Goal: Use online tool/utility: Utilize a website feature to perform a specific function

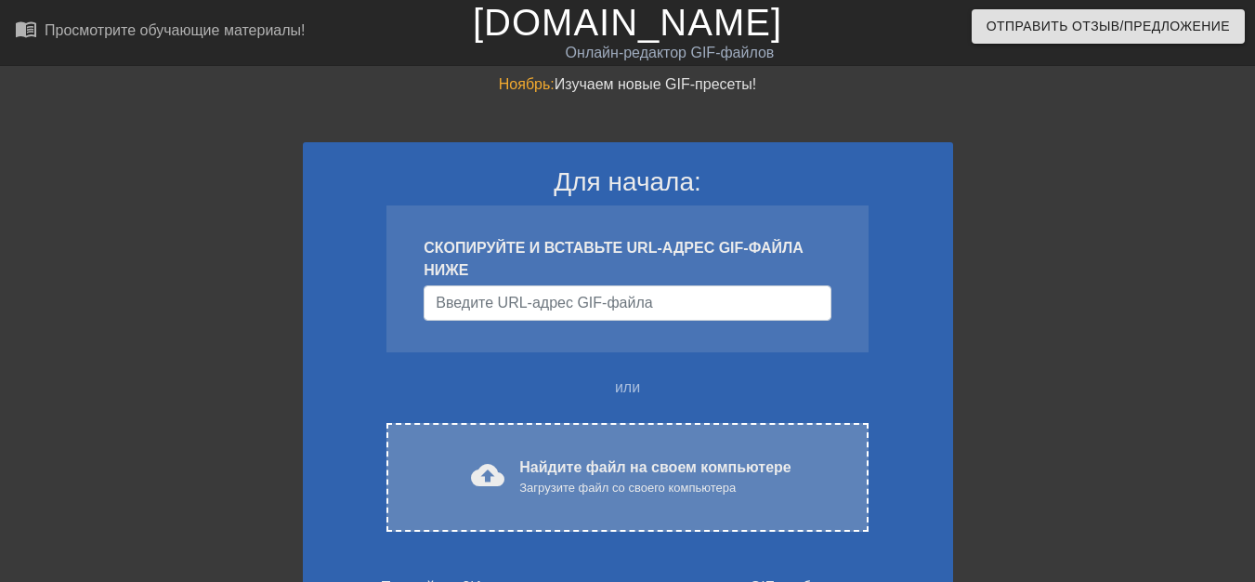
click at [542, 470] on font "Найдите файл на своем компьютере" at bounding box center [654, 467] width 271 height 16
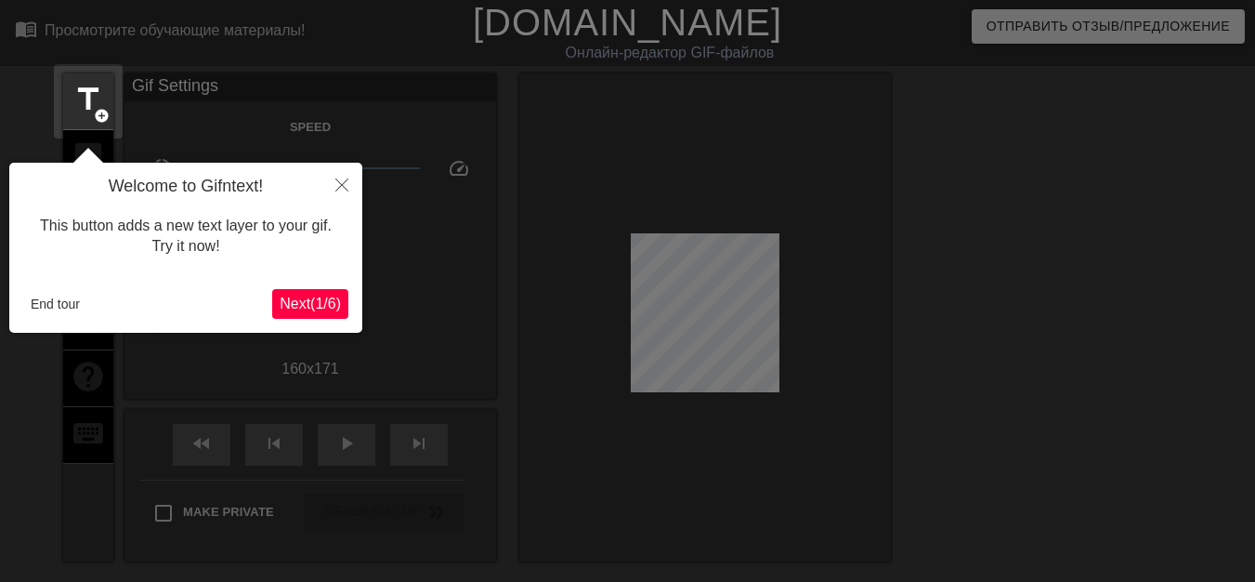
scroll to position [46, 0]
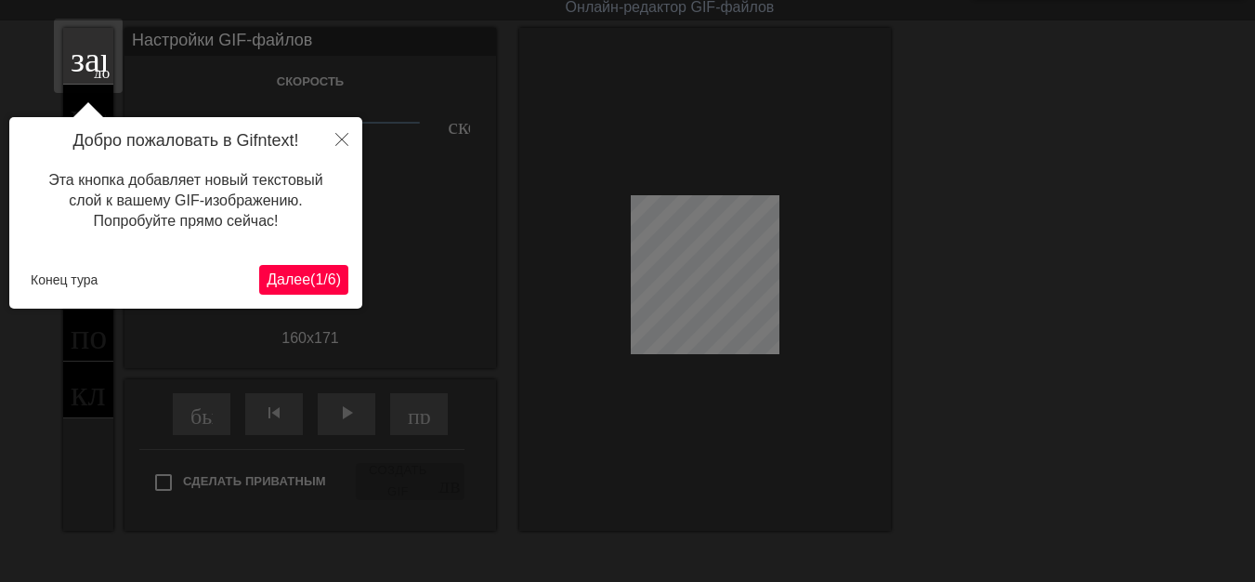
click at [315, 281] on font "1" at bounding box center [319, 279] width 8 height 16
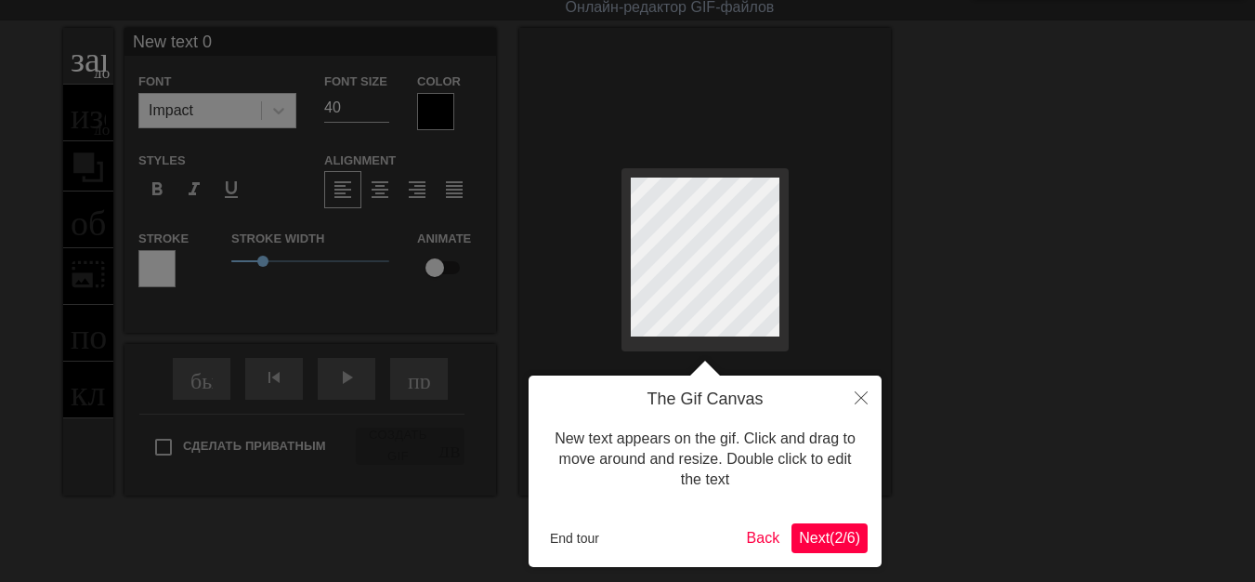
scroll to position [0, 0]
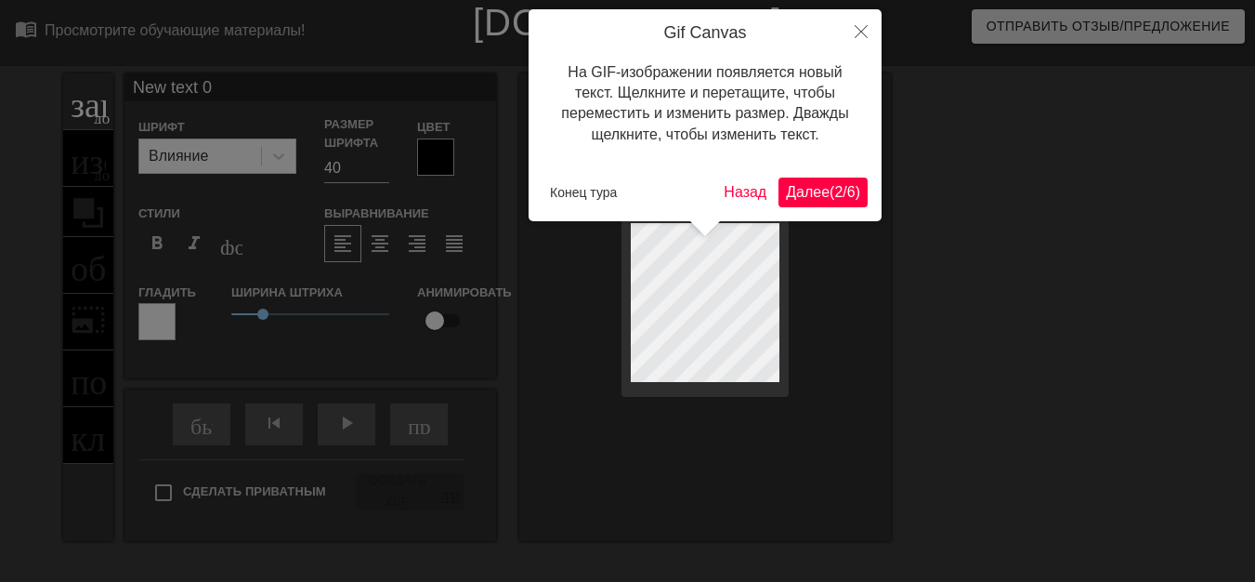
click at [803, 199] on font "Далее" at bounding box center [808, 192] width 44 height 16
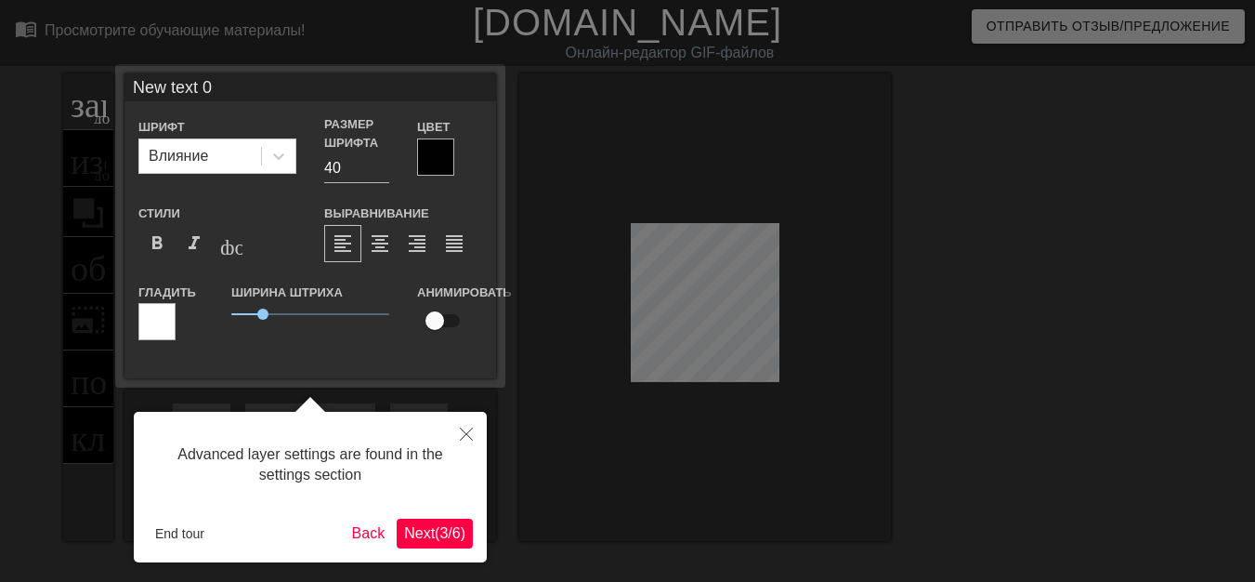
scroll to position [46, 0]
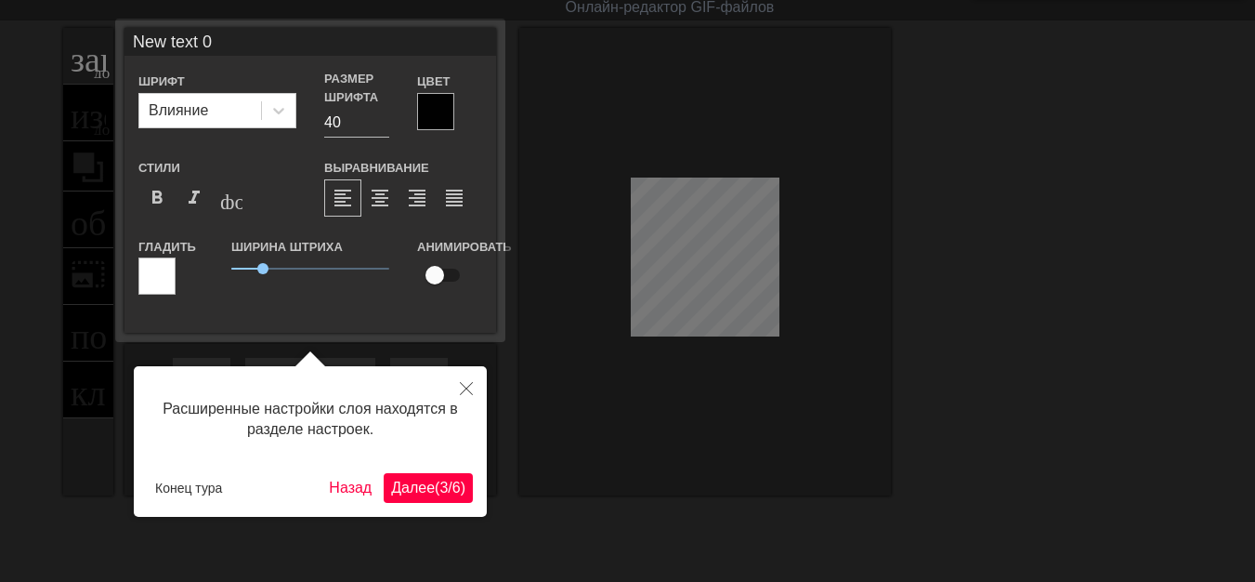
click at [438, 473] on button "Далее ( 3 / 6 )" at bounding box center [428, 488] width 89 height 30
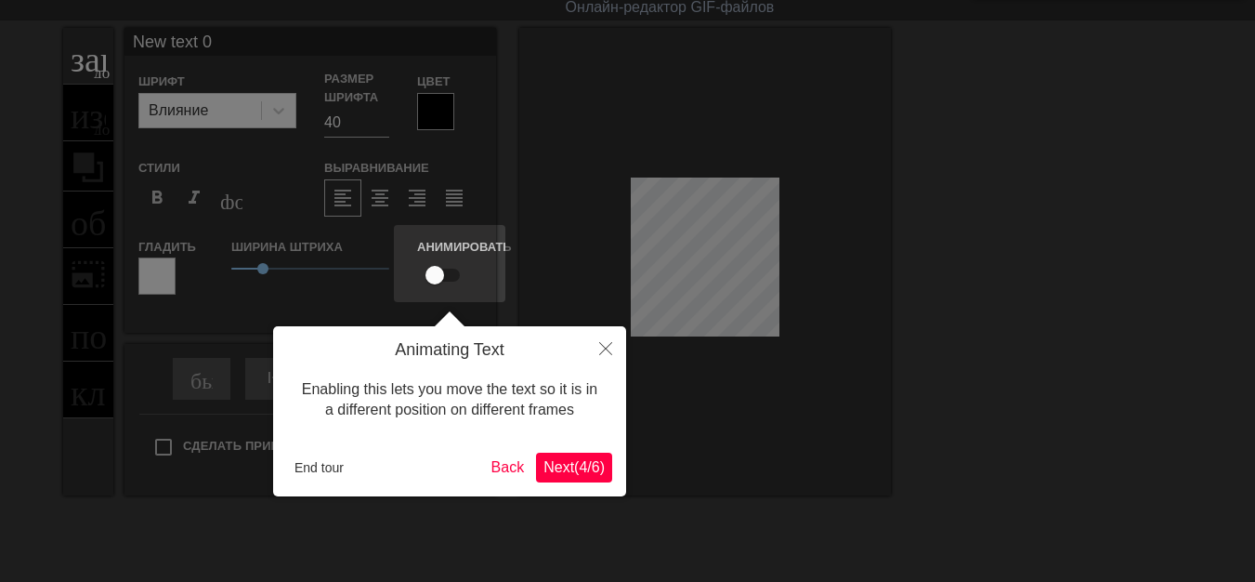
scroll to position [0, 0]
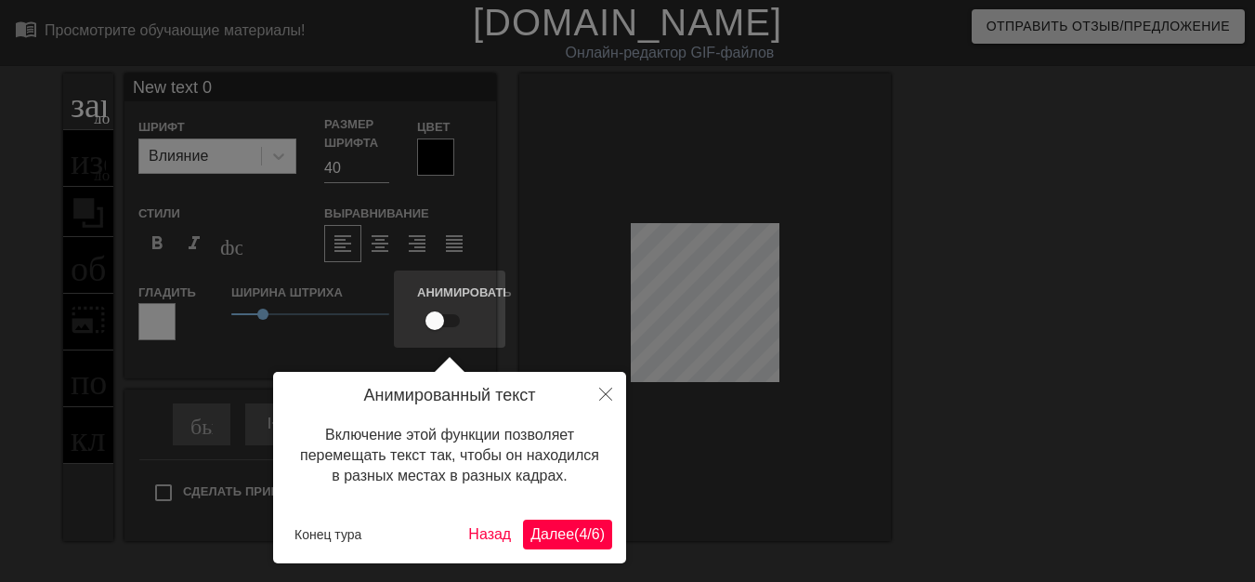
click at [530, 533] on font "Далее" at bounding box center [552, 534] width 44 height 16
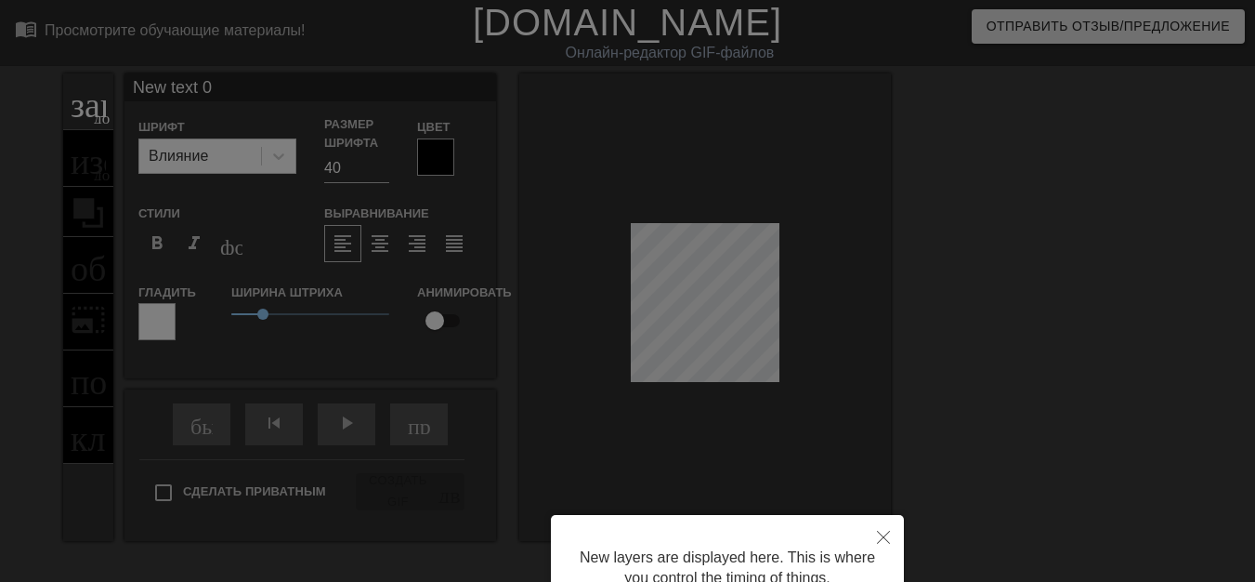
scroll to position [176, 0]
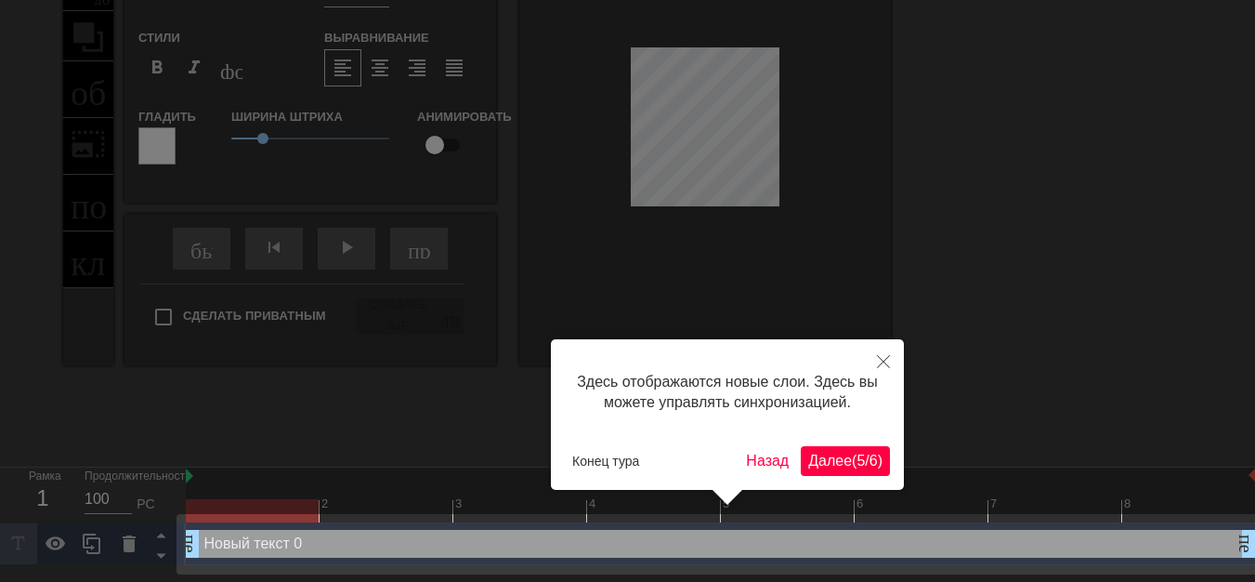
click at [832, 465] on font "Далее" at bounding box center [830, 460] width 44 height 16
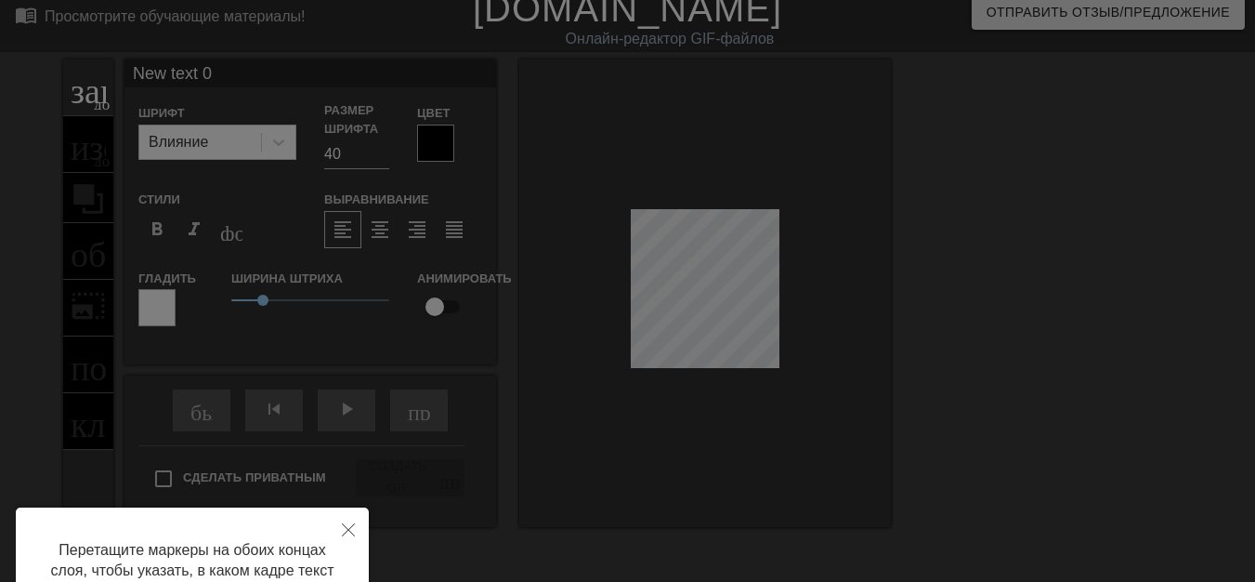
scroll to position [0, 0]
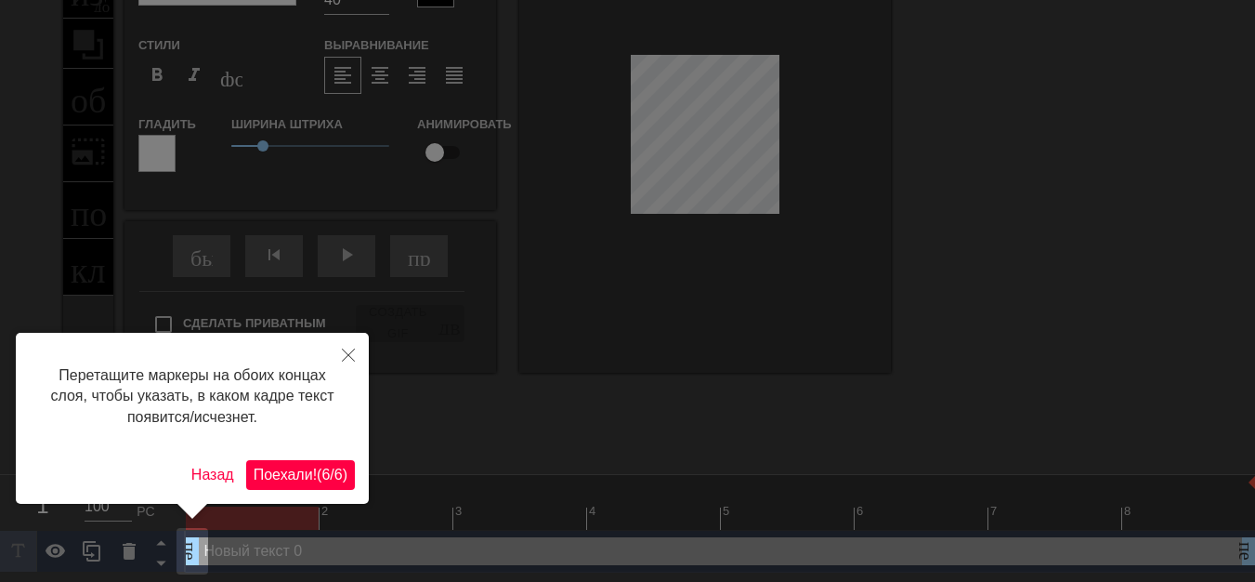
click at [321, 477] on font "6" at bounding box center [325, 474] width 8 height 16
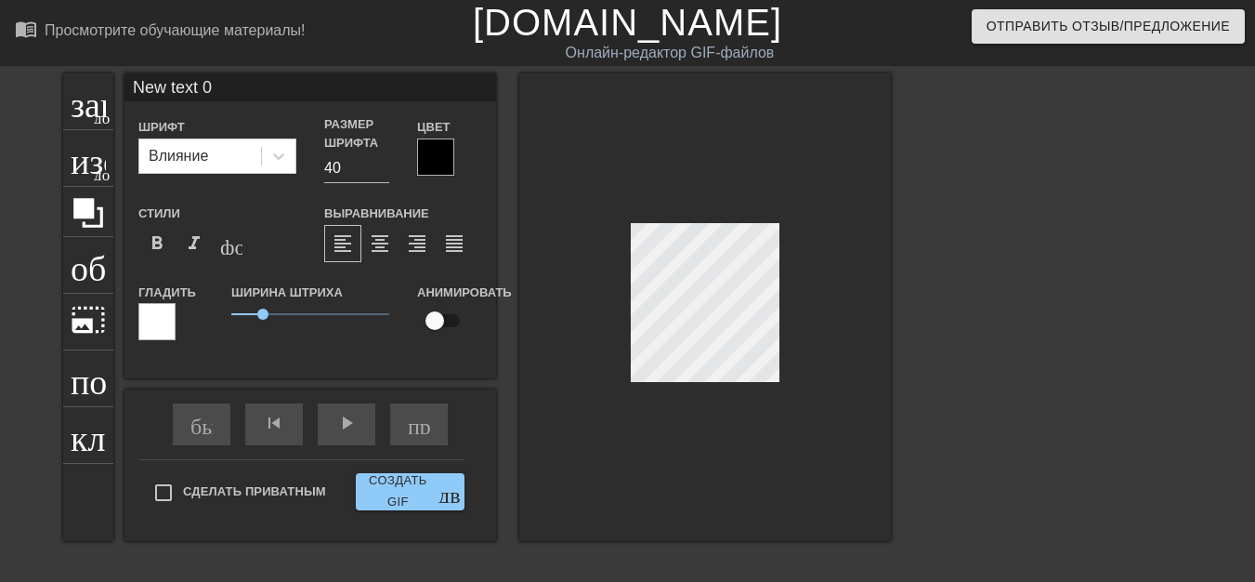
scroll to position [3, 5]
click at [817, 314] on div at bounding box center [705, 306] width 372 height 467
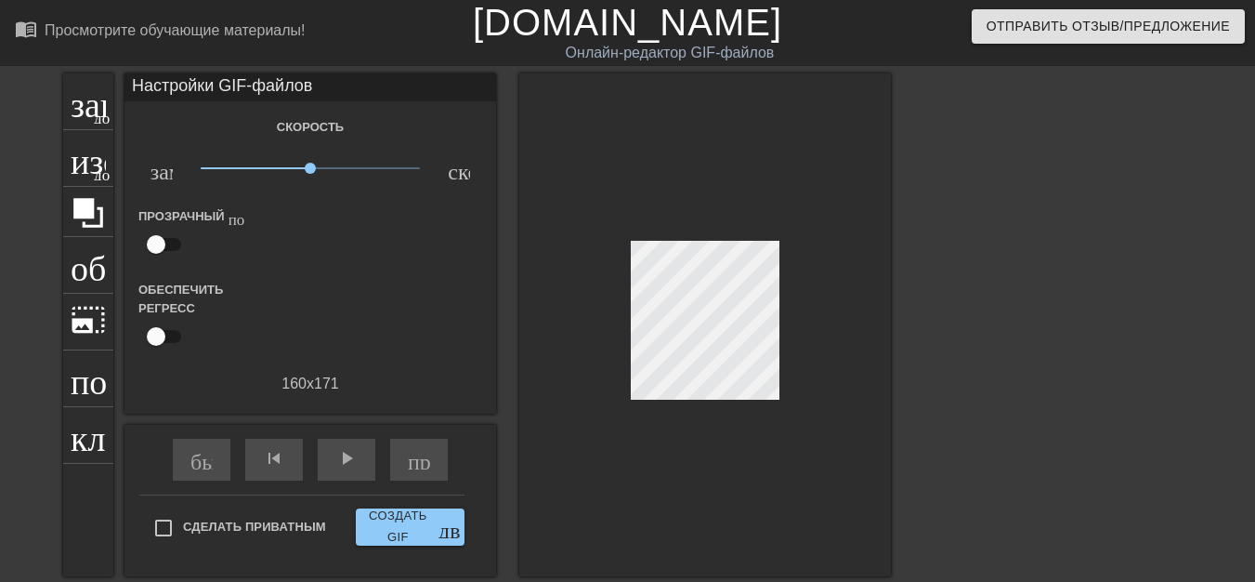
click at [909, 323] on div "заголовок добавить_круг изображение добавить_круг обрезать photo_size_select_la…" at bounding box center [627, 351] width 1255 height 557
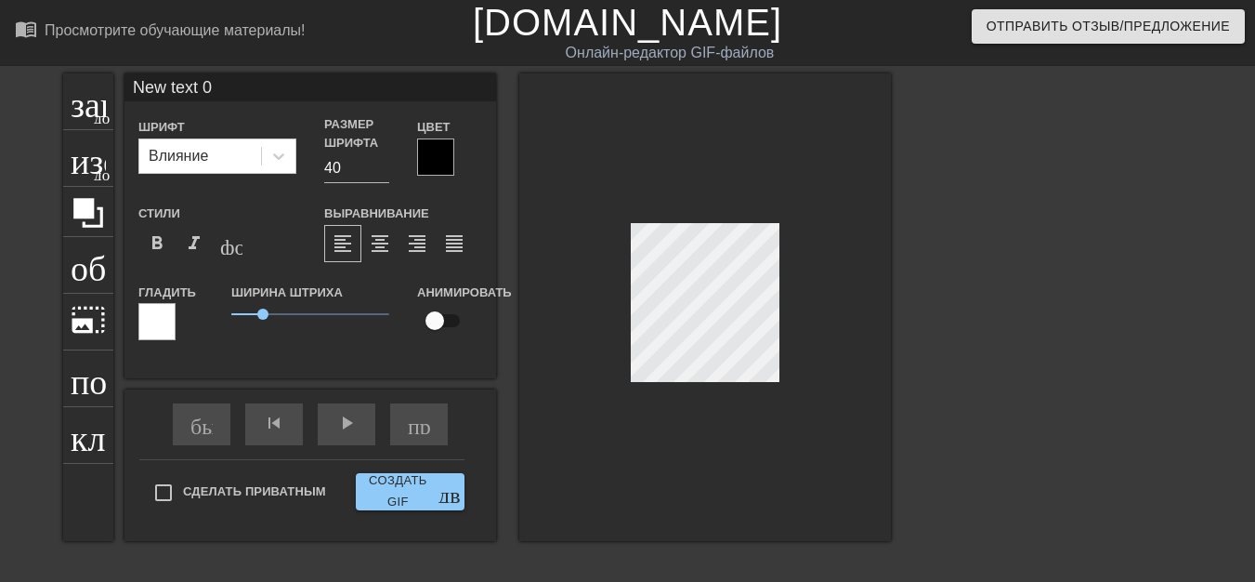
click at [801, 294] on div at bounding box center [705, 306] width 372 height 467
click at [872, 301] on div at bounding box center [705, 306] width 372 height 467
click at [811, 297] on div at bounding box center [705, 306] width 372 height 467
click at [788, 305] on div at bounding box center [705, 306] width 372 height 467
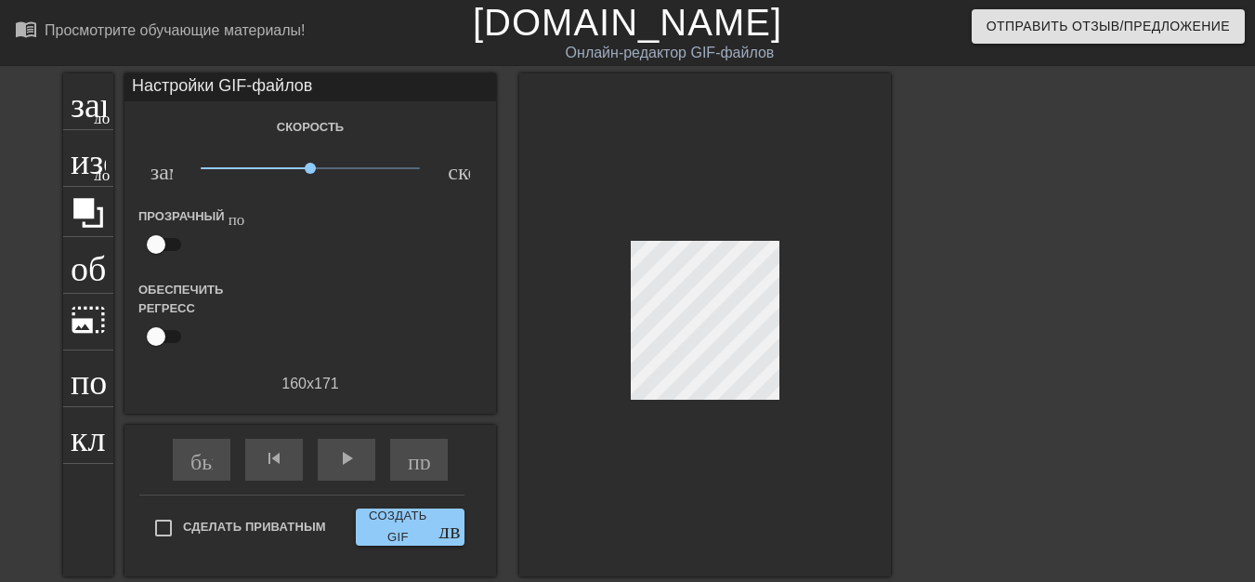
click at [817, 325] on div at bounding box center [705, 324] width 372 height 503
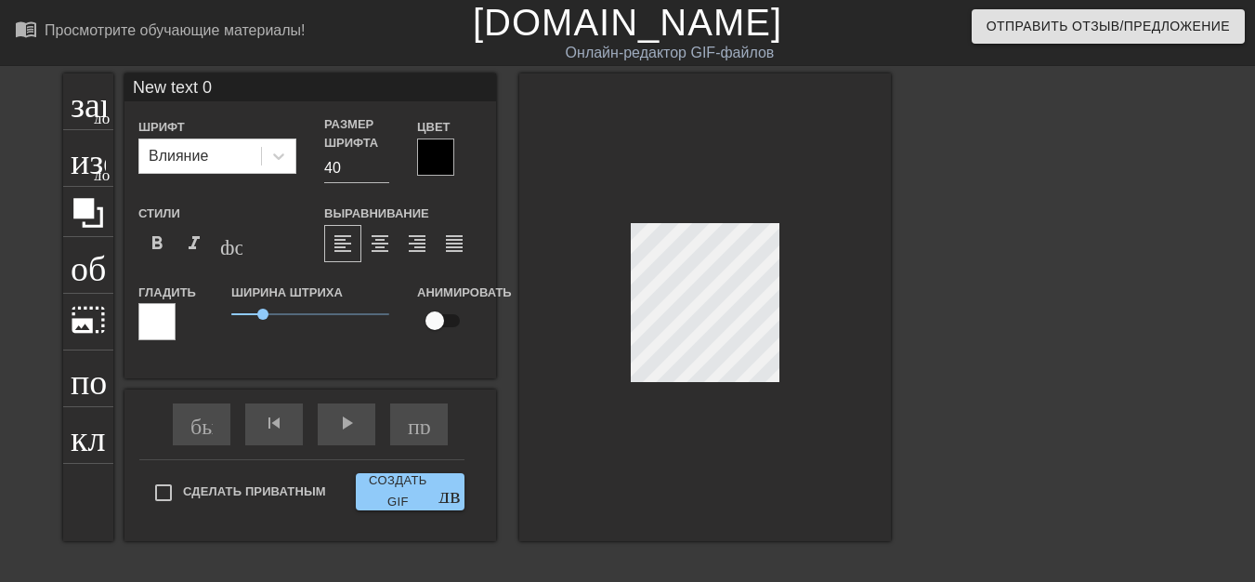
scroll to position [3, 3]
click at [788, 307] on div at bounding box center [705, 306] width 372 height 467
click at [779, 318] on div at bounding box center [705, 306] width 372 height 467
click at [807, 320] on div at bounding box center [705, 306] width 372 height 467
click at [817, 320] on div at bounding box center [705, 306] width 372 height 467
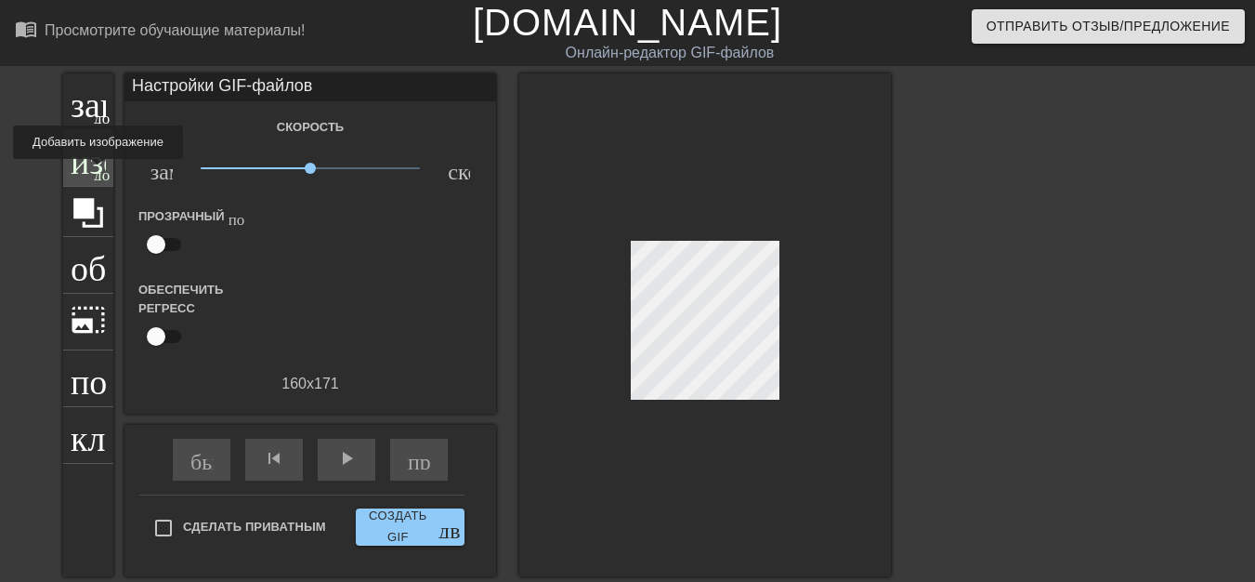
click at [98, 172] on font "добавить_круг" at bounding box center [147, 172] width 107 height 16
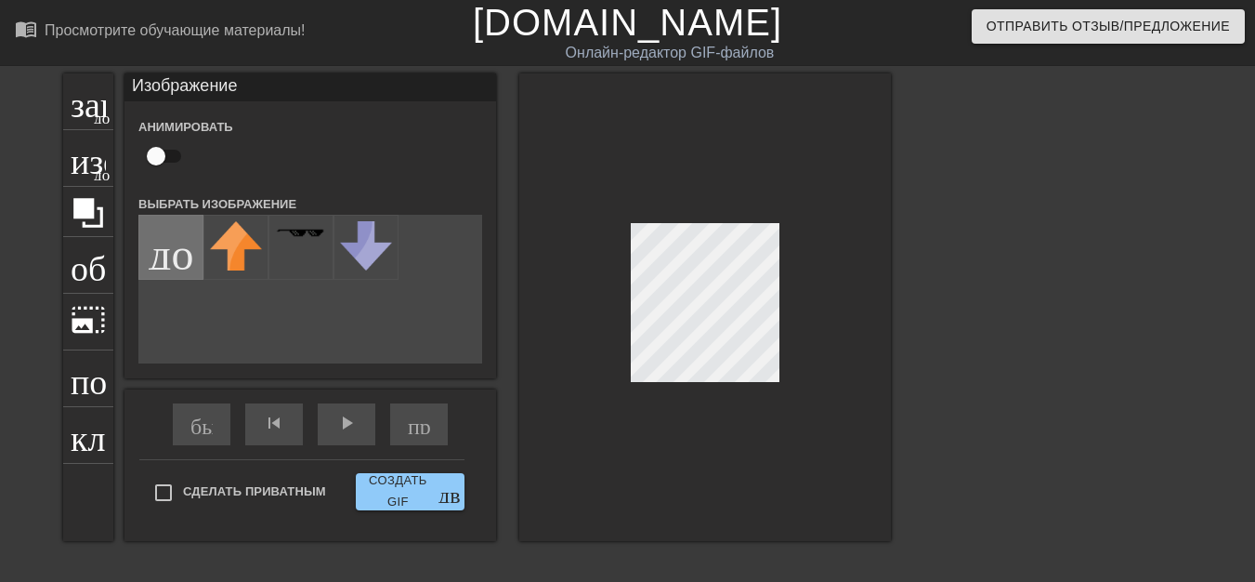
click at [183, 264] on input "file" at bounding box center [170, 247] width 63 height 63
type input "C:\fakepath\image (34).jpg"
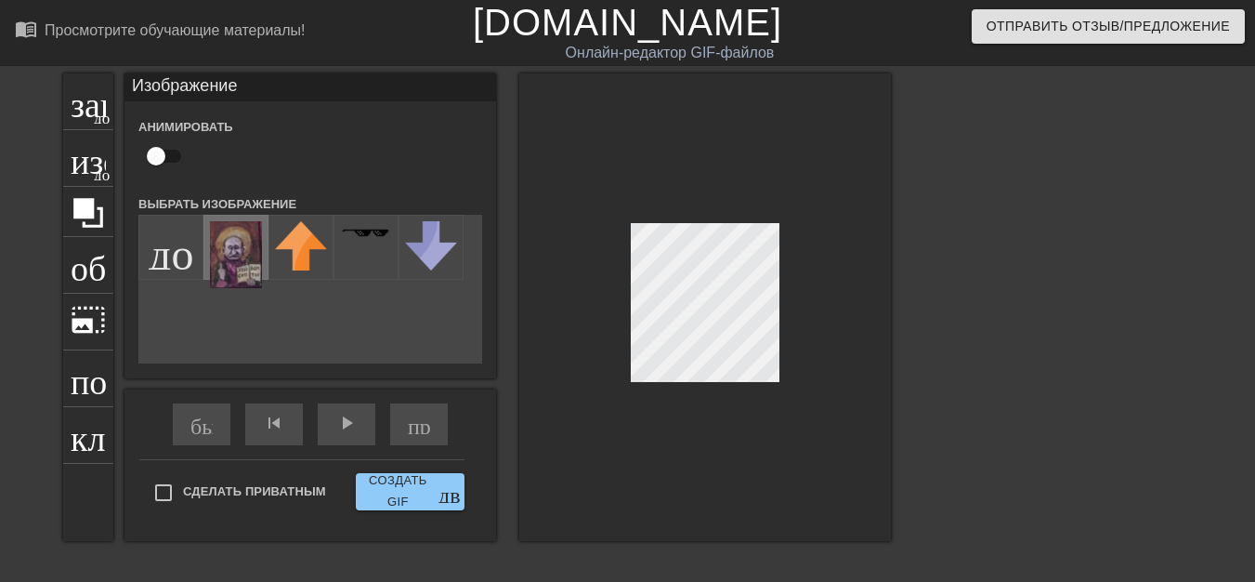
click at [234, 275] on img at bounding box center [236, 254] width 52 height 67
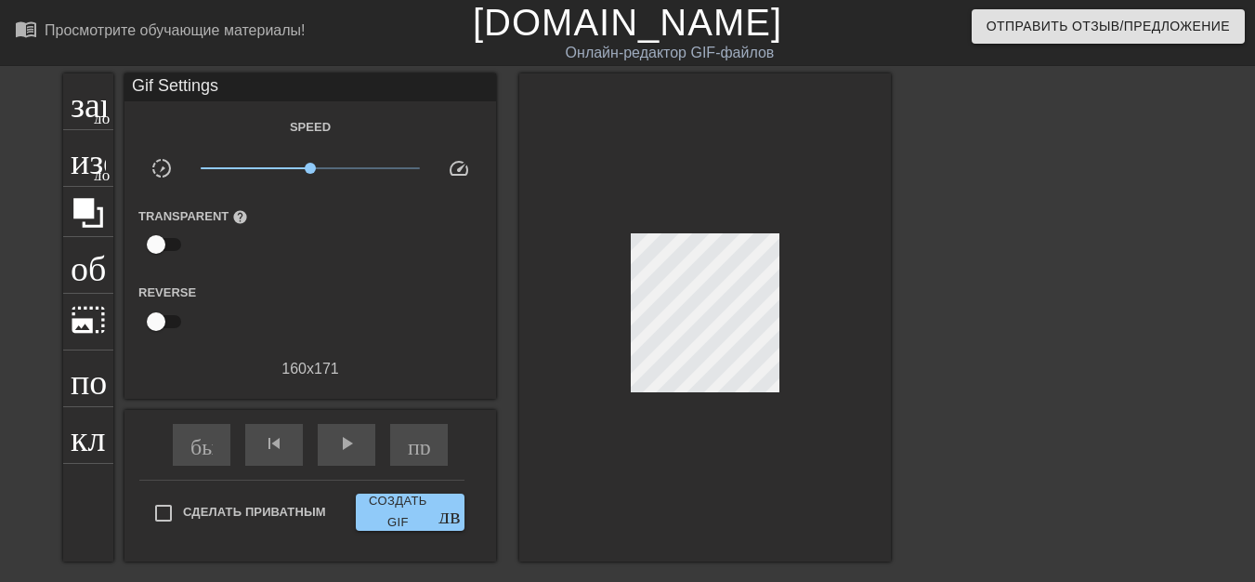
click at [166, 489] on div "быстрая_перемотка skip_previous play_arrow пропустить_следующий Сделать приватн…" at bounding box center [310, 485] width 372 height 151
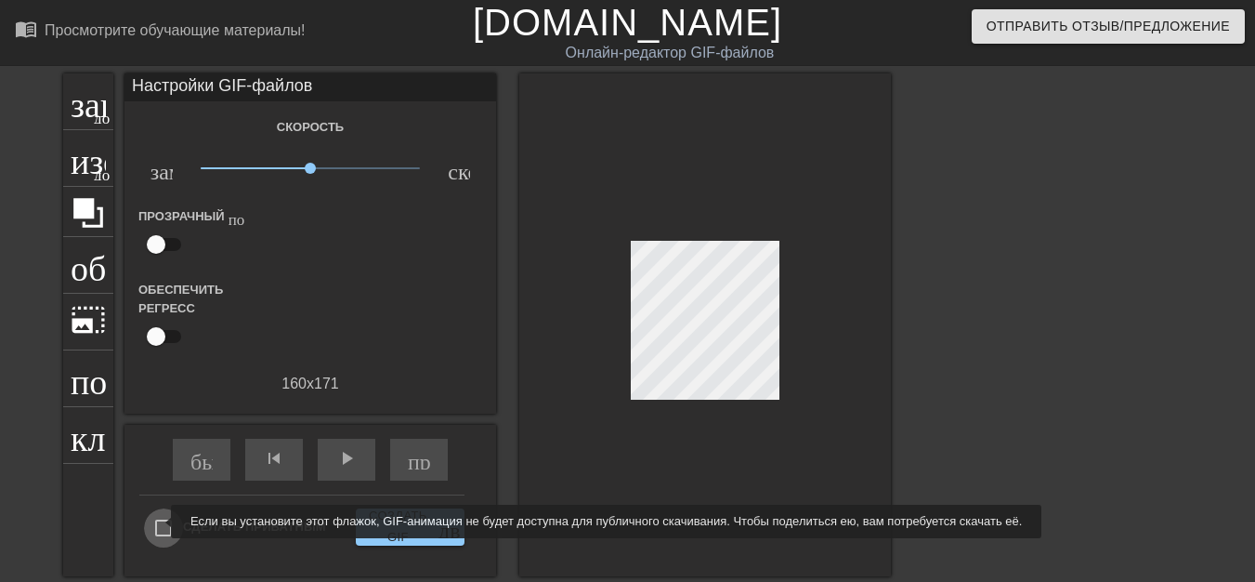
click at [159, 521] on input "Сделать приватным" at bounding box center [163, 527] width 39 height 39
checkbox input "true"
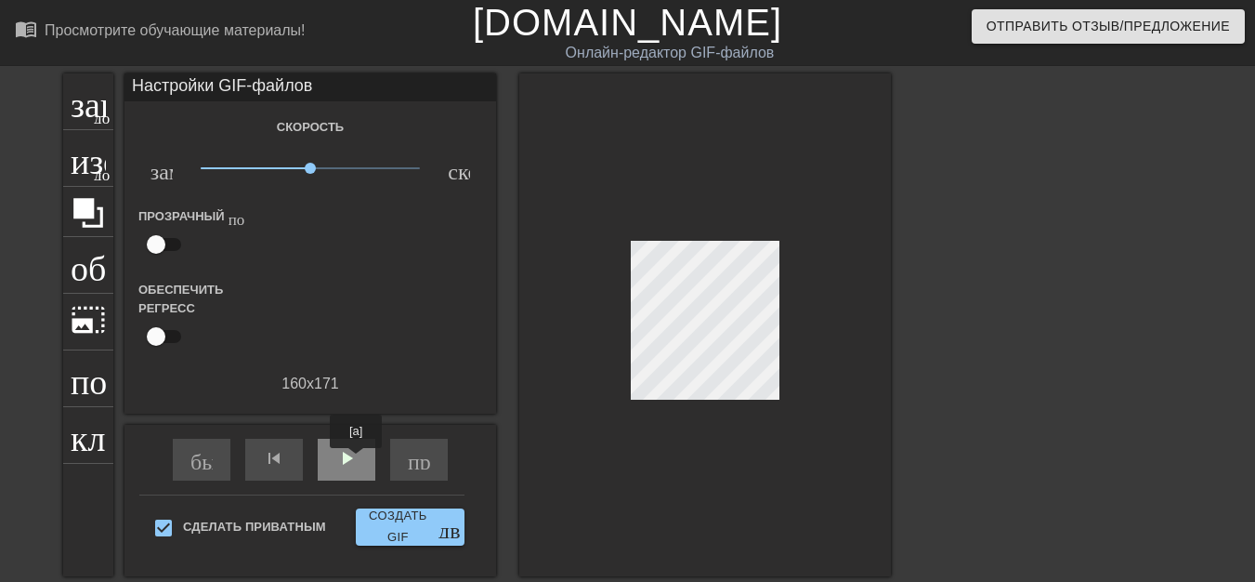
click at [356, 461] on font "play_arrow" at bounding box center [346, 458] width 22 height 22
click at [98, 116] on font "добавить_круг" at bounding box center [147, 116] width 107 height 16
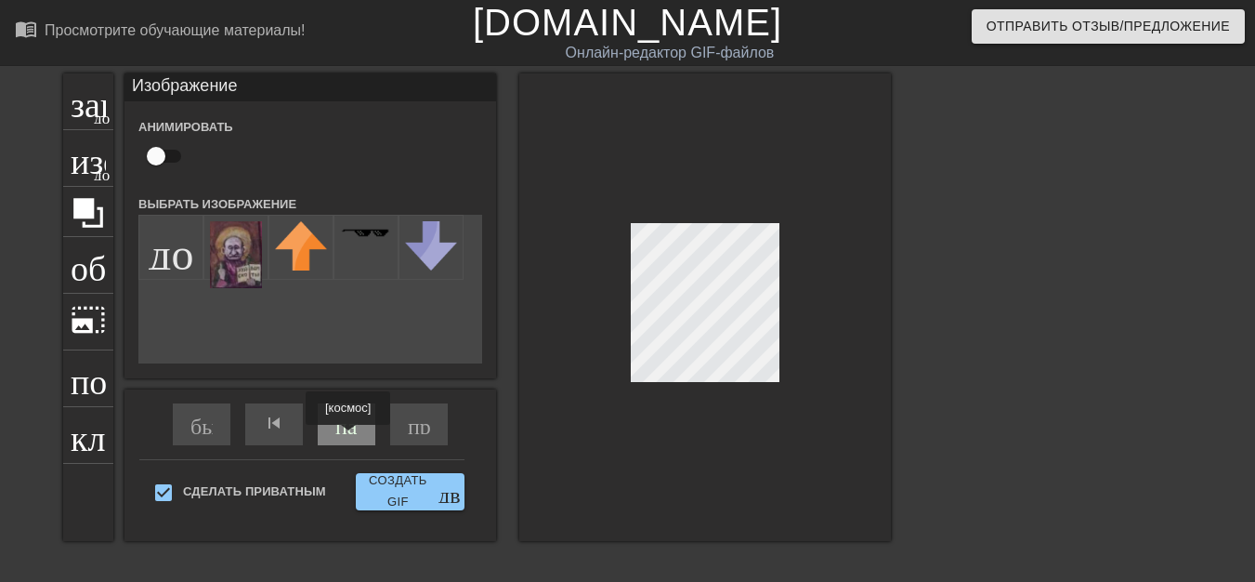
click at [348, 438] on div "пауза" at bounding box center [347, 424] width 58 height 42
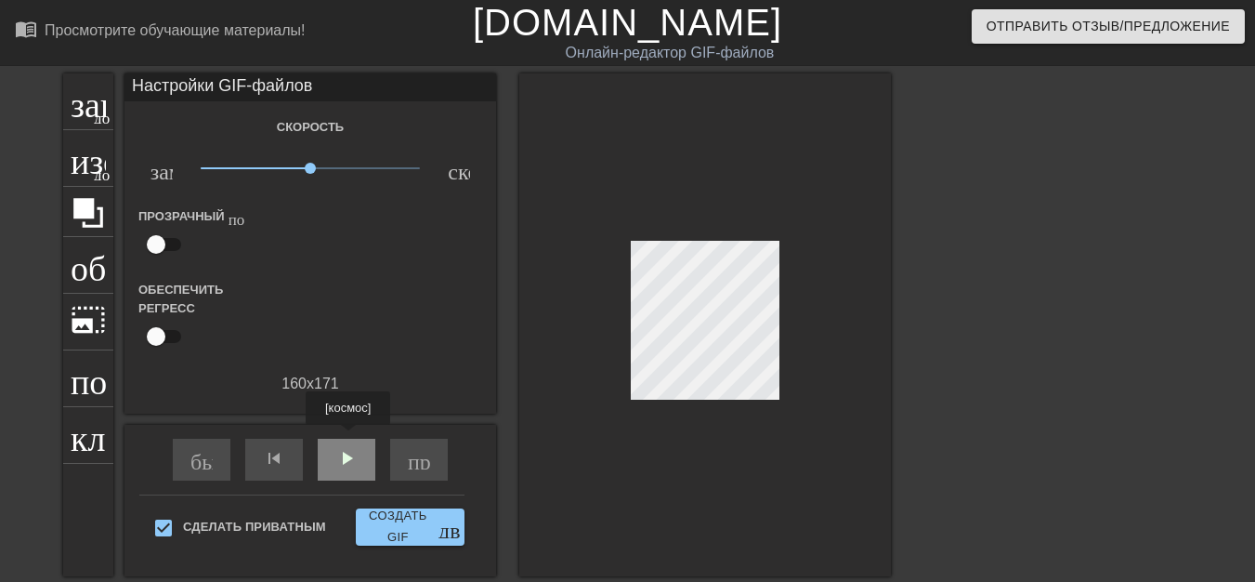
click at [348, 438] on div "play_arrow" at bounding box center [347, 459] width 58 height 42
click at [354, 455] on font "play_arrow" at bounding box center [346, 458] width 22 height 22
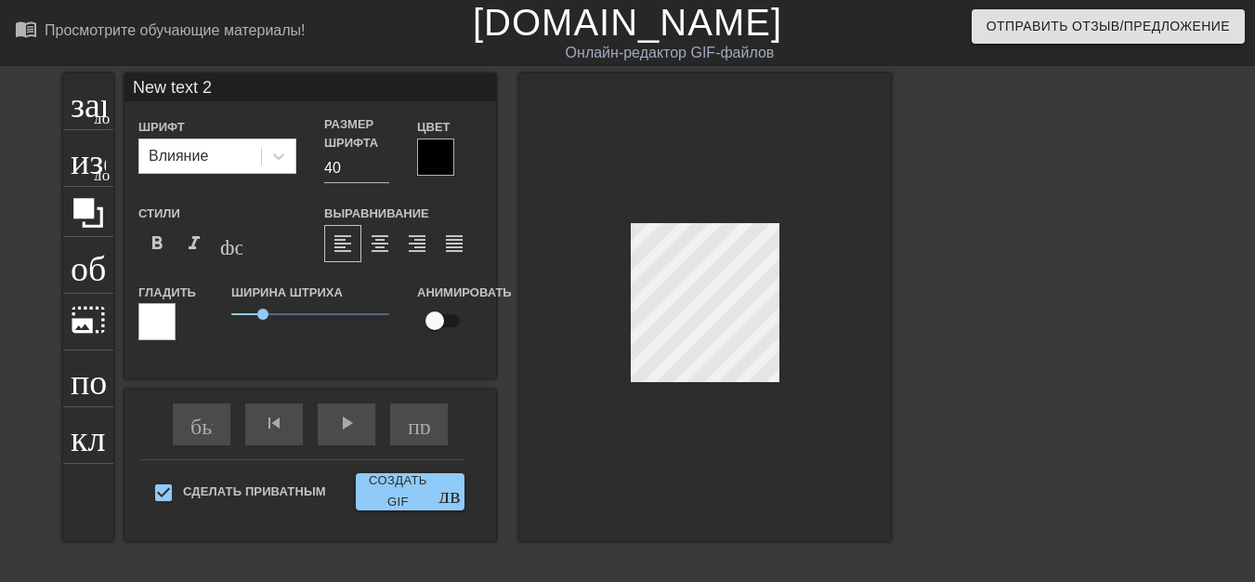
scroll to position [3, 5]
type input "New text"
type textarea "New text"
type input "New text"
type textarea "New text"
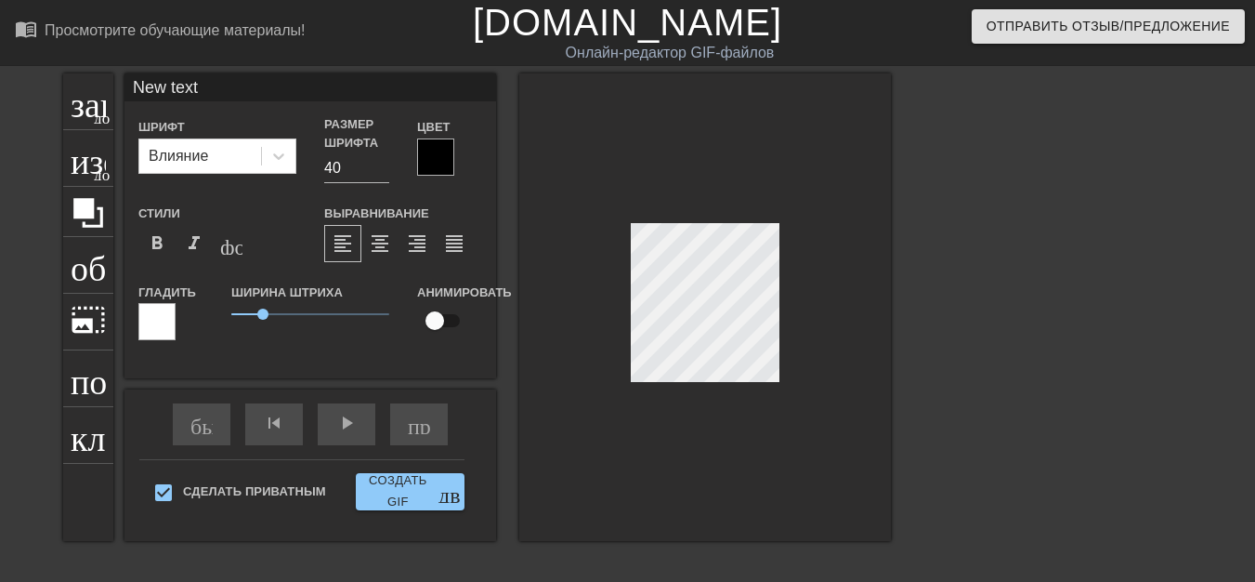
type input "New tex"
type textarea "New tex"
type input "New te"
type textarea "New te"
type input "New t"
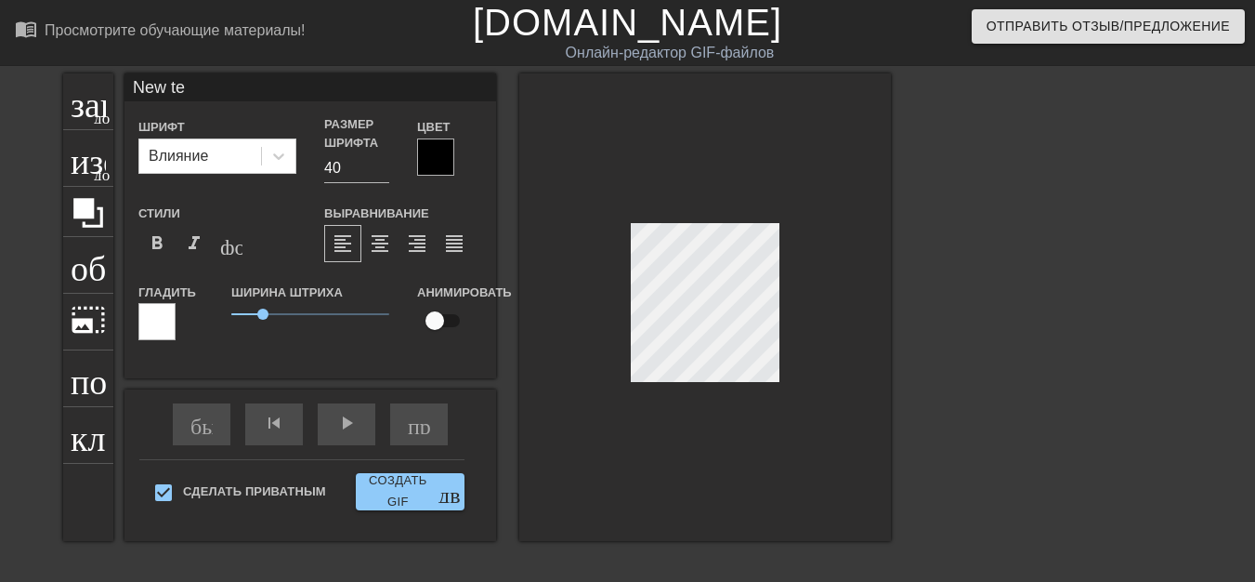
type textarea "New t"
type input "New"
type textarea "New"
type input "New"
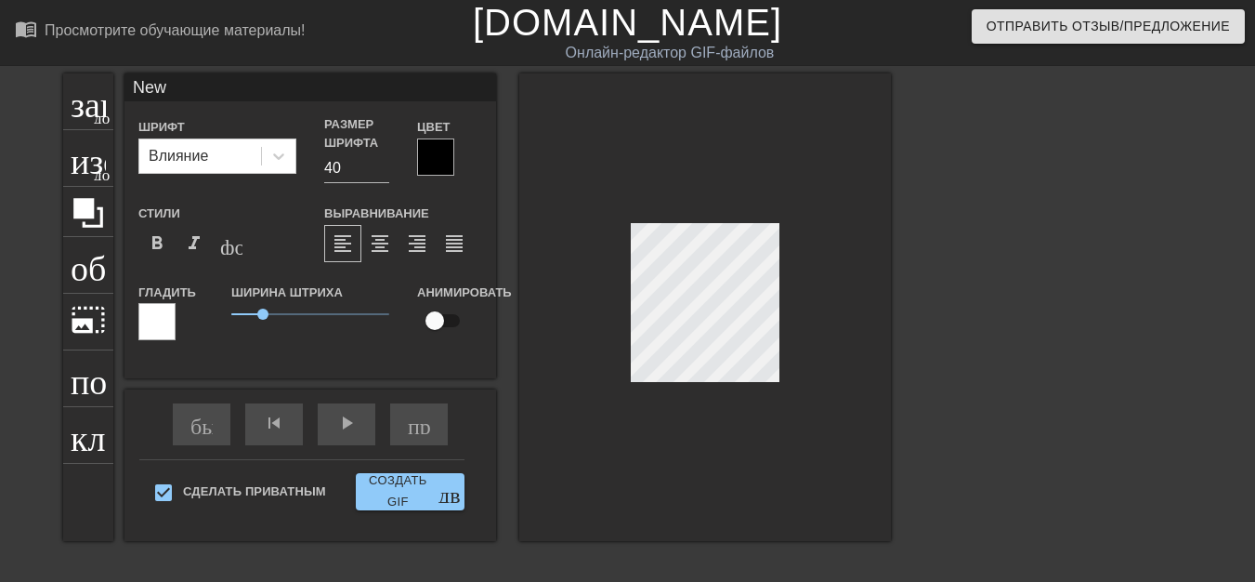
type textarea "New"
type input "Ne"
type textarea "Ne"
type input "N"
type textarea "N"
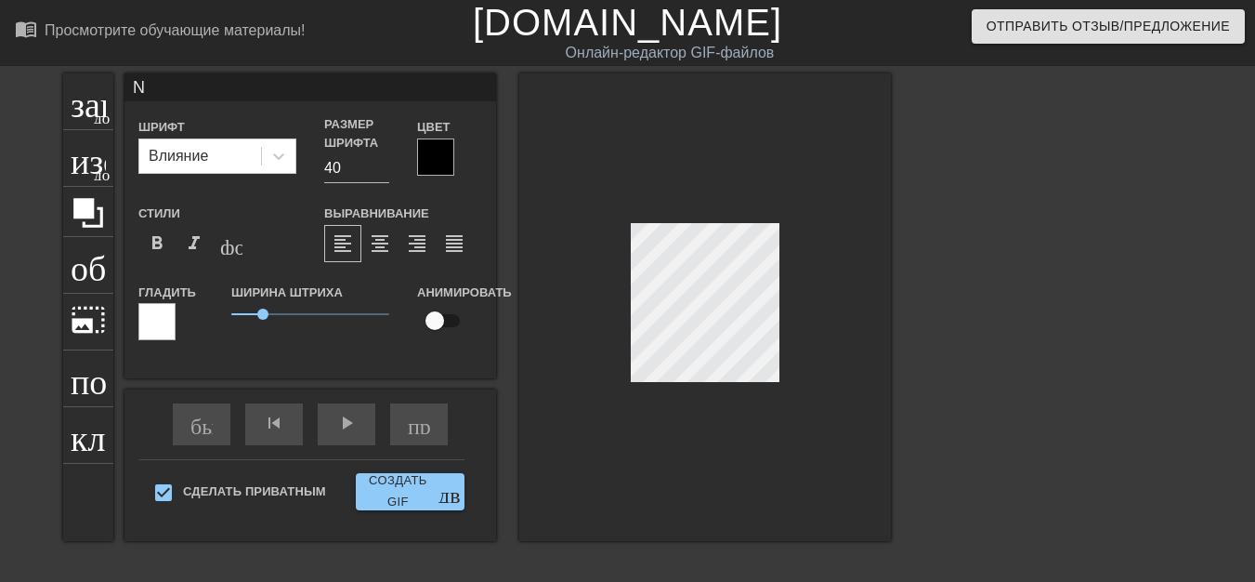
scroll to position [3, 2]
type input "P"
type textarea "P"
type input "PP"
type textarea "PP"
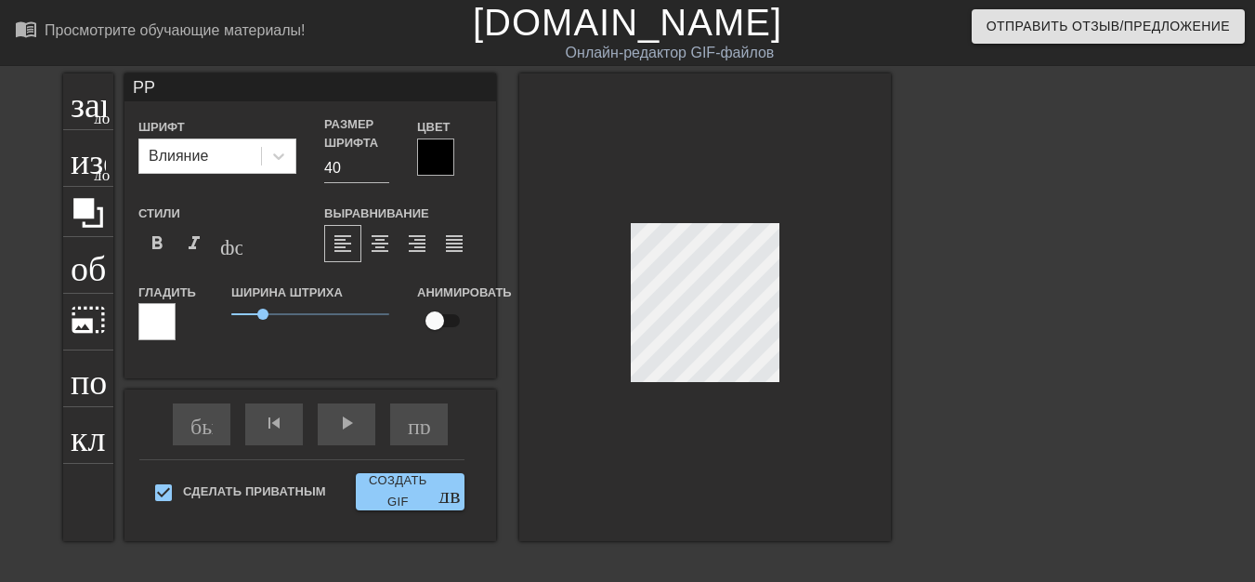
type input "PPK"
type textarea "PPK"
type input "PЮPK"
type textarea "PЮPK"
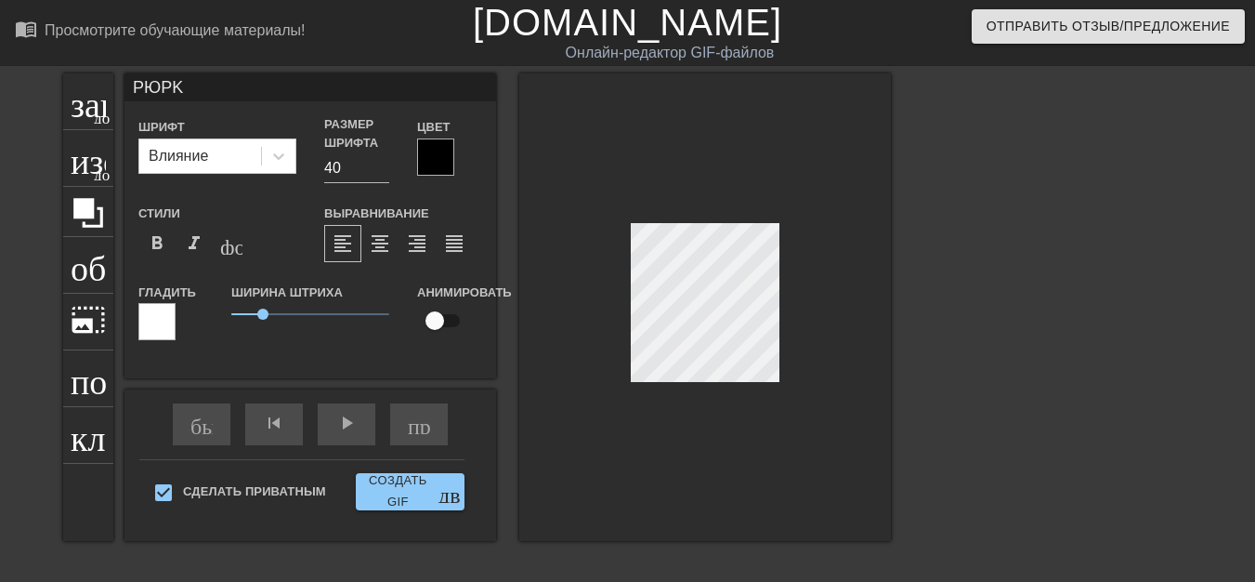
type input "PЮPИK"
type textarea "PЮPИK"
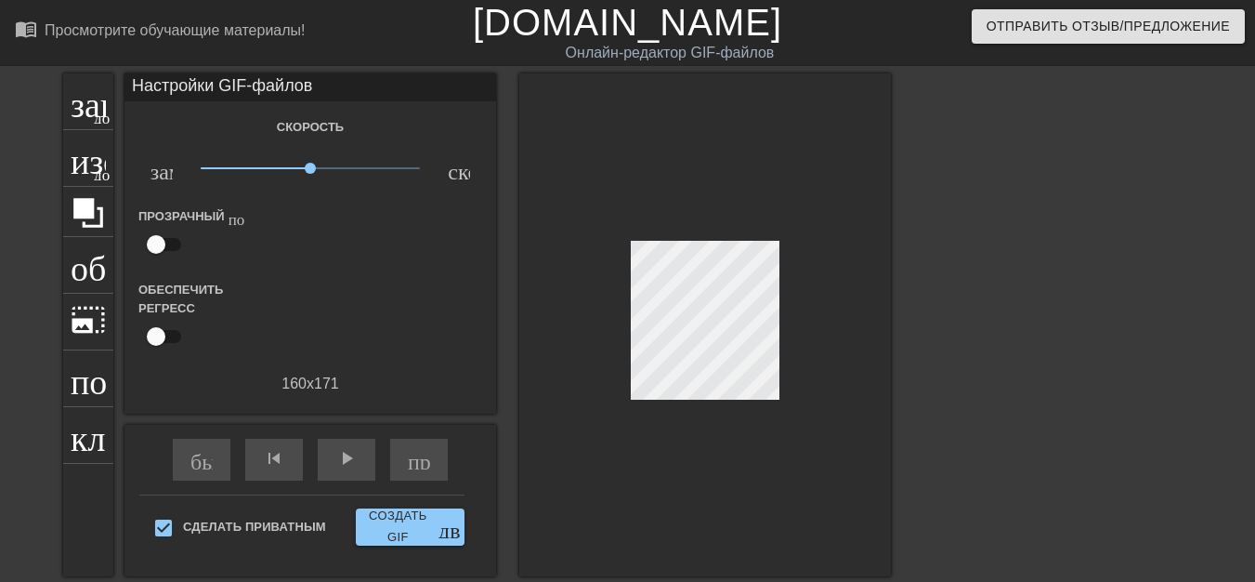
click at [345, 427] on div "быстрая_перемотка skip_previous play_arrow пропустить_следующий" at bounding box center [310, 460] width 303 height 70
click at [342, 451] on font "play_arrow" at bounding box center [346, 458] width 22 height 22
click at [88, 117] on div "заголовок добавить_круг" at bounding box center [88, 101] width 50 height 57
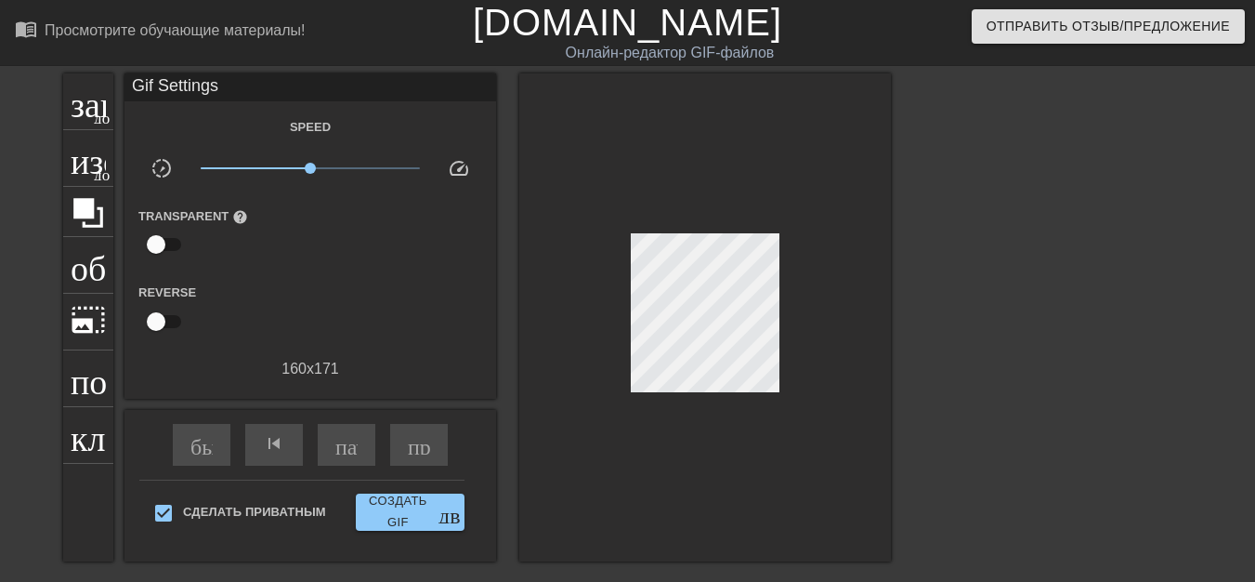
click at [340, 421] on div "Gif Settings Speed slow_motion_video x1.00 speed Transparent help Reverse 160 x…" at bounding box center [310, 317] width 372 height 488
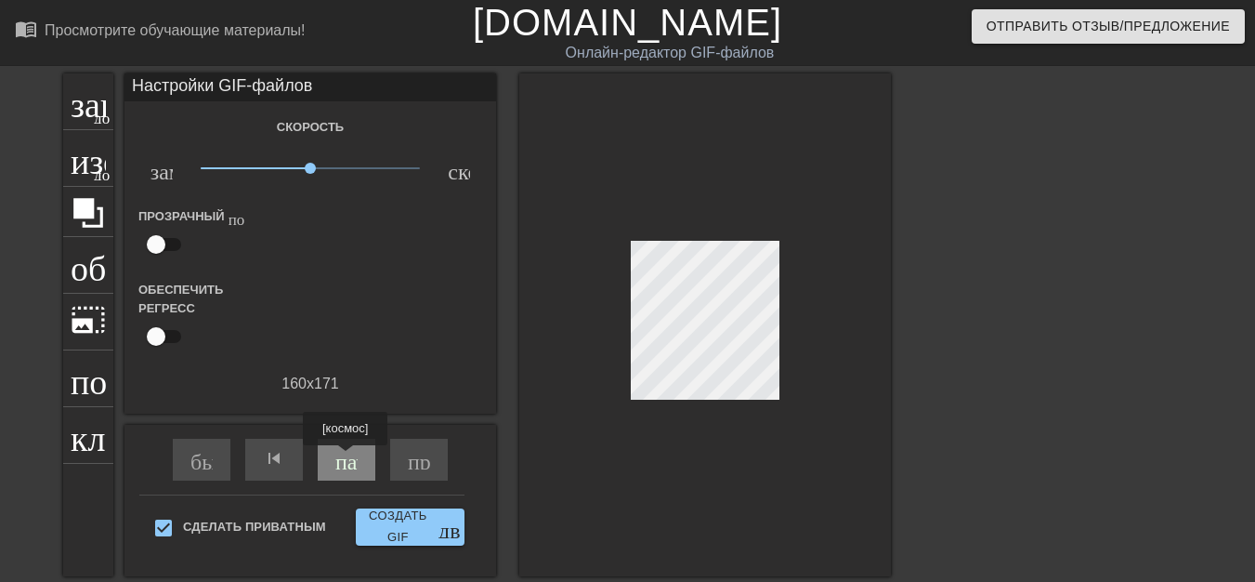
click at [346, 458] on font "пауза" at bounding box center [360, 458] width 50 height 22
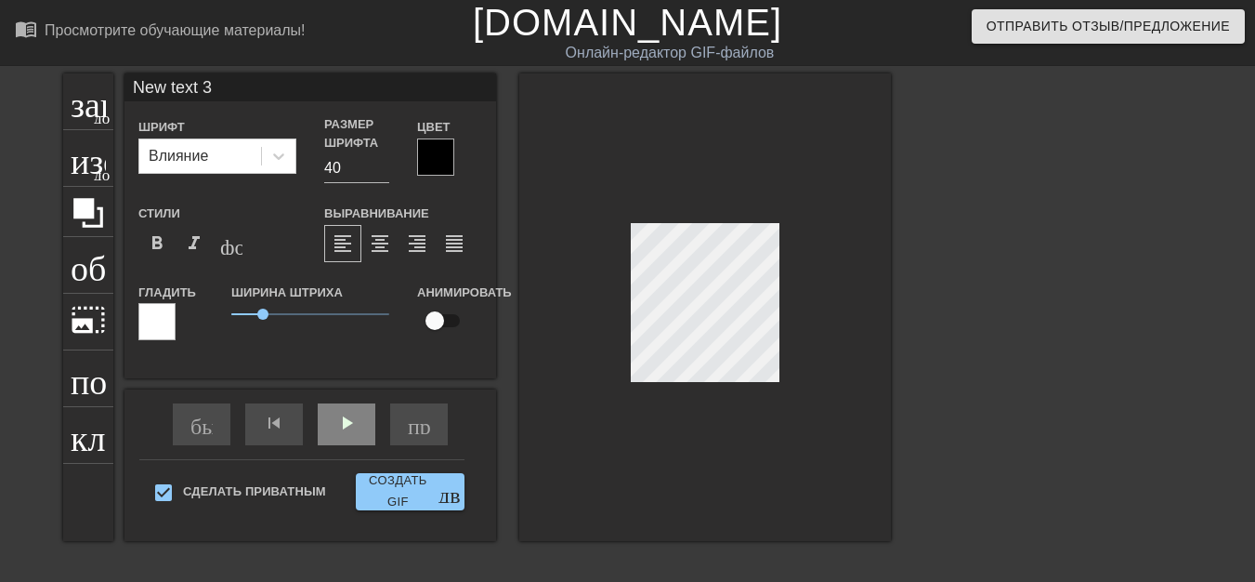
scroll to position [3, 5]
type input "New text"
type textarea "New text"
type input "New text"
type textarea "New text"
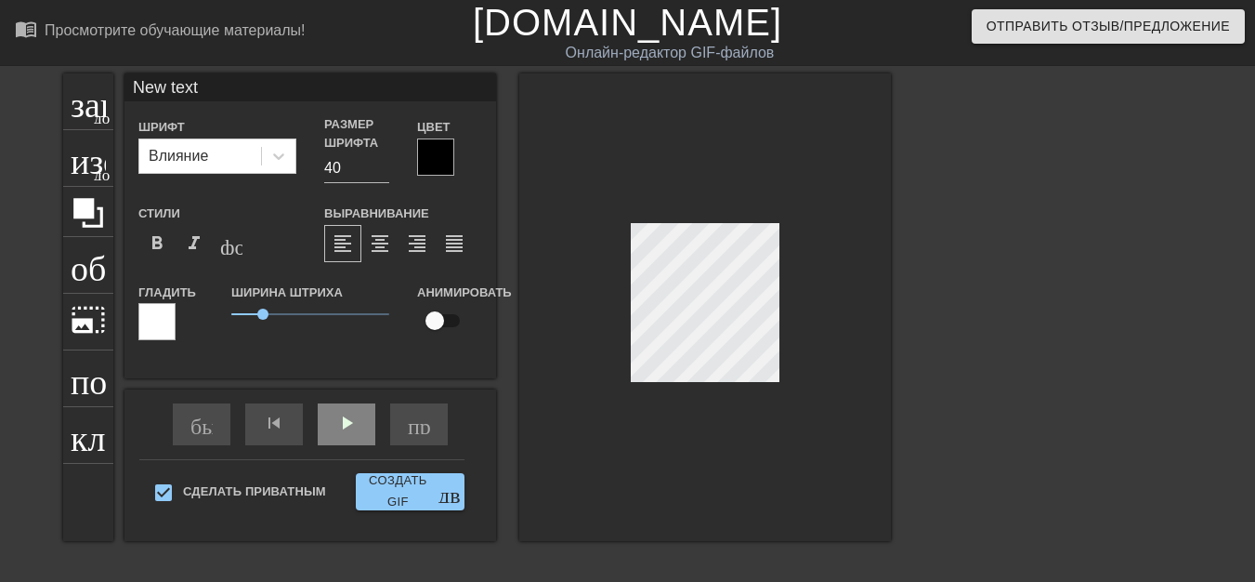
type input "New tex"
type textarea "New tex"
type input "New te"
type textarea "New te"
type input "New t"
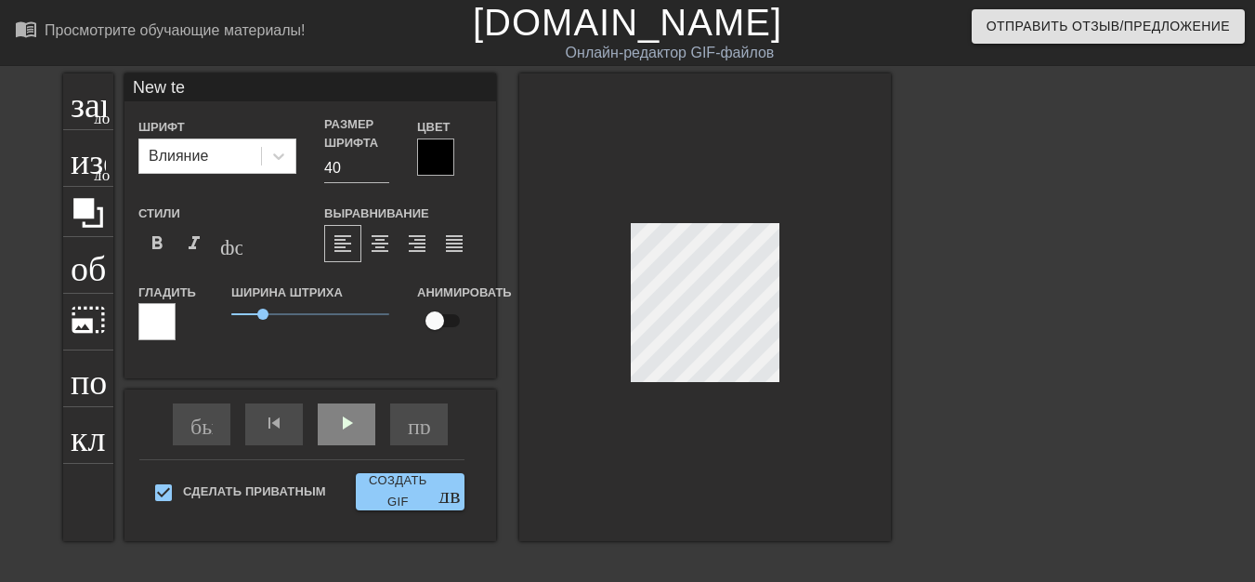
type textarea "New t"
type input "New"
type textarea "New"
type input "New"
type textarea "New"
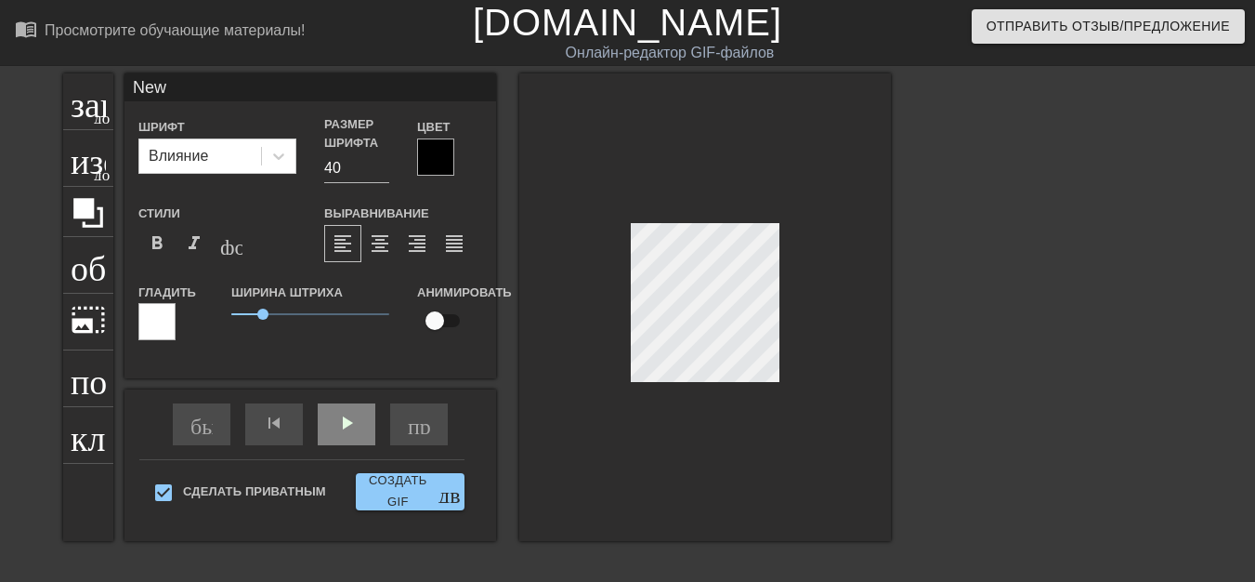
type input "Ne"
type textarea "Ne"
type input "N"
type textarea "N"
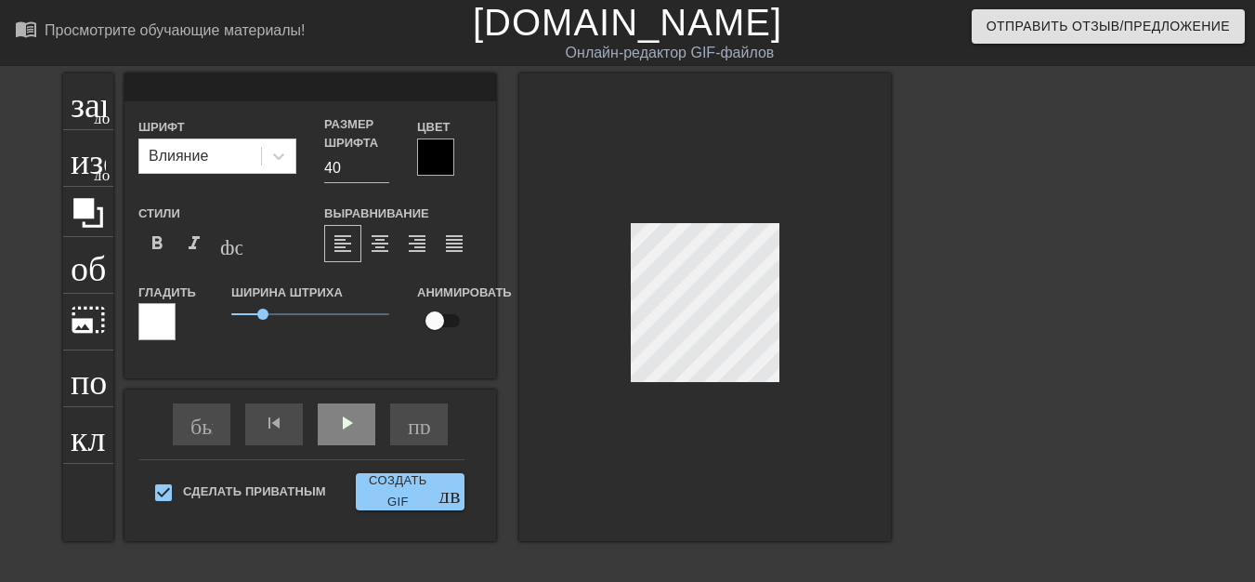
type input "."
type textarea "."
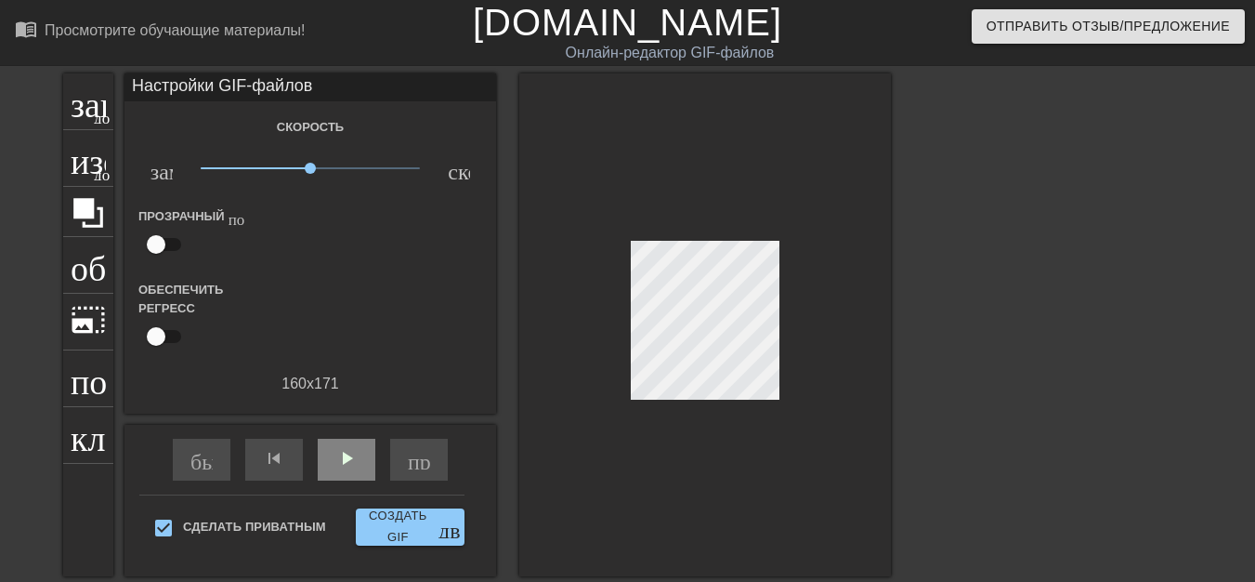
click at [717, 392] on div at bounding box center [705, 324] width 372 height 503
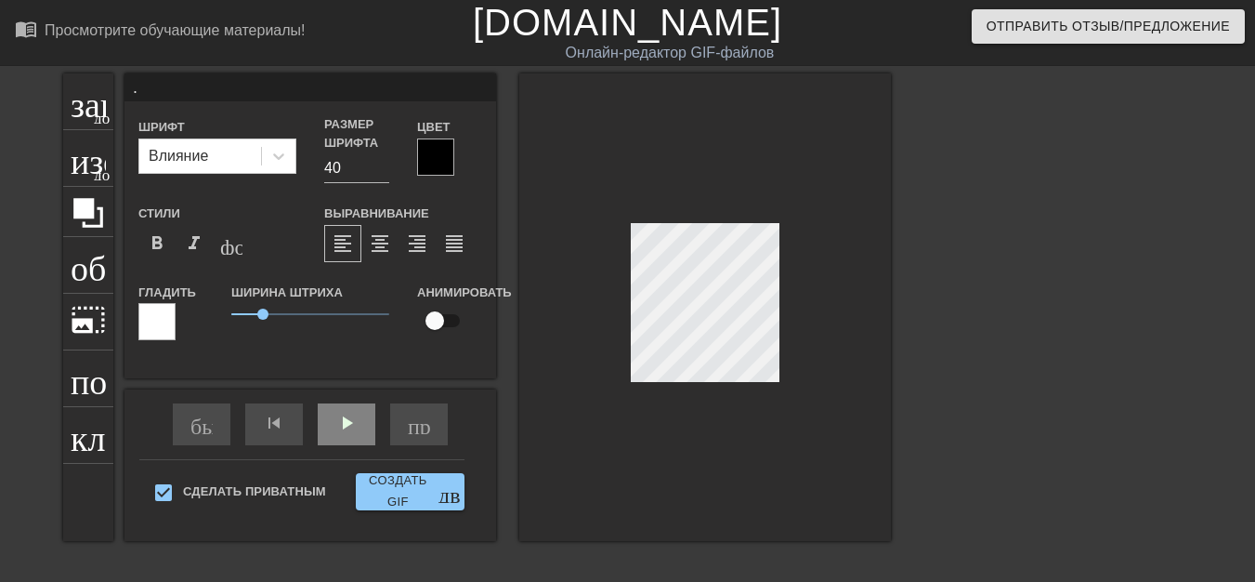
scroll to position [2, 2]
click at [340, 423] on div ". Шрифт Влияние Размер шрифта 40 Цвет Стили format_bold format_italic формат_по…" at bounding box center [310, 306] width 372 height 467
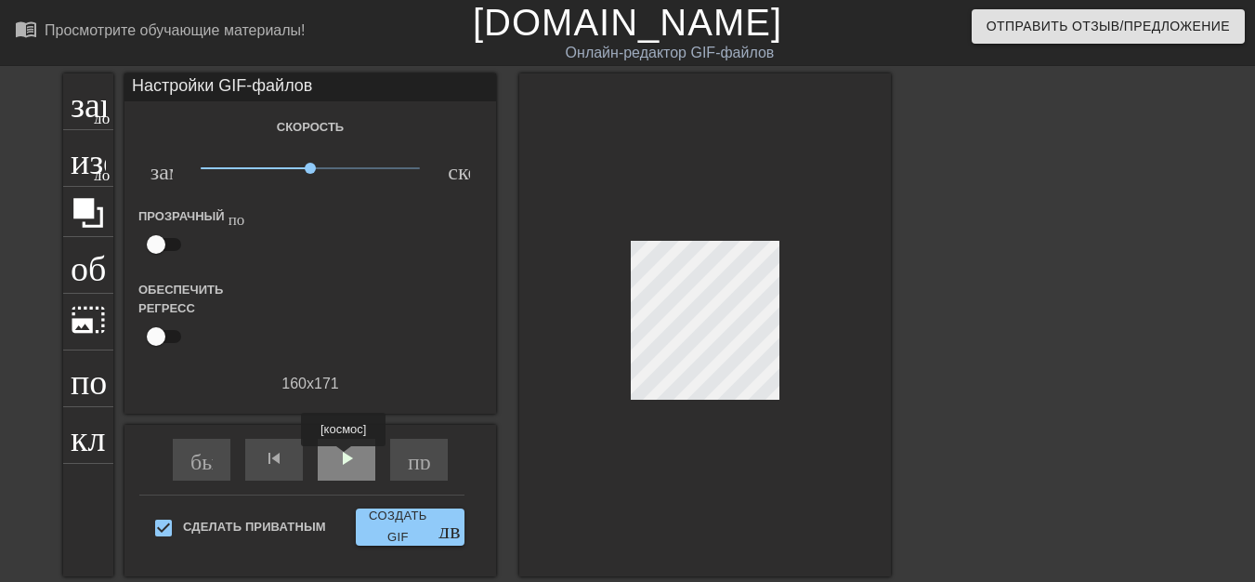
click at [344, 459] on font "play_arrow" at bounding box center [346, 458] width 22 height 22
click at [354, 470] on div "пауза" at bounding box center [347, 459] width 58 height 42
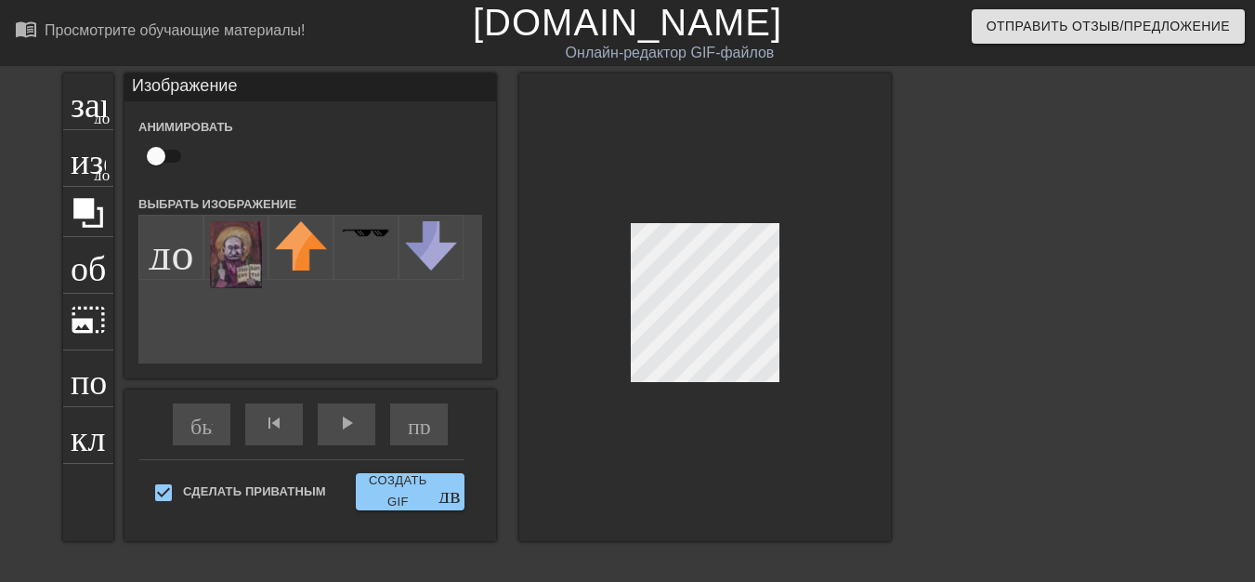
click at [628, 334] on div at bounding box center [705, 306] width 372 height 467
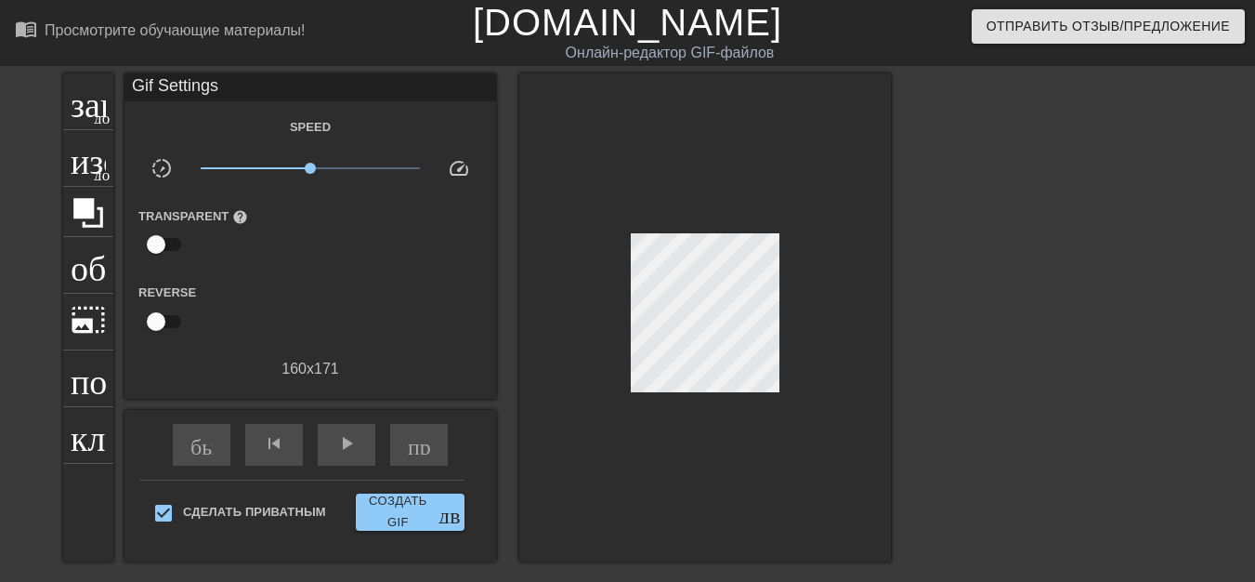
click at [345, 419] on div "Gif Settings Speed slow_motion_video x1.00 speed Transparent help Reverse 160 x…" at bounding box center [310, 317] width 372 height 488
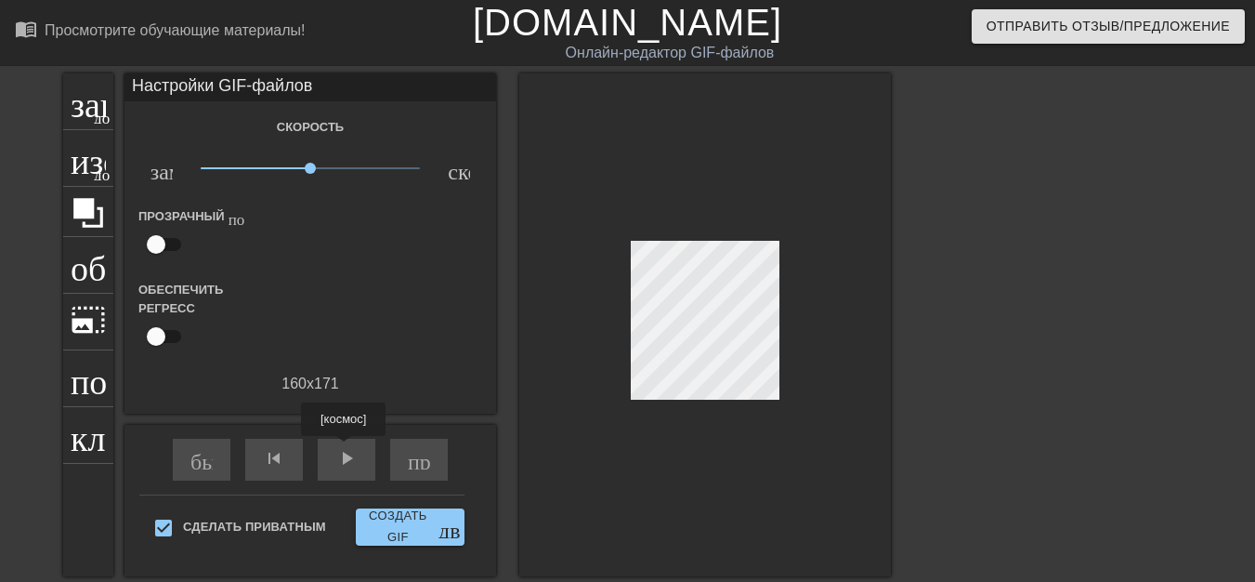
click at [346, 455] on font "play_arrow" at bounding box center [346, 458] width 22 height 22
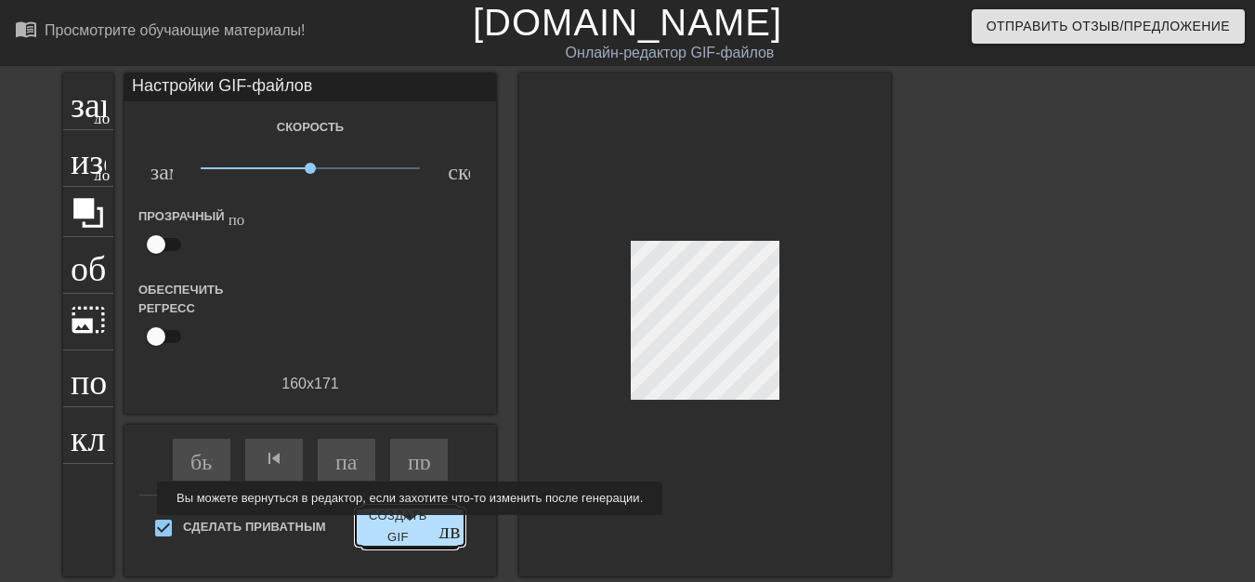
click at [407, 528] on font "Создать GIF" at bounding box center [398, 525] width 59 height 35
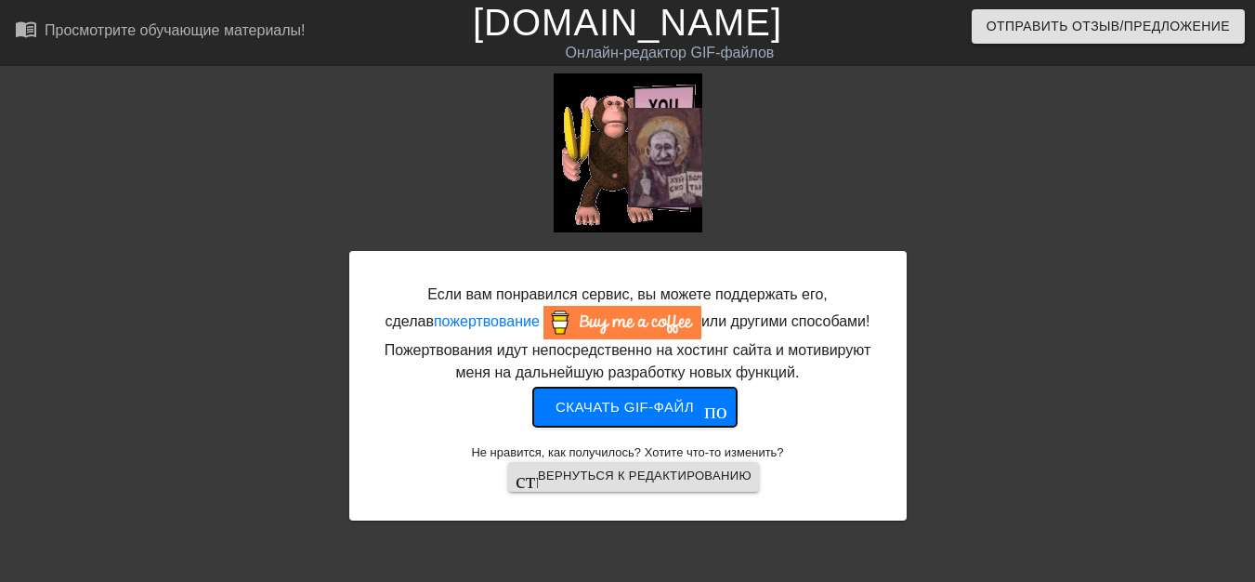
click at [623, 415] on font "Скачать gif-файл" at bounding box center [625, 407] width 138 height 24
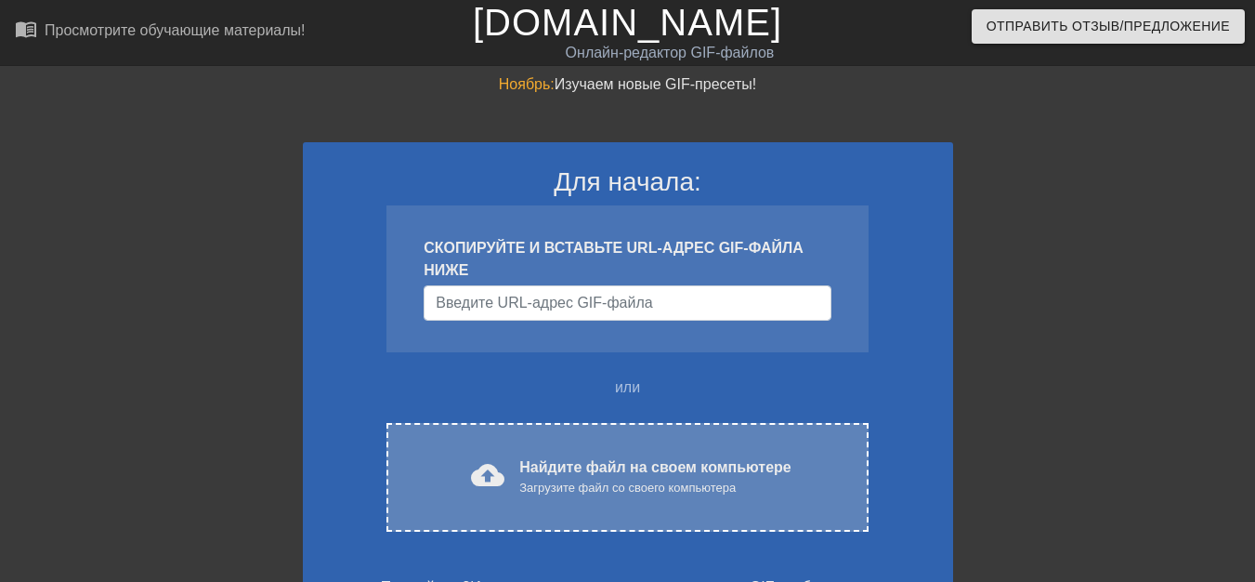
click at [536, 462] on font "Найдите файл на своем компьютере" at bounding box center [654, 467] width 271 height 16
click at [496, 477] on font "cloud_upload" at bounding box center [487, 474] width 33 height 33
click at [495, 478] on font "cloud_upload" at bounding box center [487, 474] width 33 height 33
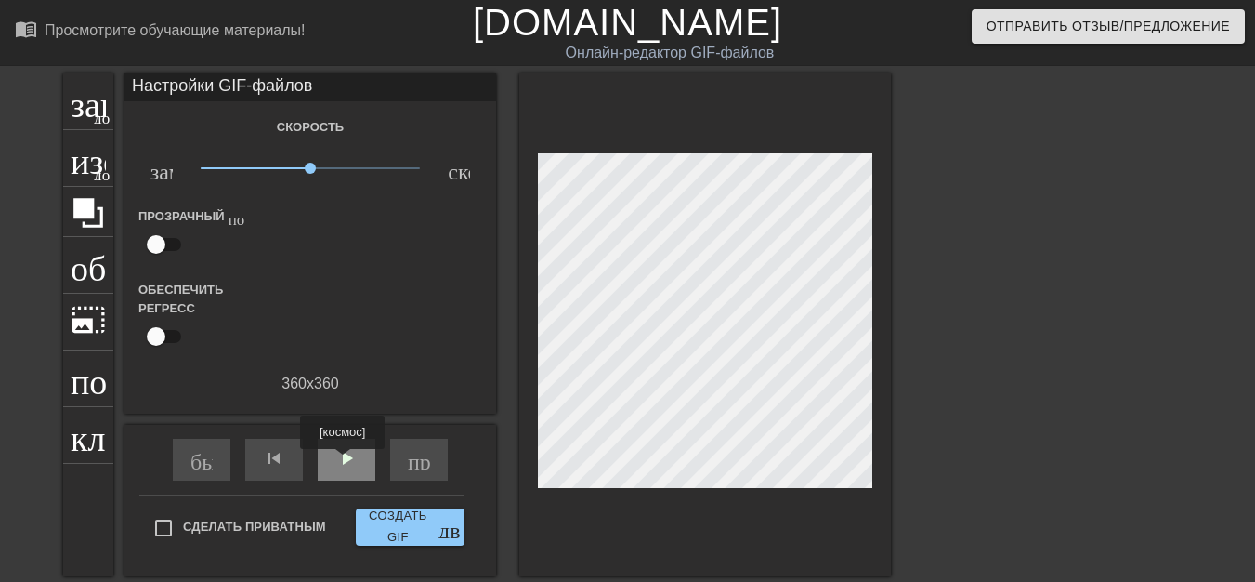
click at [343, 462] on font "play_arrow" at bounding box center [346, 458] width 22 height 22
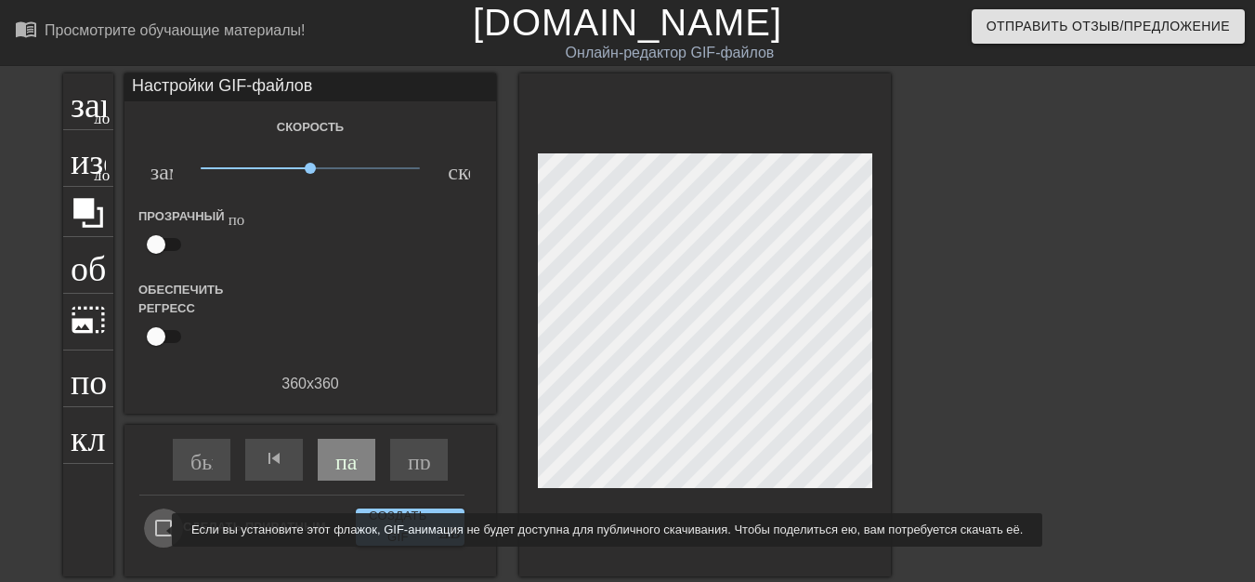
click at [160, 529] on input "Сделать приватным" at bounding box center [163, 527] width 39 height 39
checkbox input "true"
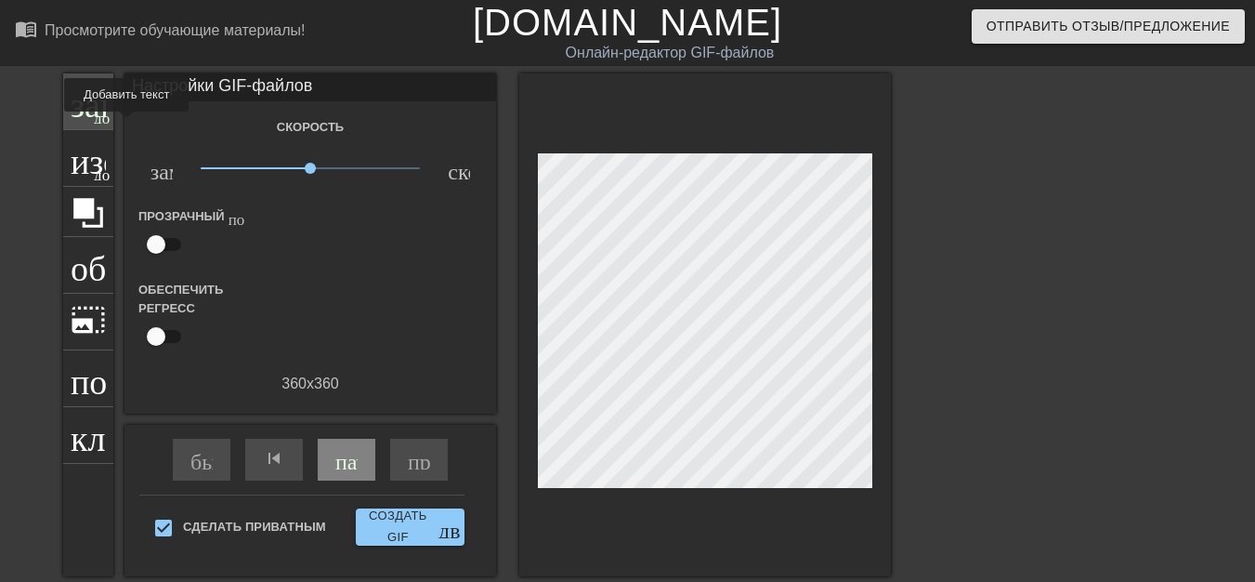
click at [106, 124] on div "заголовок добавить_круг" at bounding box center [88, 101] width 50 height 57
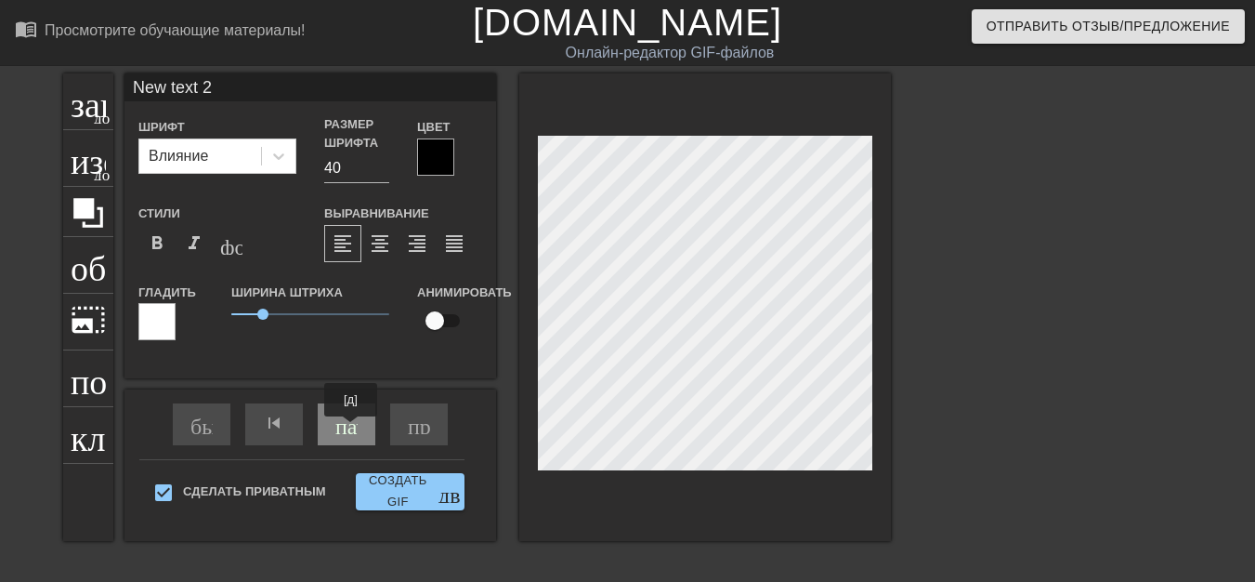
click at [350, 429] on div "быстрая_перемотка skip_previous пауза пропустить_следующий" at bounding box center [310, 424] width 303 height 70
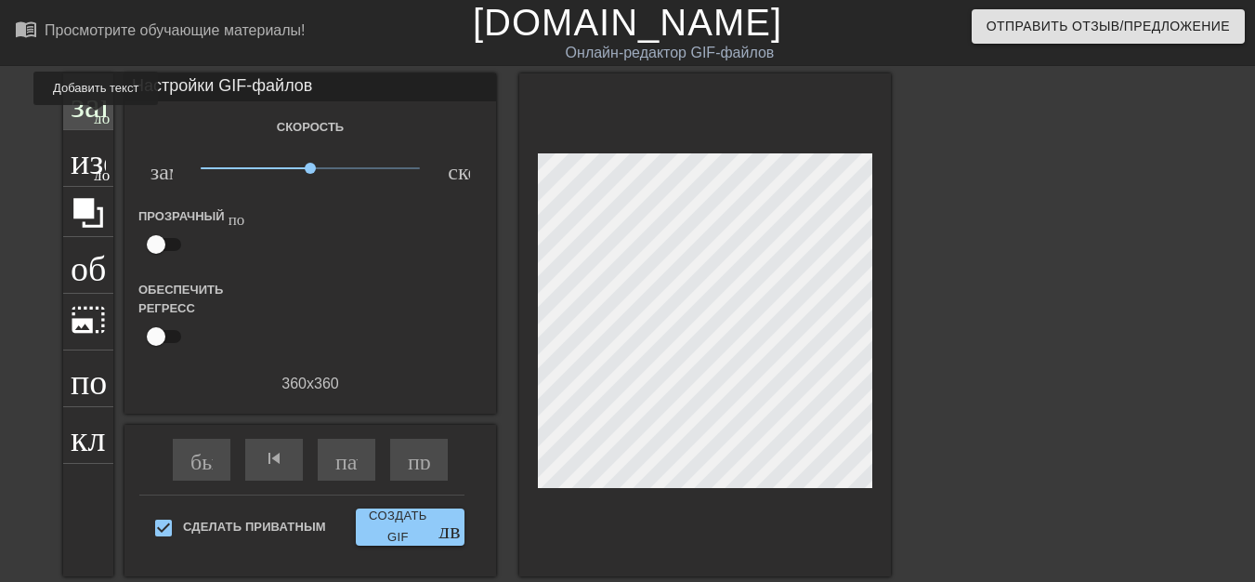
click at [95, 118] on font "добавить_круг" at bounding box center [147, 116] width 107 height 16
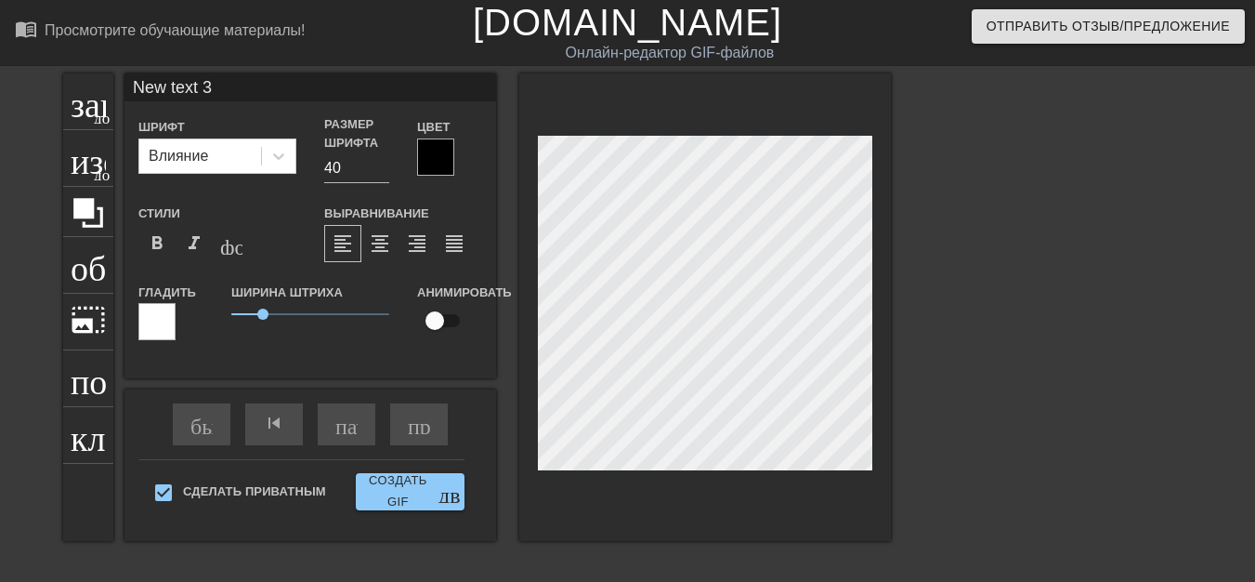
scroll to position [3, 3]
type input "New text"
type textarea "New text"
type input "New text"
type textarea "New tex"
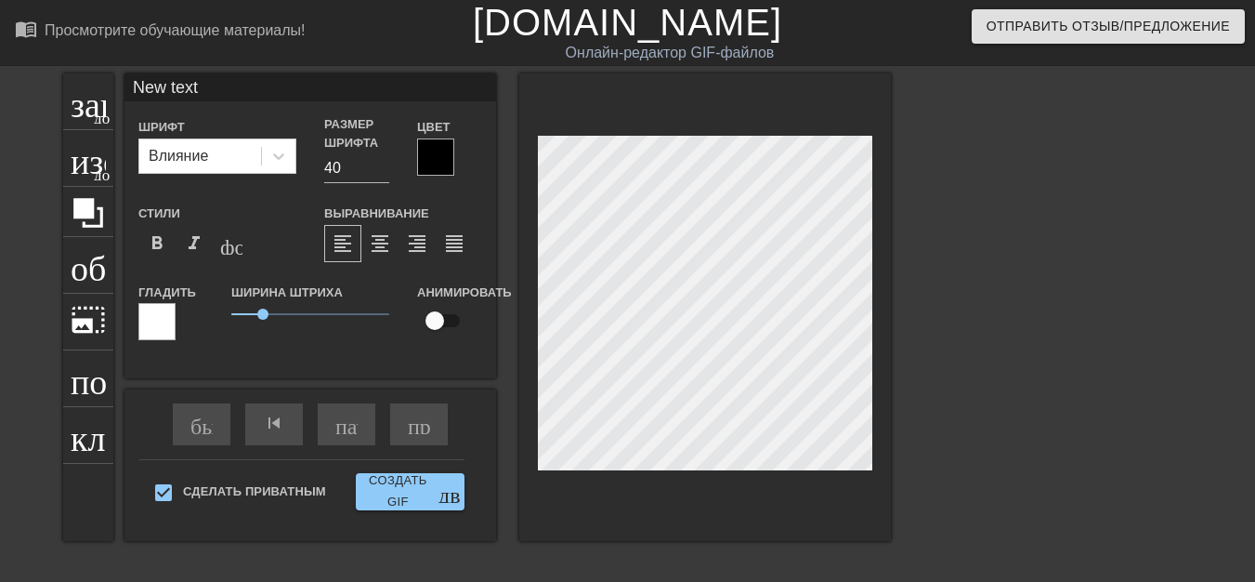
type input "New te"
type textarea "New te"
type input "New t"
type textarea "New"
type input "New"
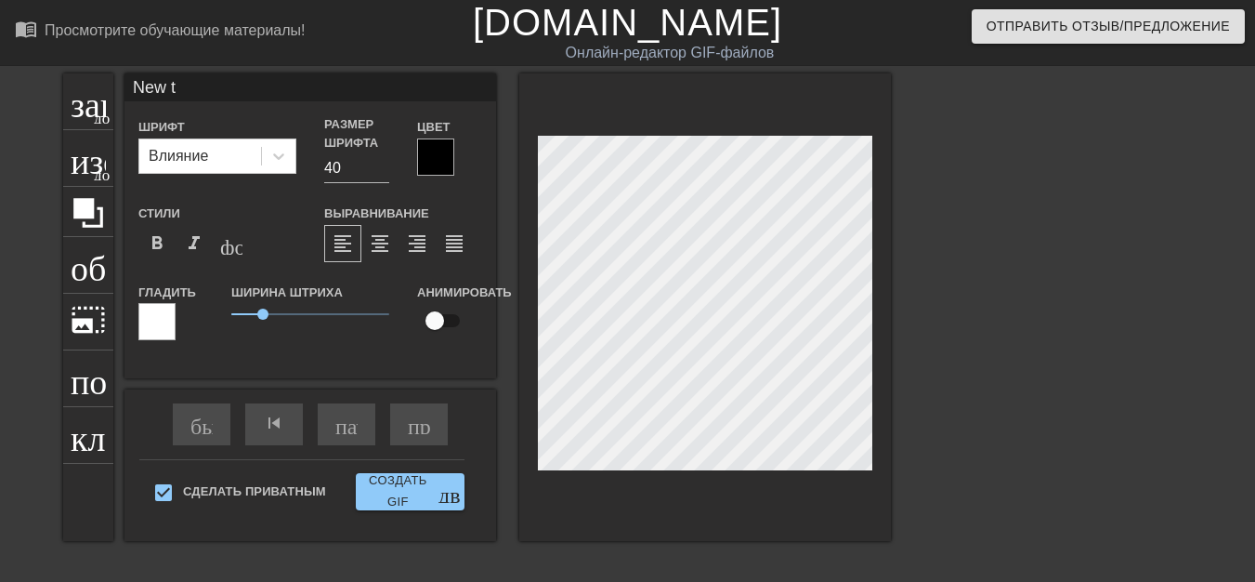
type textarea "New"
type input "Ne"
type textarea "N"
type input "Б"
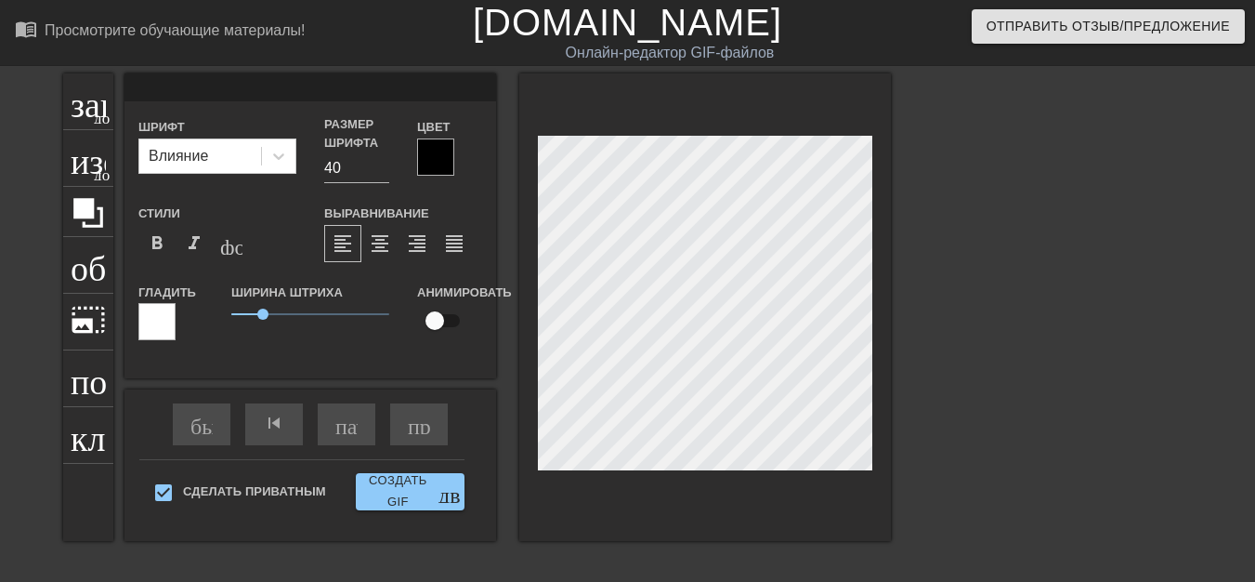
type textarea "Б"
type input "БУ"
type textarea "БУ"
type input "БУ-"
type textarea "БУ-"
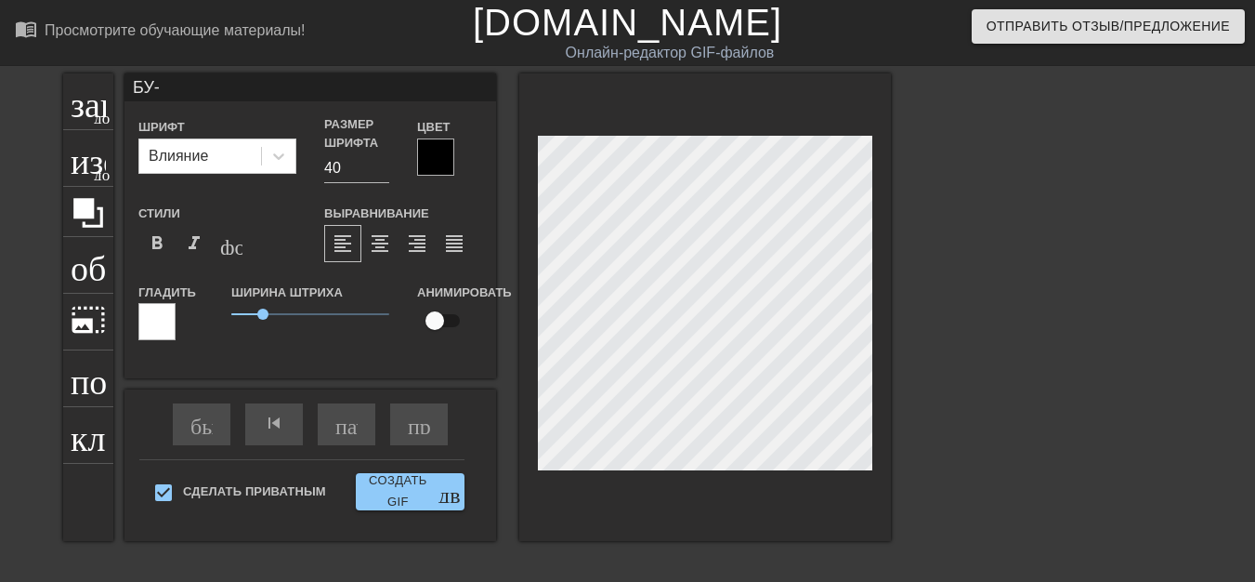
type input "БУ-Г"
type textarea "БУ-Г"
type input "БУ-ГЫ"
type textarea "БУ-ГЫ"
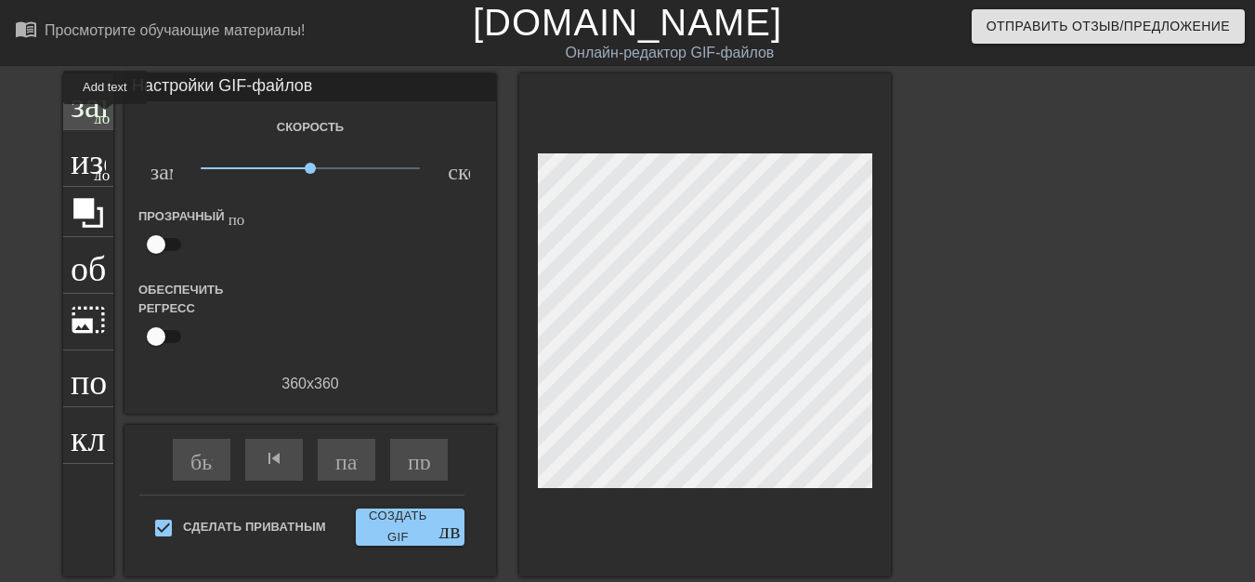
click at [104, 117] on font "добавить_круг" at bounding box center [147, 116] width 107 height 16
click at [356, 465] on font "пауза" at bounding box center [360, 458] width 50 height 22
click at [356, 465] on span "play_arrow" at bounding box center [346, 458] width 22 height 22
click at [356, 465] on font "play_arrow" at bounding box center [346, 458] width 22 height 22
click at [106, 124] on div "заголовок добавить_круг" at bounding box center [88, 101] width 50 height 57
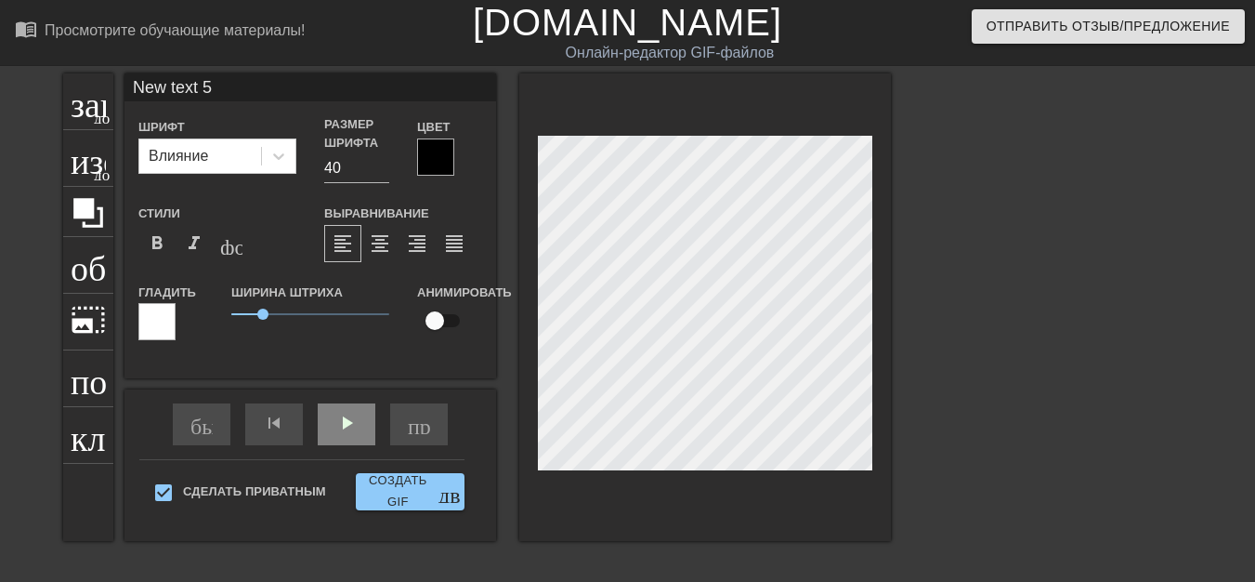
scroll to position [3, 5]
type input "New text"
type textarea "New text"
type input "New text"
type textarea "New text"
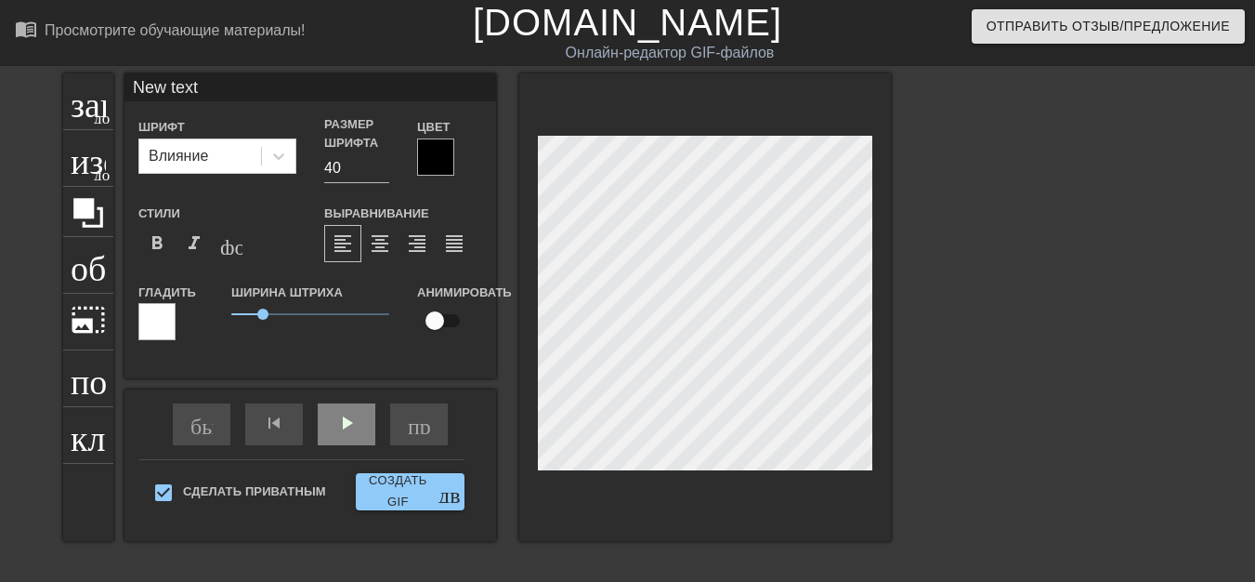
type input "New tex"
type textarea "New te"
type input "New t"
type textarea "New t"
type input "New"
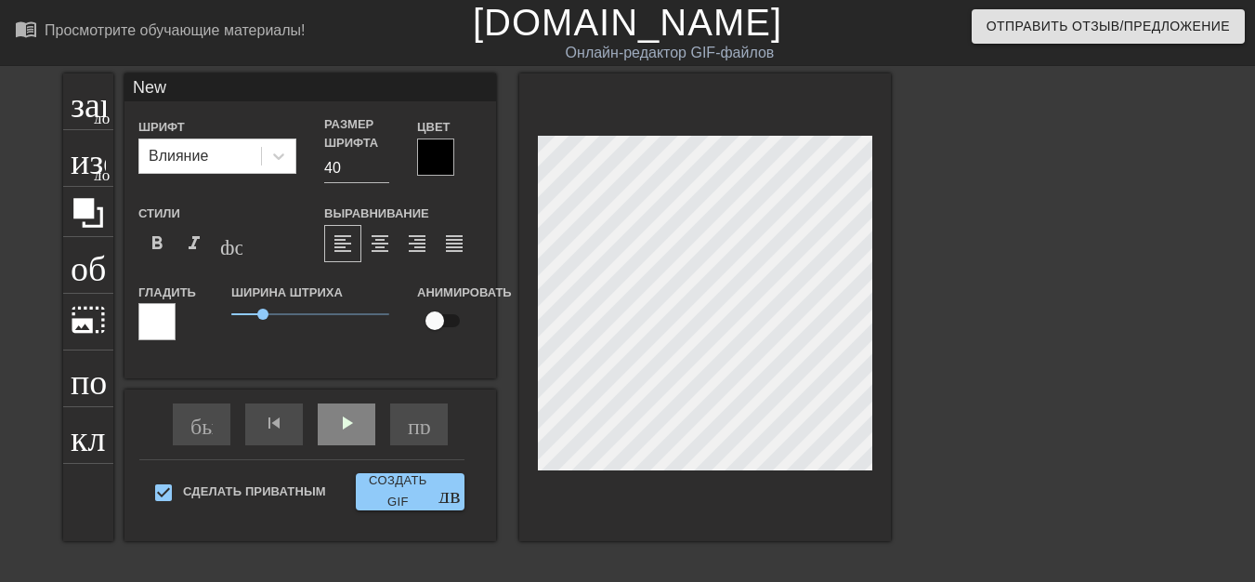
type textarea "New"
type input "Ne"
type textarea "Ne"
type input "N"
type textarea "N"
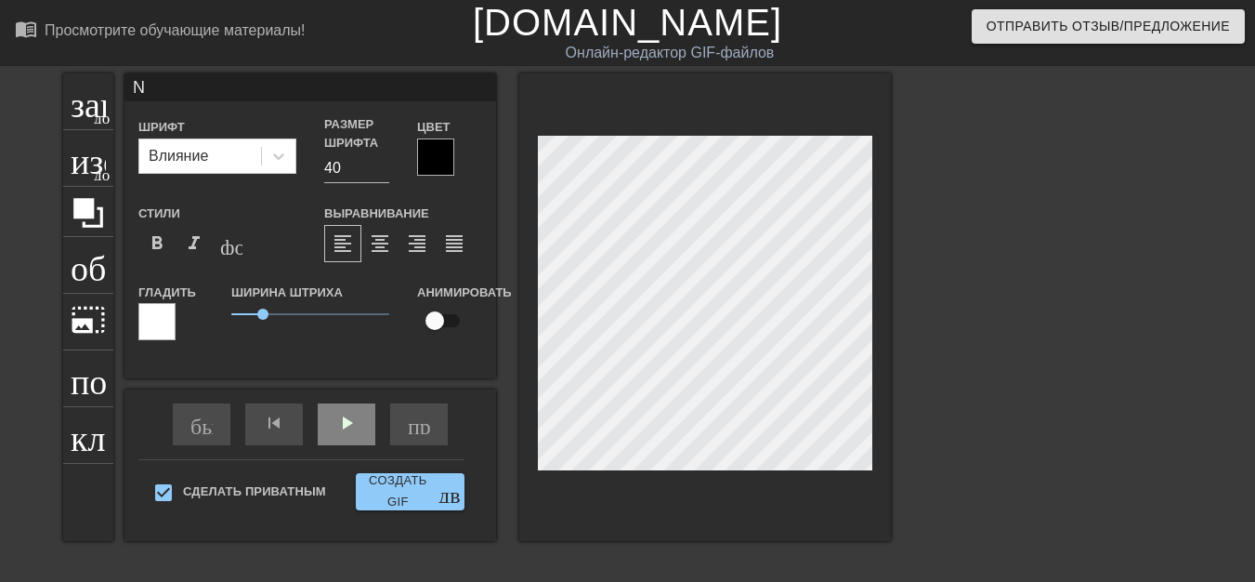
scroll to position [3, 2]
type input "Б"
type textarea "Б"
type input "БУ"
type textarea "БУ"
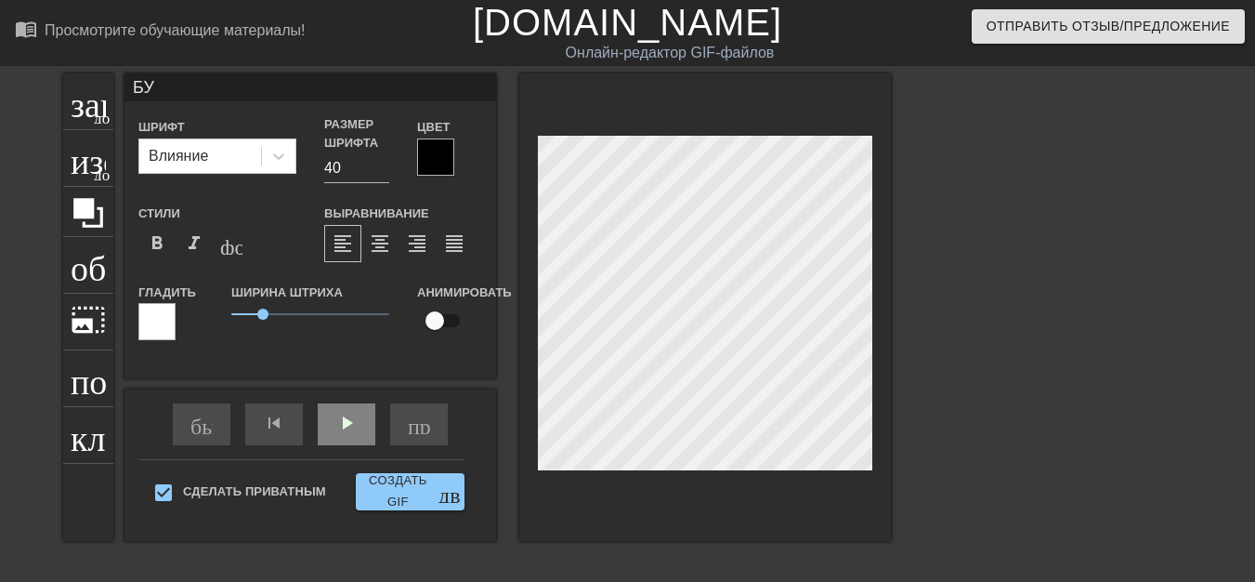
type input "БУ-"
type textarea "БУ-"
type input "БУ-Г"
type textarea "БУ-Г"
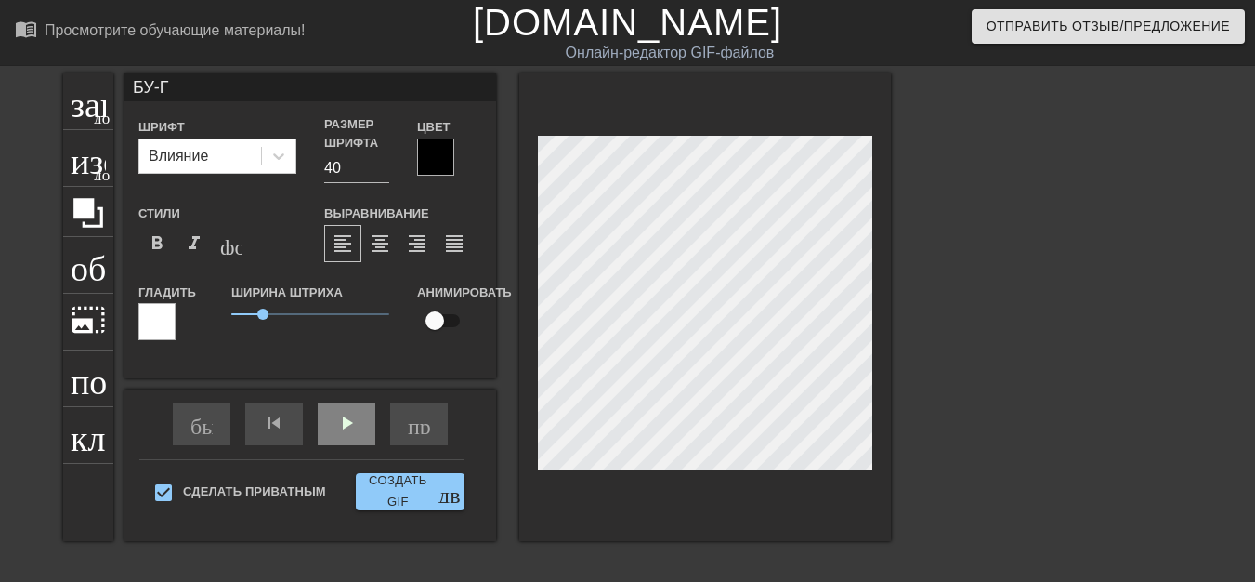
type input "БУ-ГЫ"
type textarea "БУ-ГЫ"
type input "БУ-ГЫ-"
type textarea "БУ-ГЫ-"
type input "БУ-ГЫ-Г"
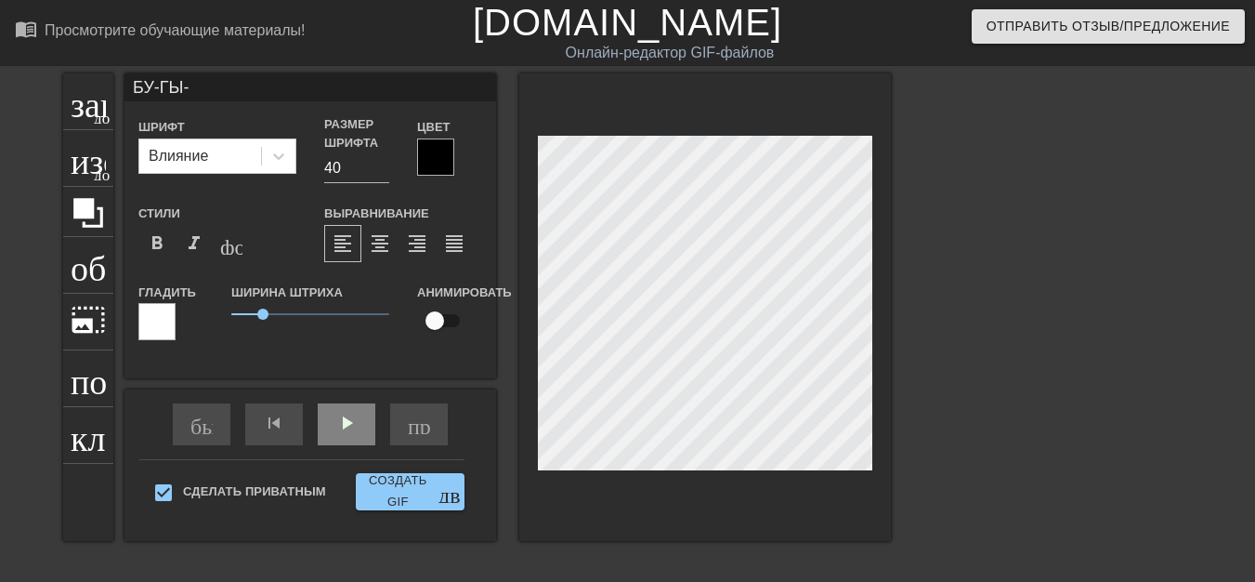
type textarea "БУ-ГЫ-Г"
type input "БУ-ГЫ-ГЫ"
type textarea "БУ-ГЫ-ГЫ"
type input "БУ-ГЫ-ГЫ-"
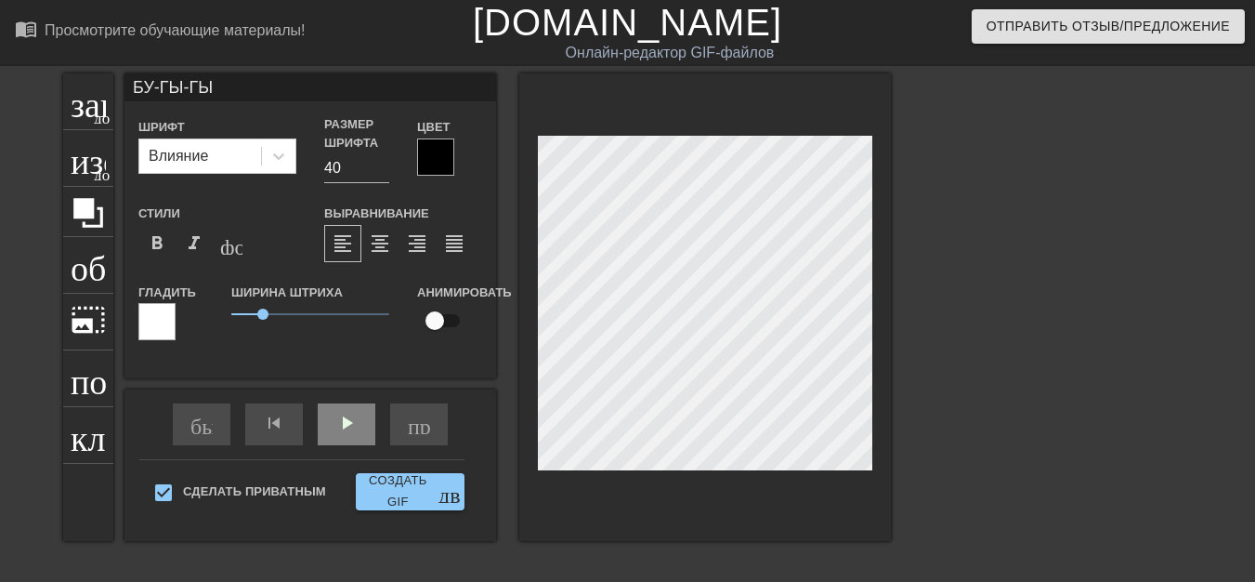
type textarea "БУ-ГЫ-ГЫ-"
type input "БУ-ГЫ-ГЫ-Г"
type textarea "БУ-ГЫ-ГЫ-Г"
type input "БУ-ГЫ-ГЫ-ГА"
type textarea "БУ-ГЫ-ГЫ-ГА"
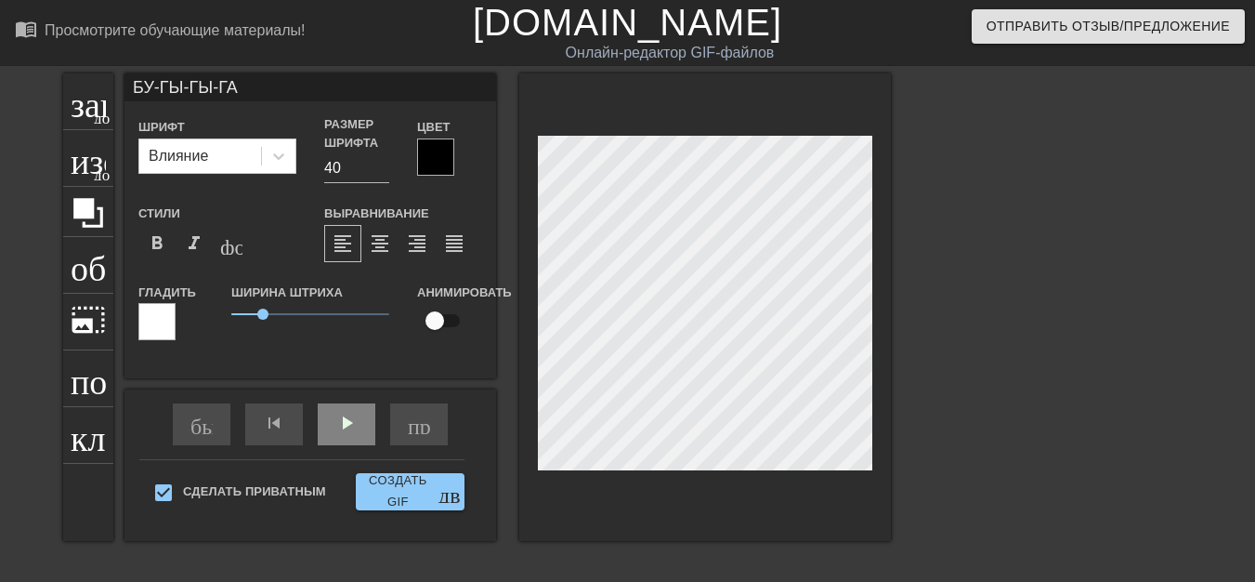
type input "БУ-ГЫ-ГЫ-ГАА"
type textarea "БУ-ГЫ-ГЫ-ГАА"
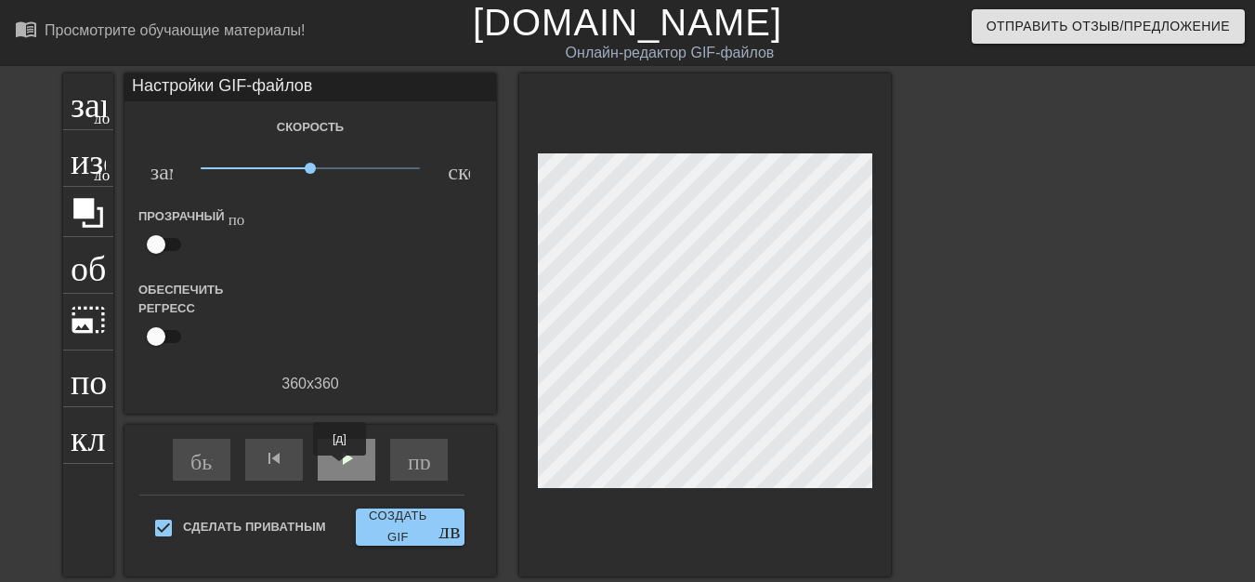
click at [339, 468] on div "play_arrow" at bounding box center [347, 459] width 58 height 42
click at [352, 470] on div "пауза" at bounding box center [347, 459] width 58 height 42
click at [355, 466] on font "play_arrow" at bounding box center [346, 458] width 22 height 22
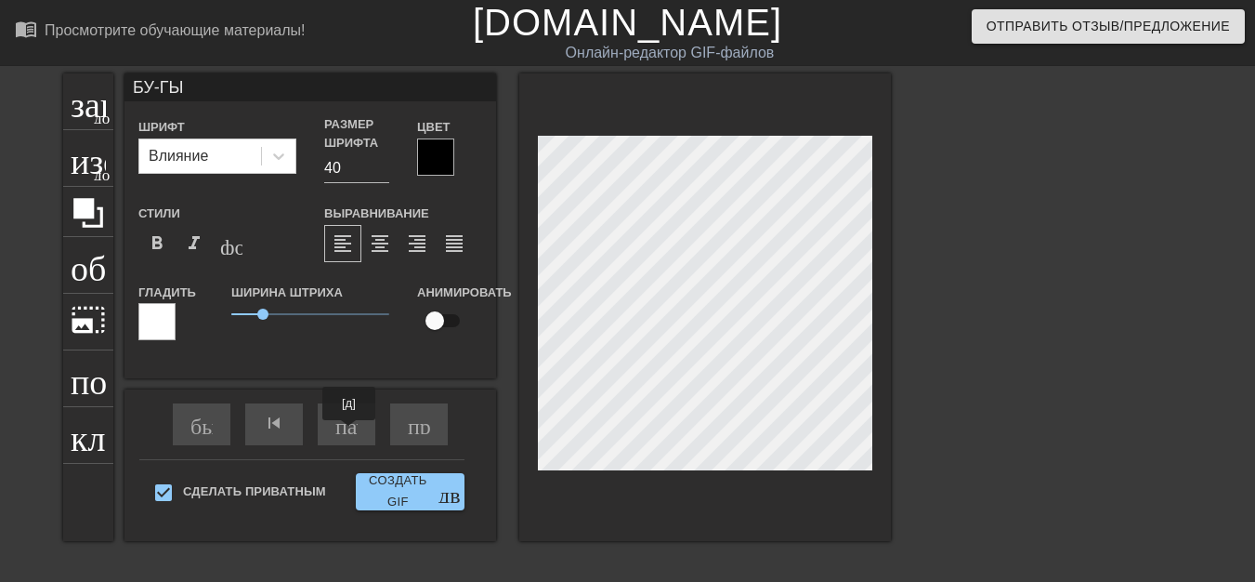
click at [349, 434] on font "пауза" at bounding box center [360, 423] width 50 height 22
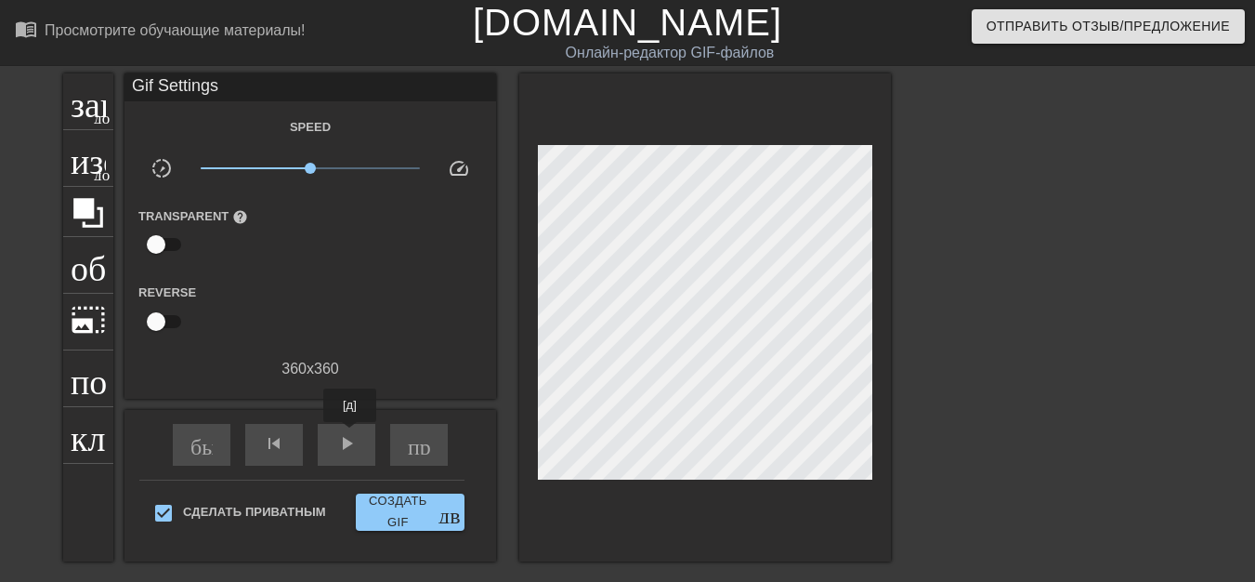
click at [349, 435] on span "play_arrow" at bounding box center [346, 443] width 22 height 22
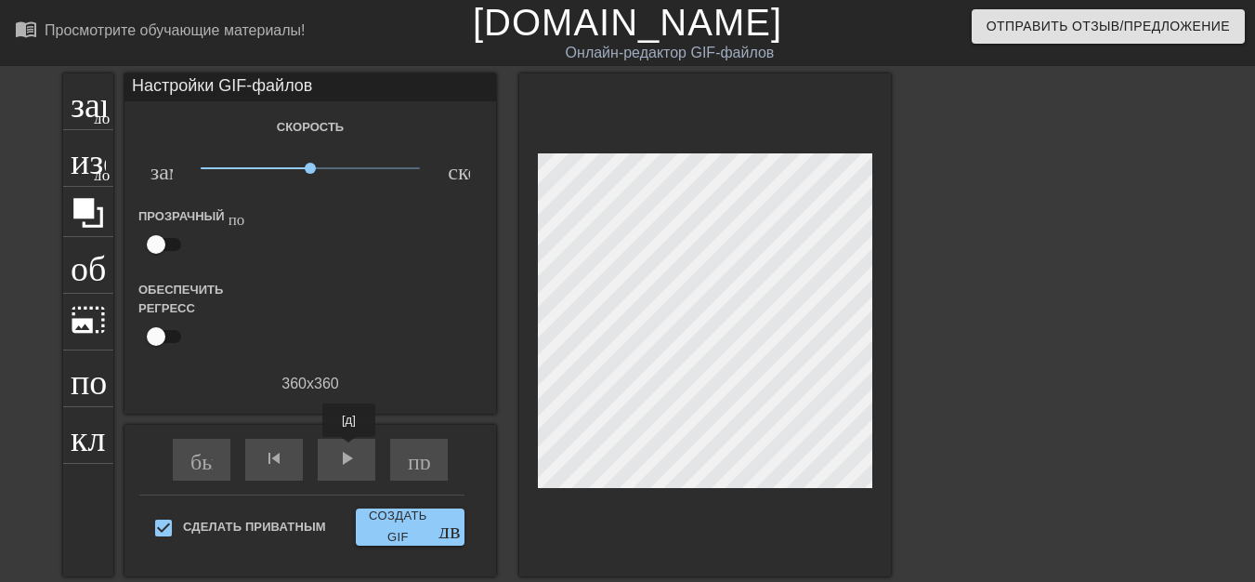
click at [348, 451] on font "play_arrow" at bounding box center [346, 458] width 22 height 22
click at [348, 451] on span "play_arrow" at bounding box center [346, 458] width 22 height 22
click at [345, 449] on font "пауза" at bounding box center [360, 458] width 50 height 22
click at [344, 448] on span "пауза" at bounding box center [346, 458] width 22 height 22
click at [339, 460] on font "пауза" at bounding box center [360, 458] width 50 height 22
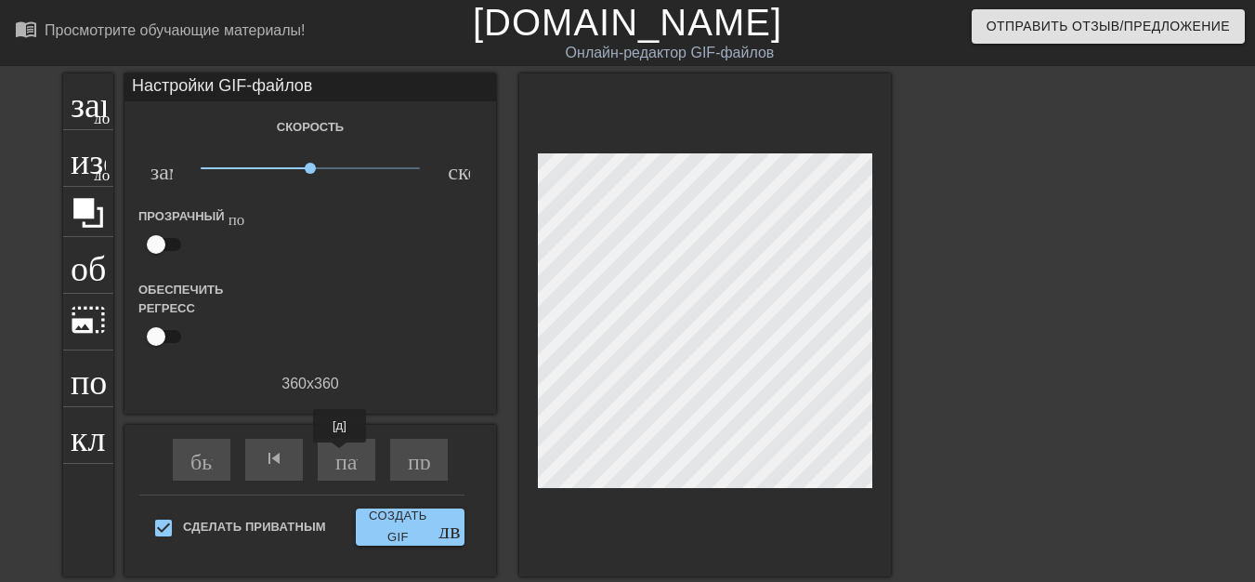
click at [339, 460] on span "пауза" at bounding box center [346, 458] width 22 height 22
click at [348, 457] on font "play_arrow" at bounding box center [346, 458] width 22 height 22
click at [353, 464] on font "пауза" at bounding box center [360, 458] width 50 height 22
click at [353, 464] on font "play_arrow" at bounding box center [346, 458] width 22 height 22
click at [337, 466] on font "пауза" at bounding box center [360, 458] width 50 height 22
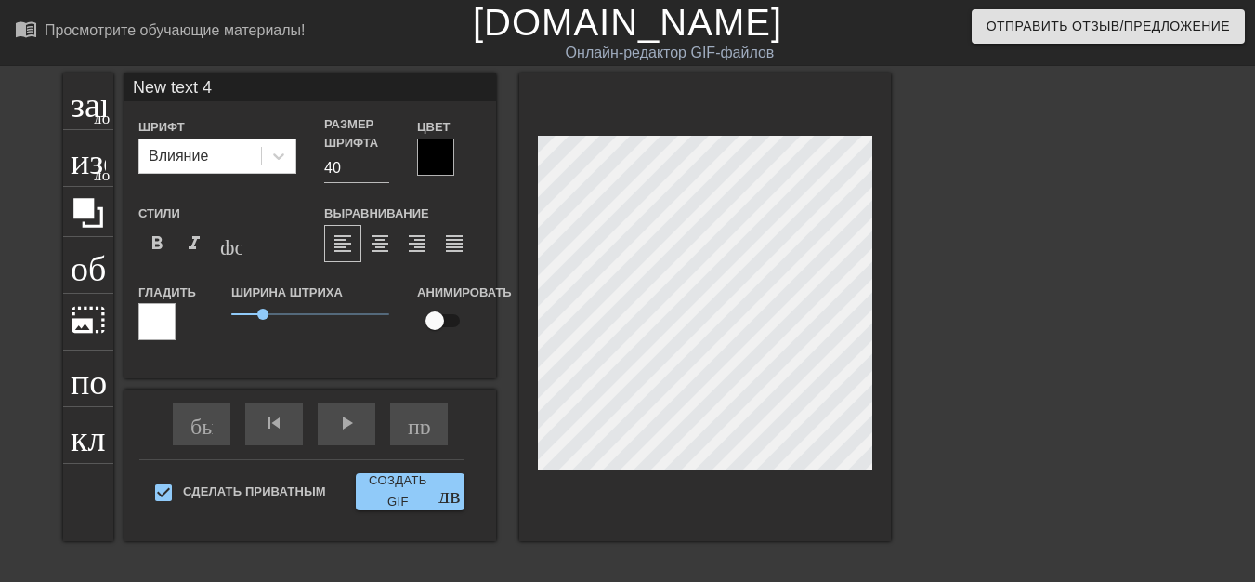
type input "New text"
type textarea "New text"
type input "New text"
type textarea "New text"
type input "New tex"
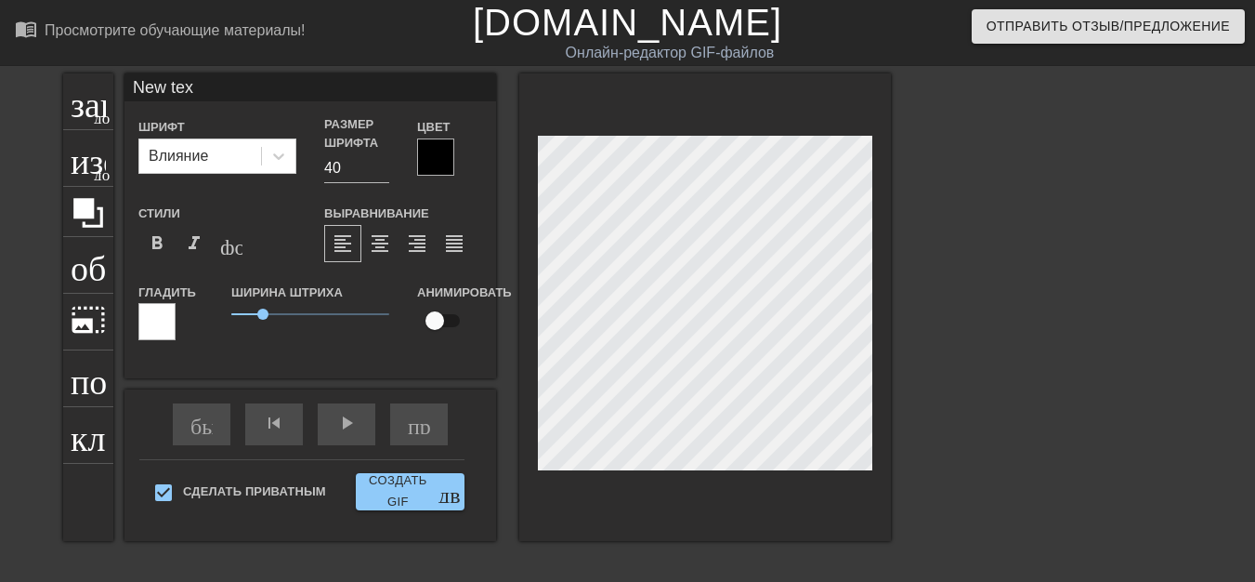
type textarea "New te"
type input "New t"
type textarea "New t"
type input "New"
type textarea "New"
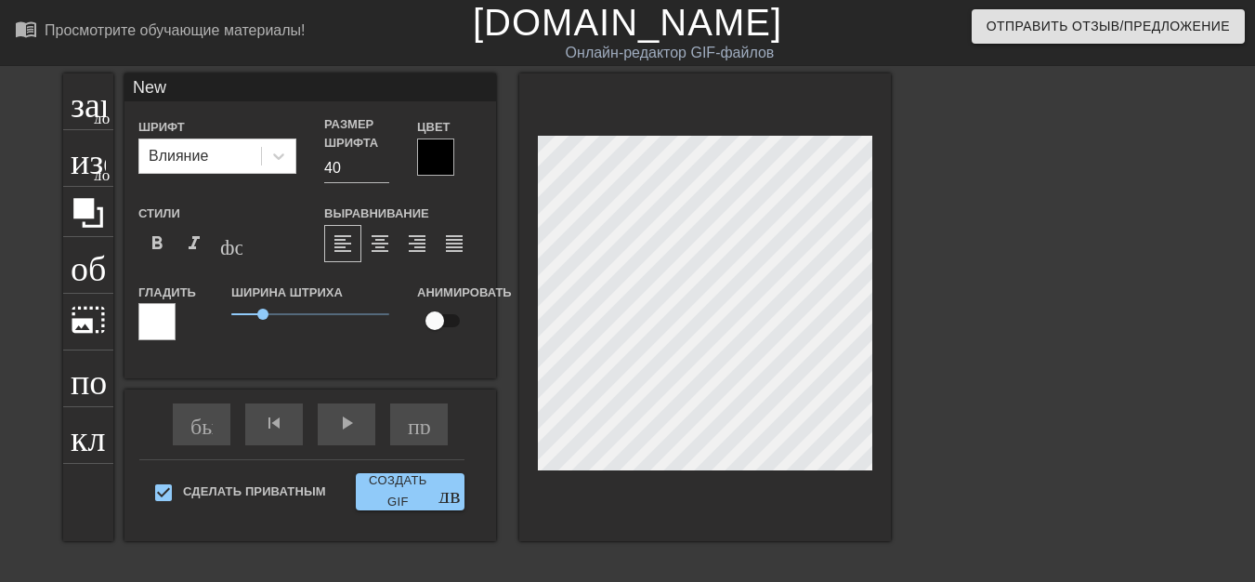
type input "Ne"
type textarea "Ne"
type input "N"
type textarea "N"
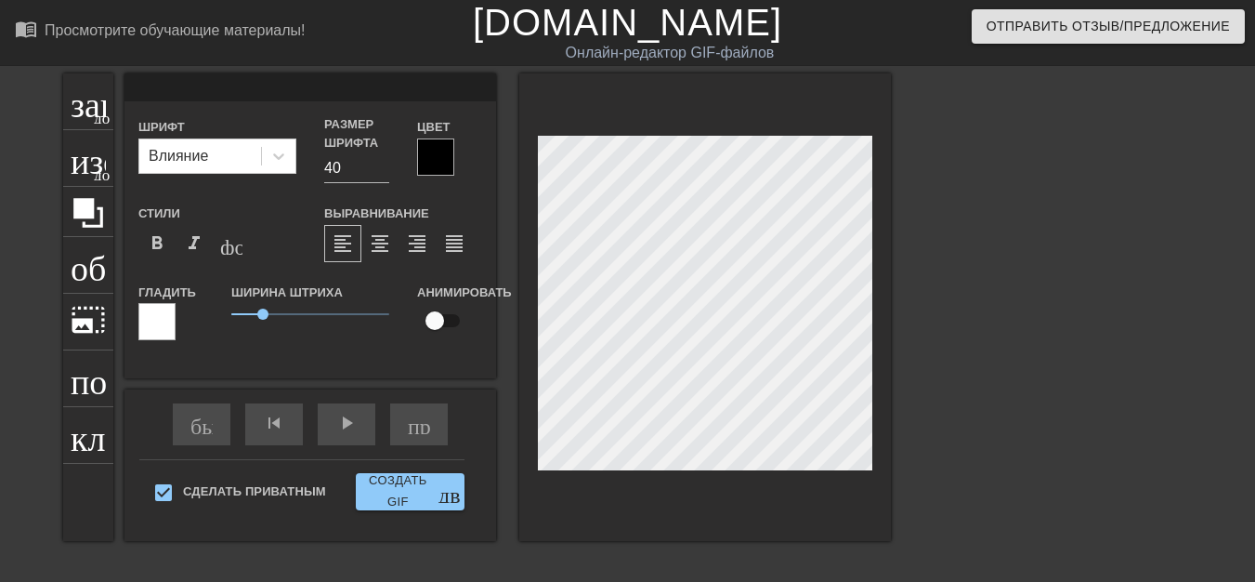
type input "Я"
type textarea "Я"
click at [162, 243] on font "format_bold" at bounding box center [157, 243] width 22 height 22
type input "P"
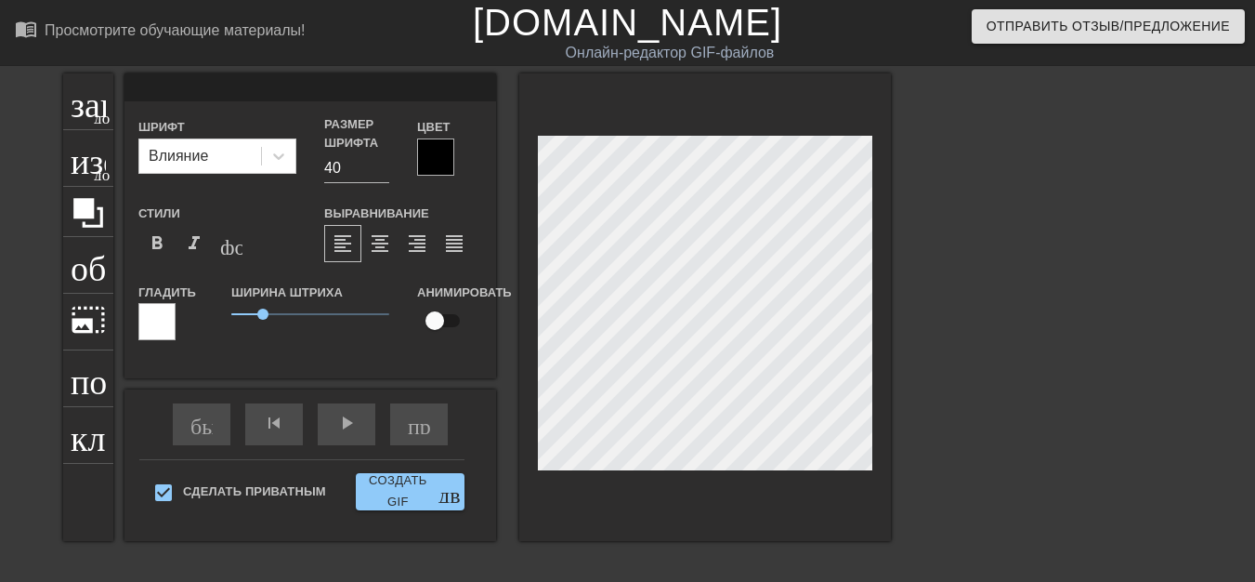
type textarea "P"
type input "PP"
type textarea "PP"
type input "PPK"
type textarea "PPK"
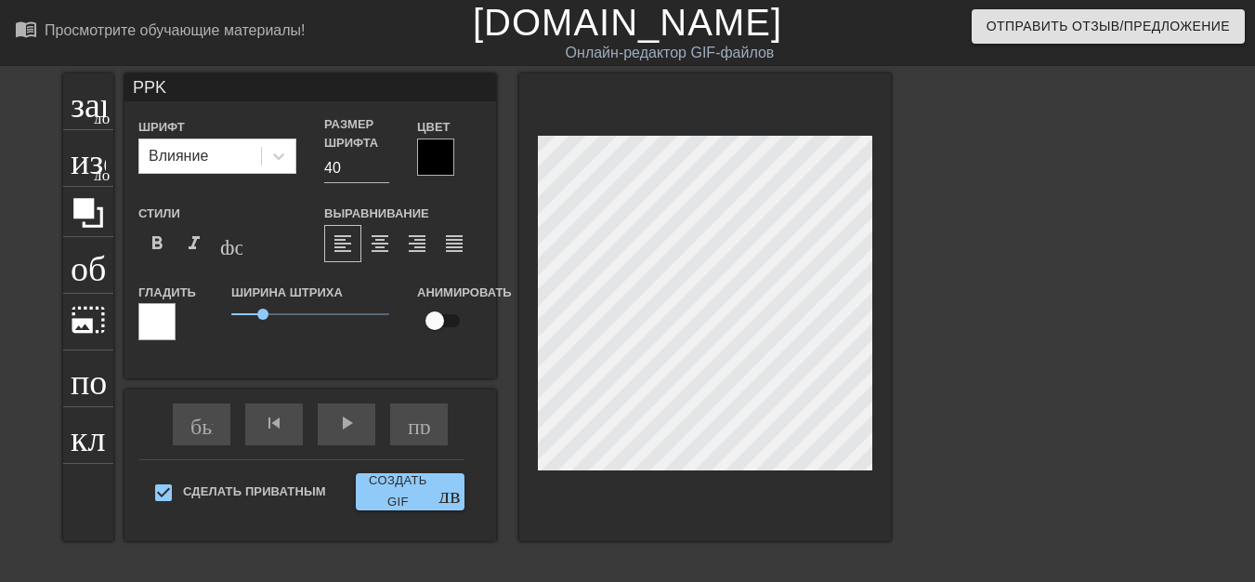
type input "PPK0"
type textarea "PPK0"
type input "PPK0B"
type textarea "PPK0B"
type input "PPK0BA"
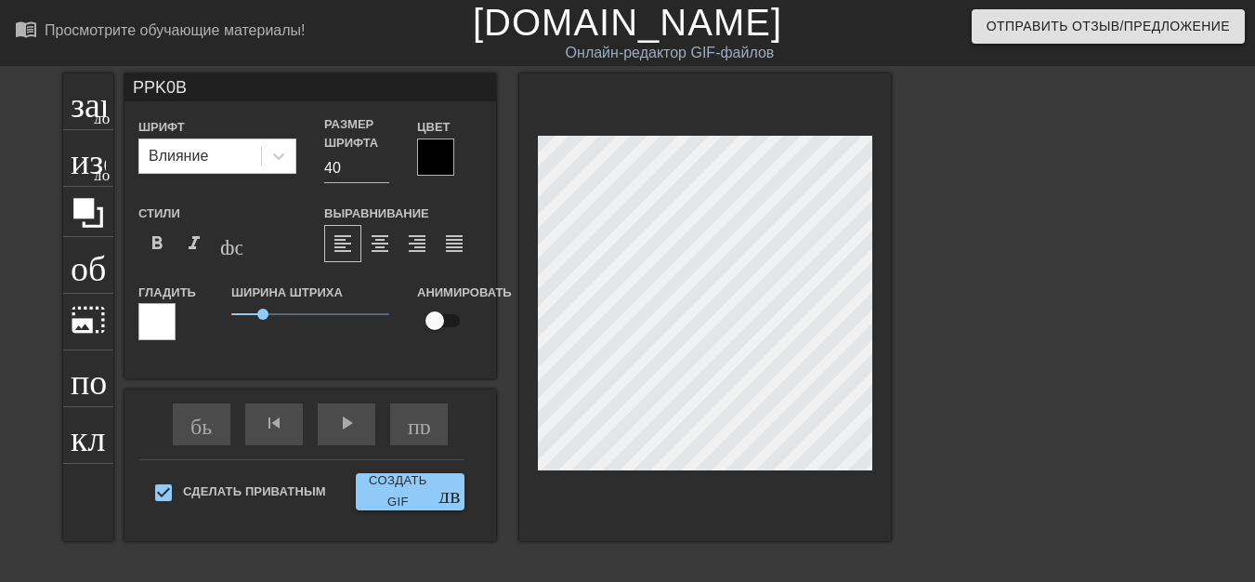
type textarea "PPK0BA"
type input "PЮPK0BA"
type textarea "PЮPK0BA"
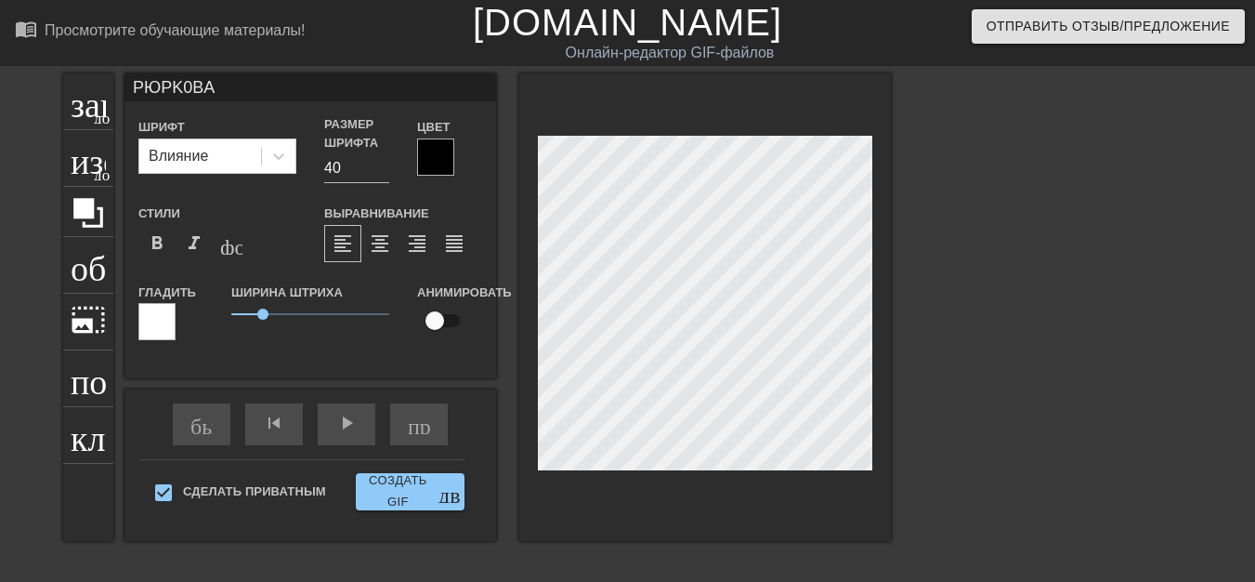
type input "PЮPИK0BA"
type textarea "PЮPИK0BA"
type input "PЮPИK0BНA"
type textarea "PЮPИK0BНA"
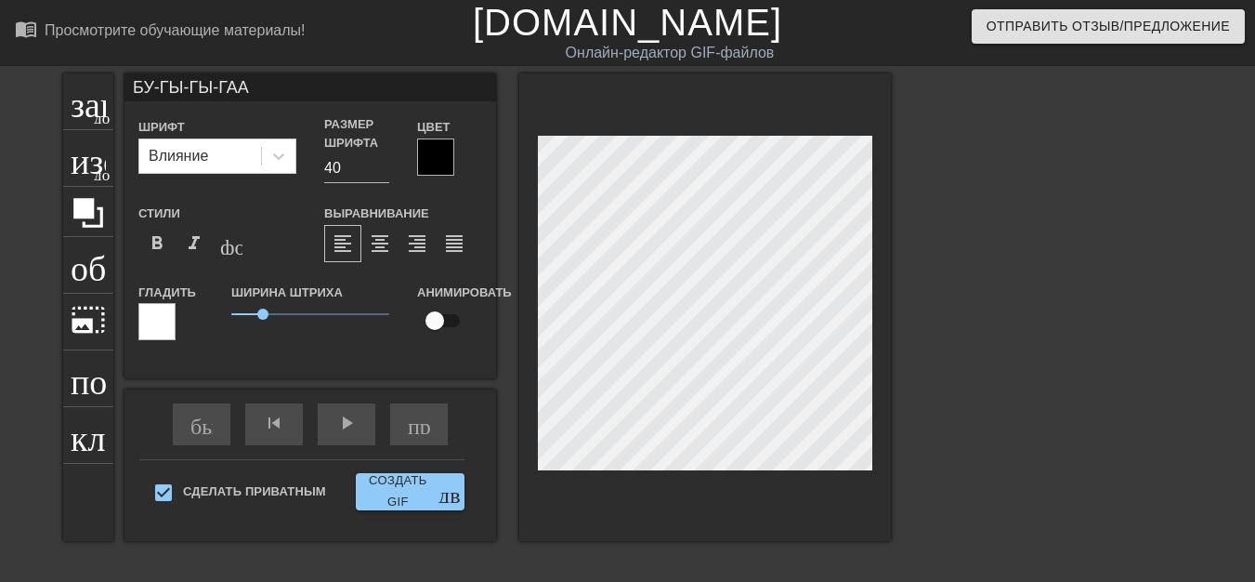
scroll to position [3, 3]
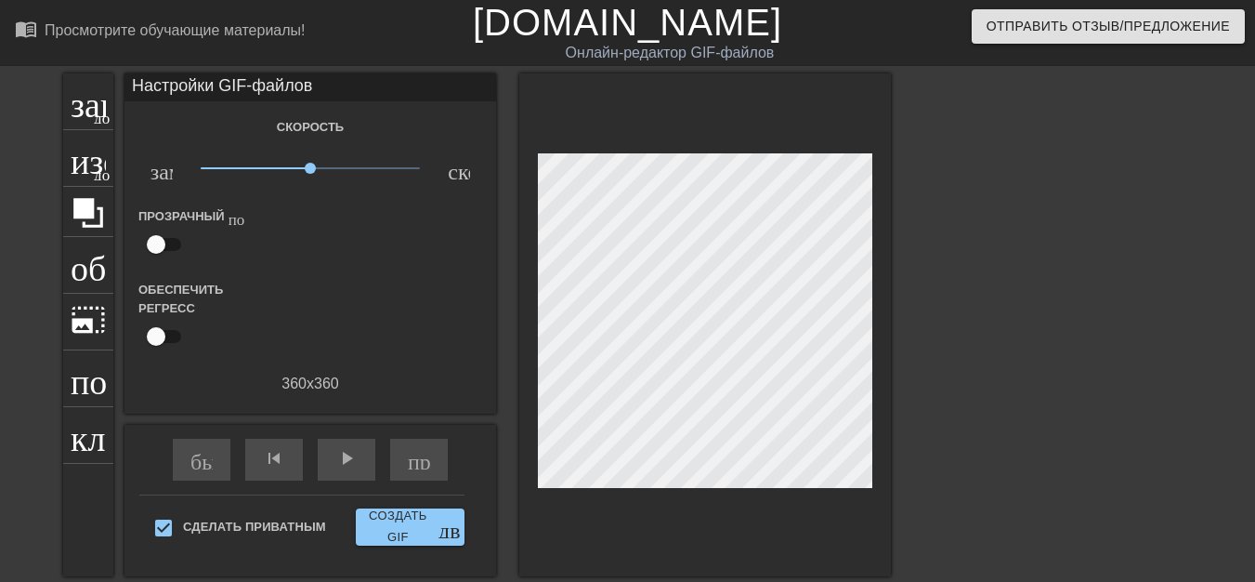
click at [621, 473] on div at bounding box center [705, 324] width 372 height 503
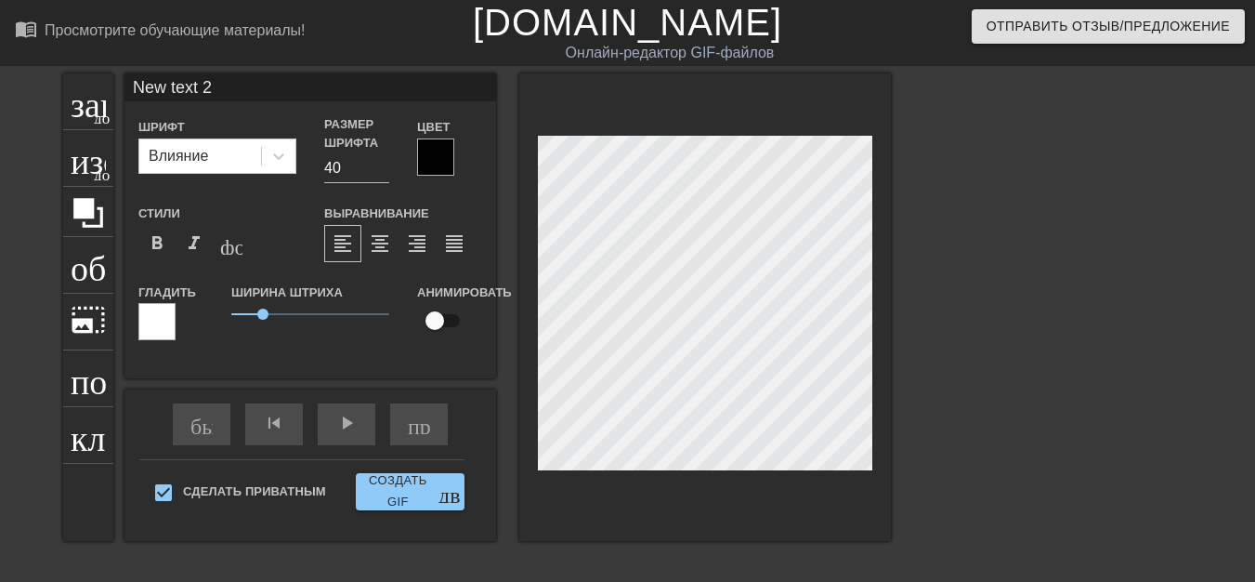
scroll to position [3, 5]
type input "New text"
type textarea "New text"
type input "New text"
type textarea "New text"
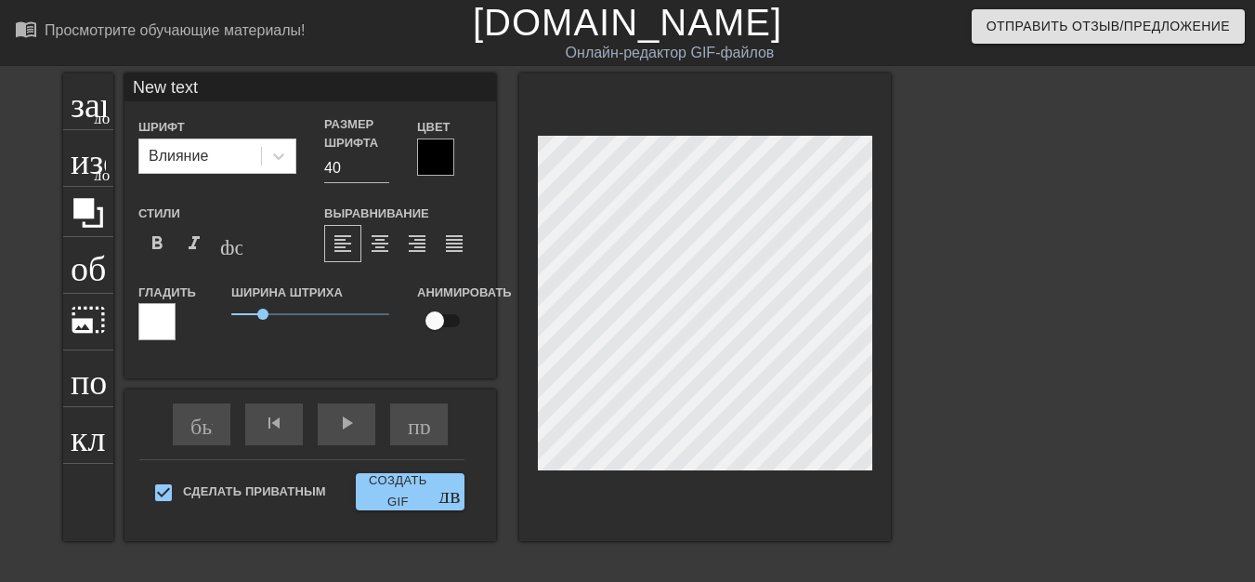
type input "New tex"
type textarea "New te"
type input "New t"
type textarea "New t"
type input "New"
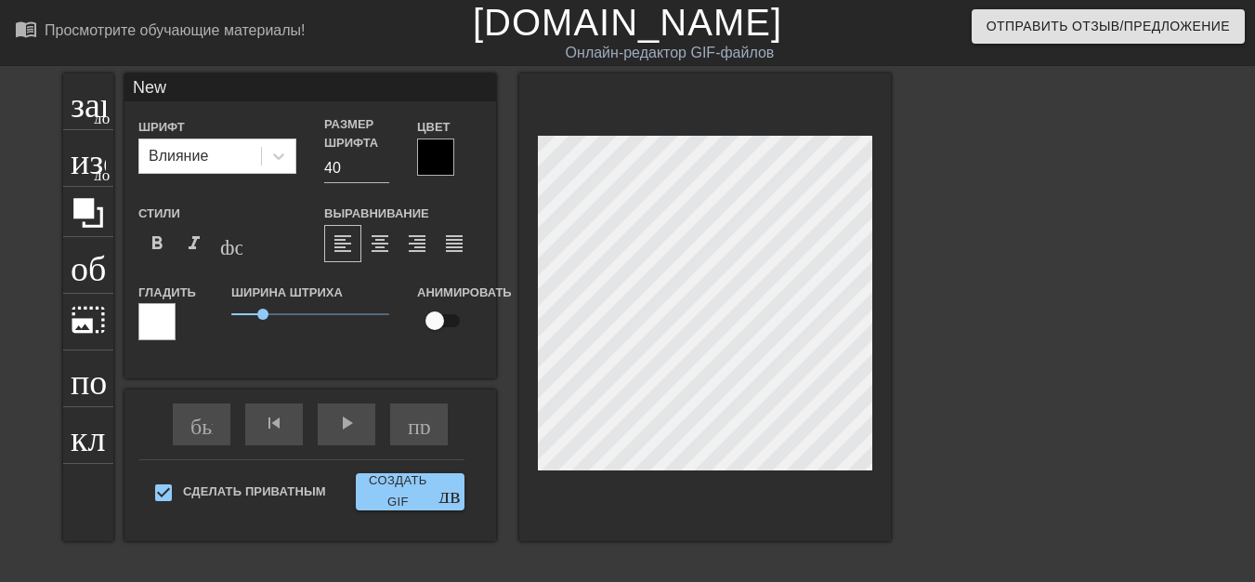
type textarea "New"
type input "Ne"
type textarea "Ne"
type input "N"
type textarea "N"
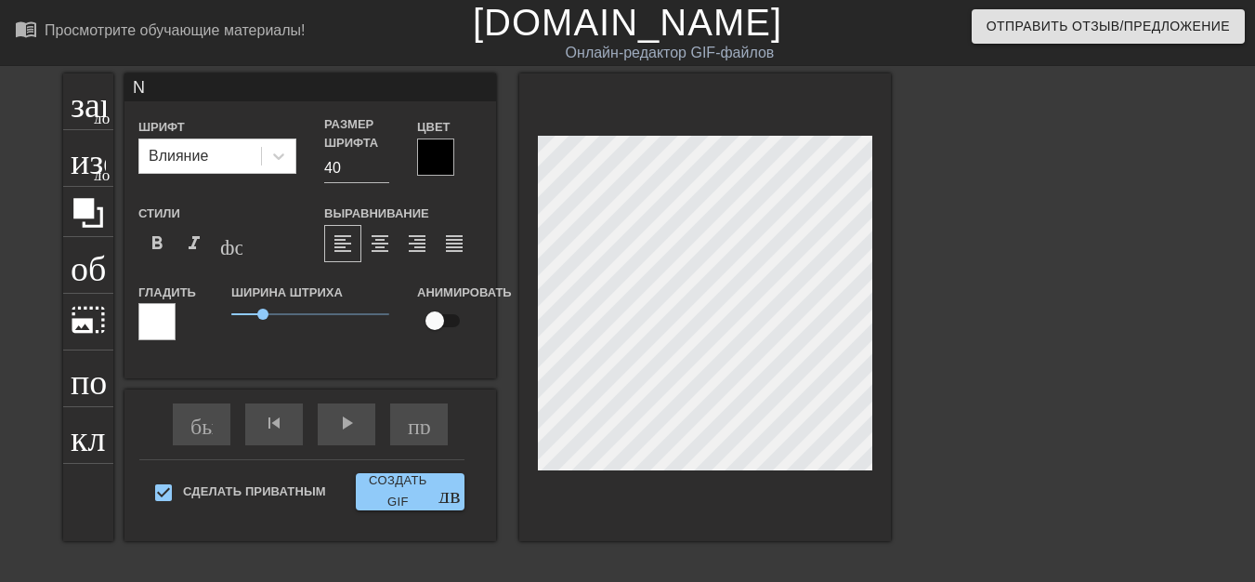
scroll to position [3, 2]
type input "Я"
type textarea "Я"
type input "БУ-Г"
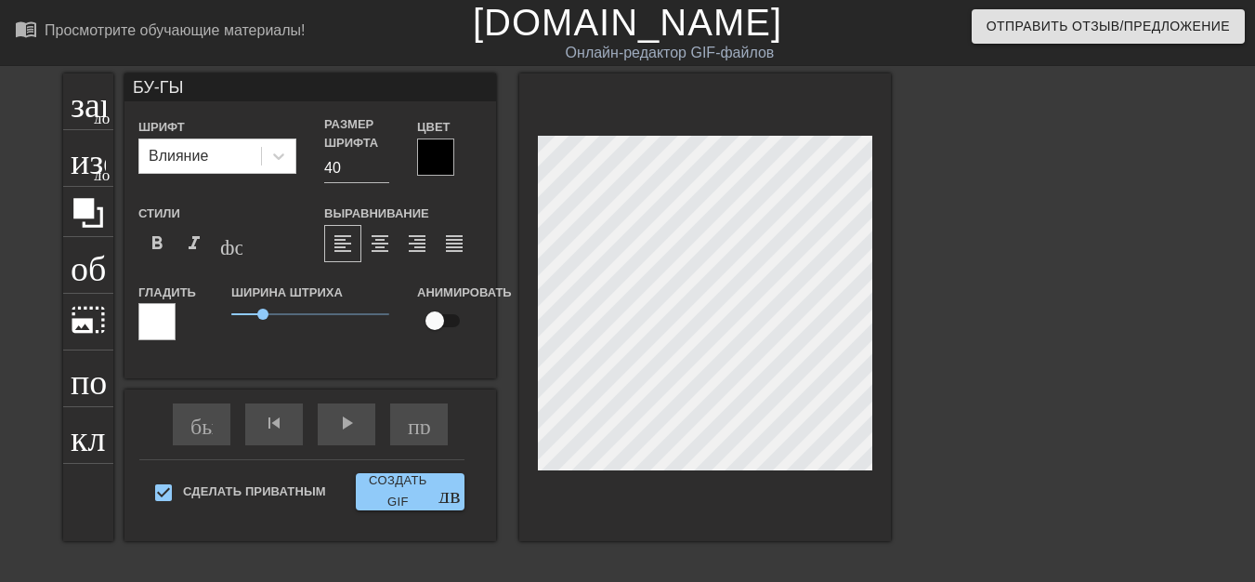
type textarea "БУ-Г"
type input "БУ-"
type textarea "БУ-"
type input "БУ"
type textarea "Б"
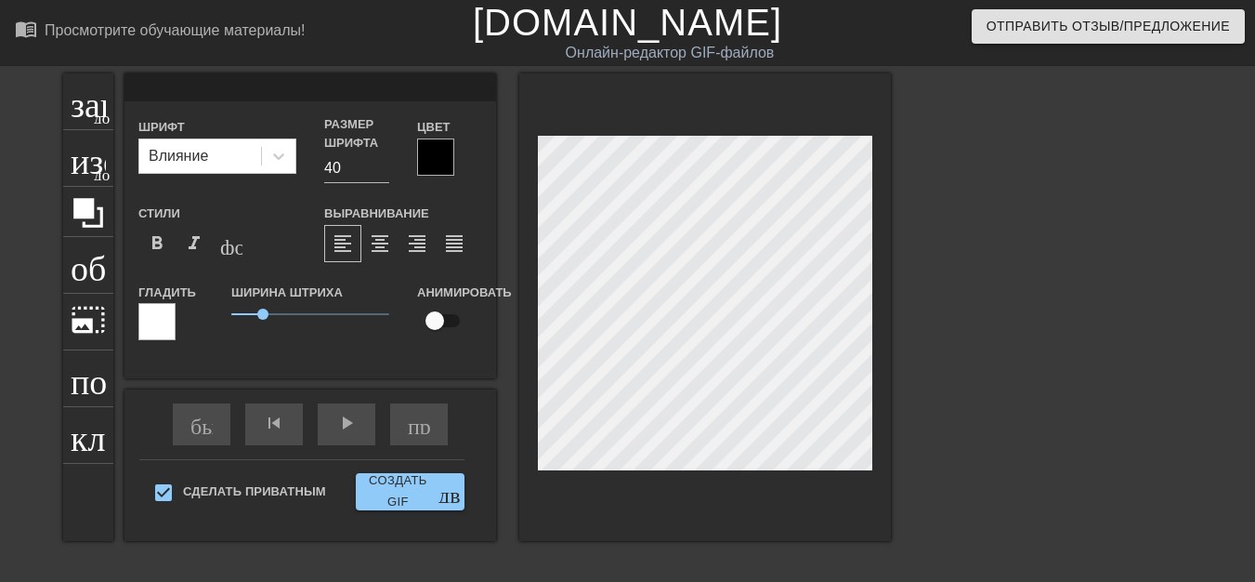
scroll to position [0, 0]
type input "New text 1"
click at [992, 350] on div "заголовок добавить_круг изображение добавить_круг обрезать photo_size_select_la…" at bounding box center [627, 351] width 1255 height 557
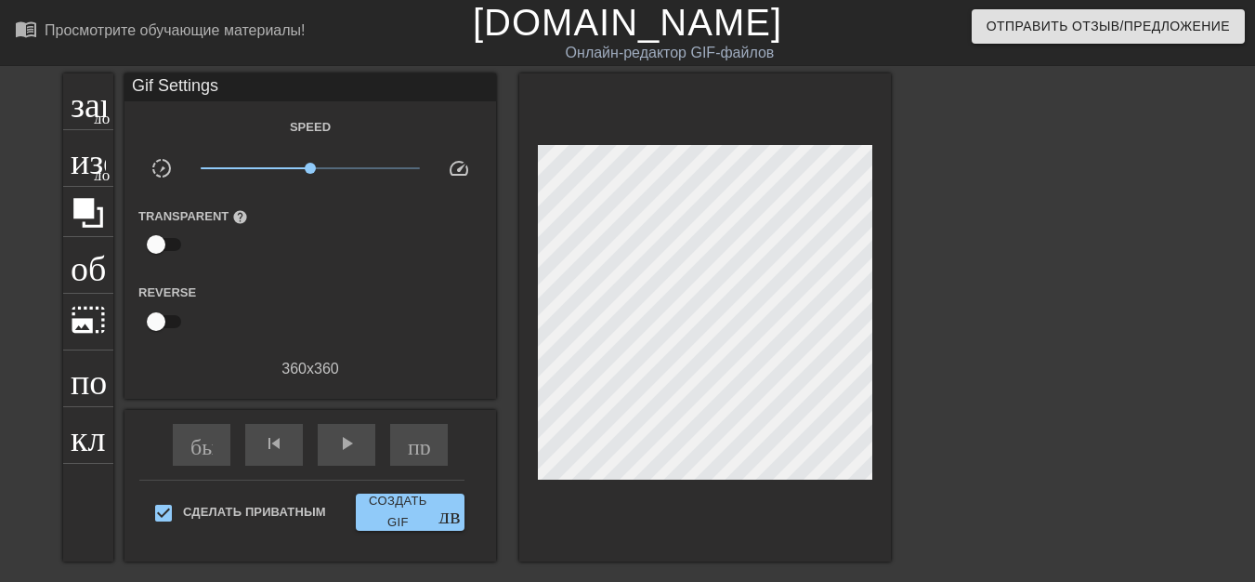
click at [1020, 363] on div at bounding box center [1052, 351] width 279 height 557
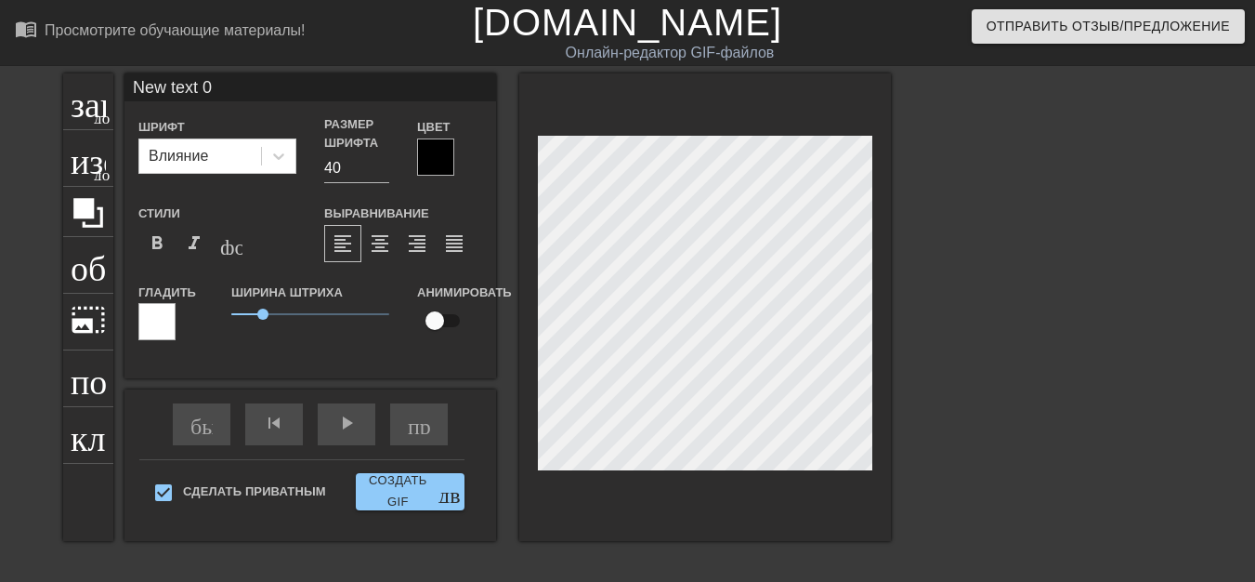
click at [986, 336] on div "заголовок добавить_круг изображение добавить_круг обрезать photo_size_select_la…" at bounding box center [627, 351] width 1255 height 557
click at [993, 342] on div at bounding box center [1052, 351] width 279 height 557
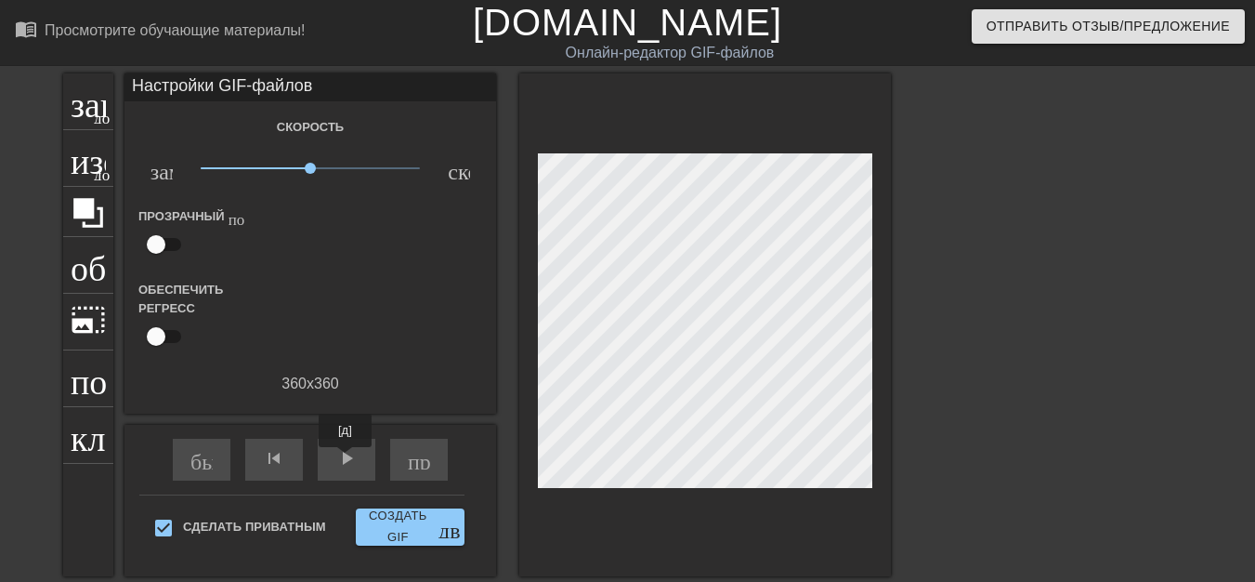
click at [345, 460] on font "play_arrow" at bounding box center [346, 458] width 22 height 22
click at [359, 465] on div "пауза" at bounding box center [347, 459] width 58 height 42
click at [359, 465] on div "play_arrow" at bounding box center [347, 459] width 58 height 42
click at [347, 458] on font "play_arrow" at bounding box center [346, 458] width 22 height 22
click at [348, 466] on font "пауза" at bounding box center [360, 458] width 50 height 22
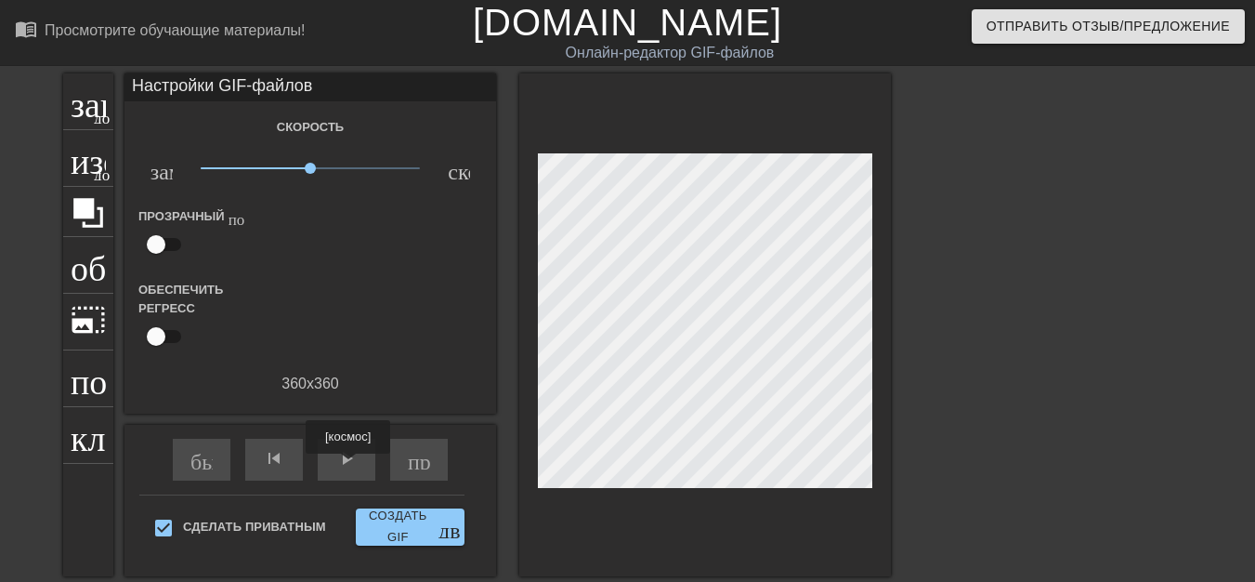
click at [348, 466] on span "play_arrow" at bounding box center [346, 458] width 22 height 22
click at [347, 458] on font "play_arrow" at bounding box center [346, 458] width 22 height 22
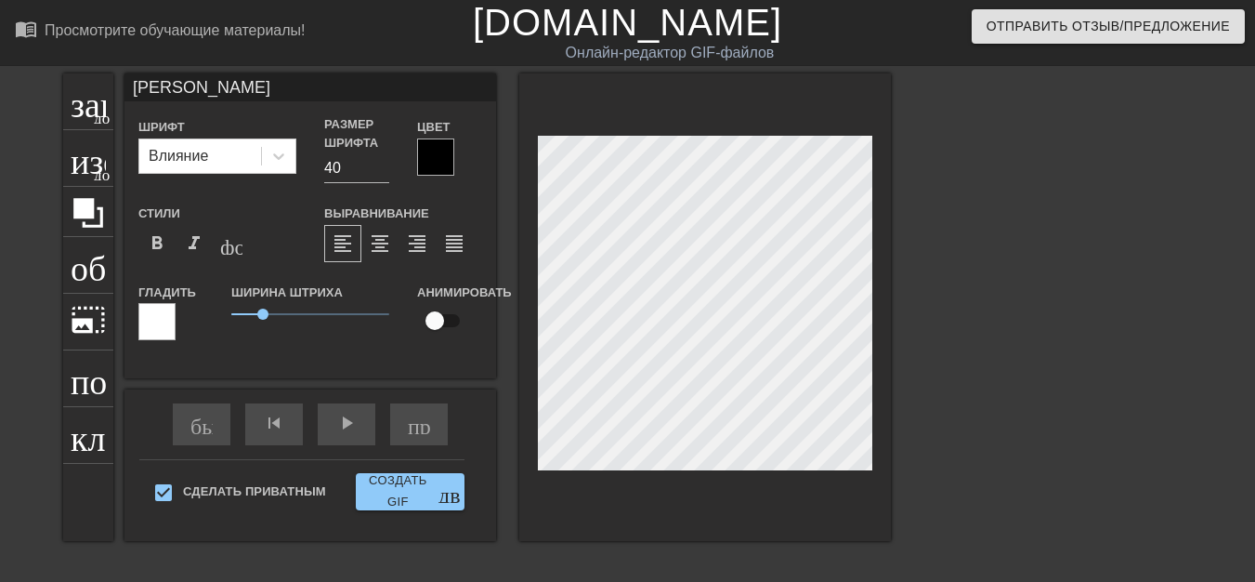
scroll to position [3, 2]
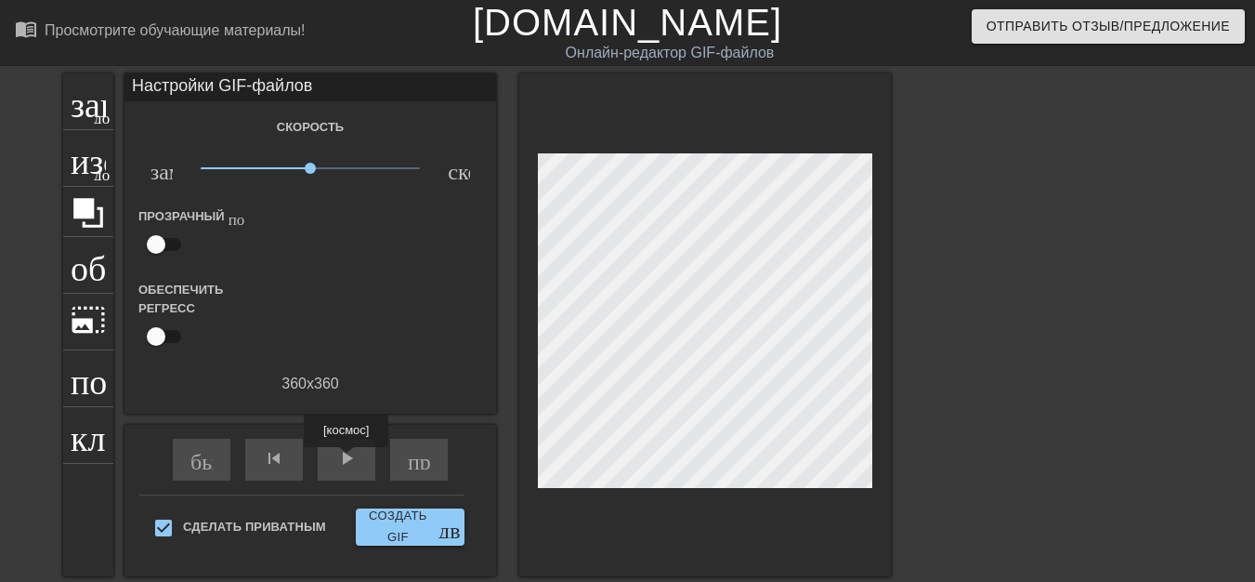
click at [347, 460] on font "play_arrow" at bounding box center [346, 458] width 22 height 22
click at [347, 460] on span "play_arrow" at bounding box center [346, 458] width 22 height 22
click at [347, 461] on font "пауза" at bounding box center [360, 458] width 50 height 22
click at [347, 461] on span "пауза" at bounding box center [346, 458] width 22 height 22
click at [347, 461] on font "play_arrow" at bounding box center [346, 458] width 22 height 22
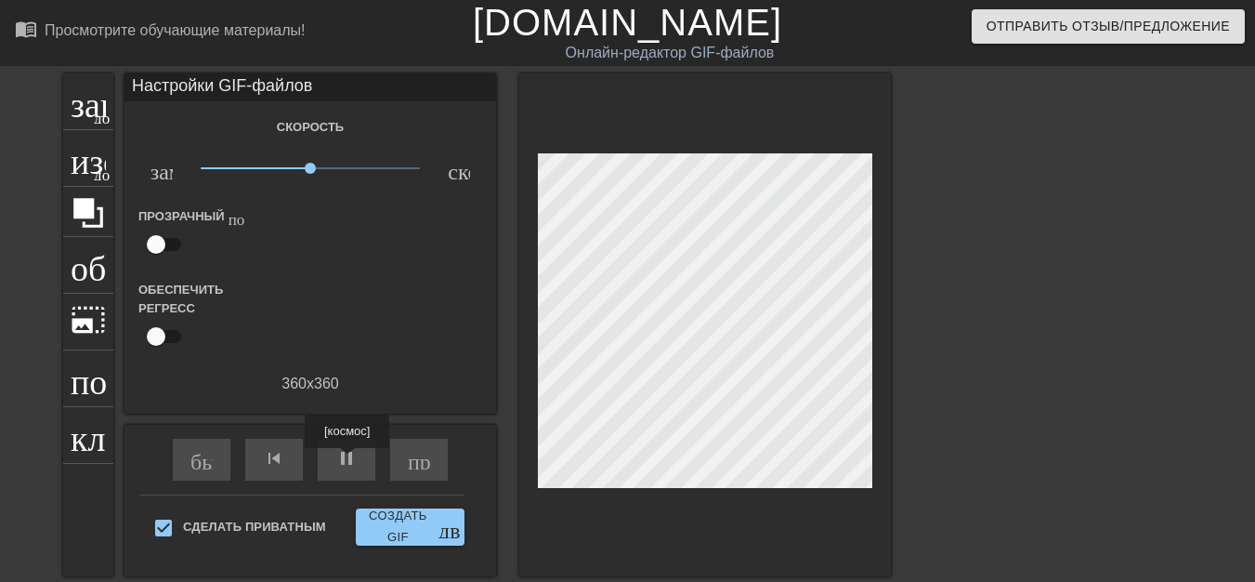
click at [347, 462] on span "pause" at bounding box center [346, 458] width 22 height 22
click at [347, 465] on font "пауза" at bounding box center [360, 458] width 50 height 22
click at [347, 465] on span "пауза" at bounding box center [346, 458] width 22 height 22
click at [347, 463] on font "пауза" at bounding box center [360, 458] width 50 height 22
click at [418, 519] on font "Создать GIF" at bounding box center [398, 525] width 59 height 35
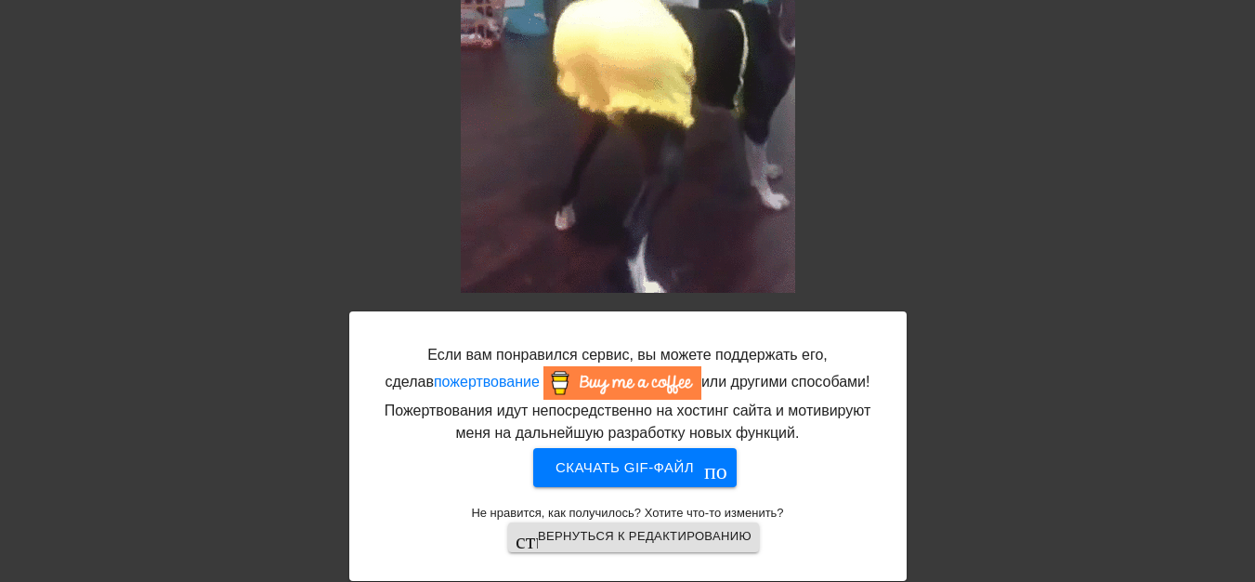
scroll to position [123, 0]
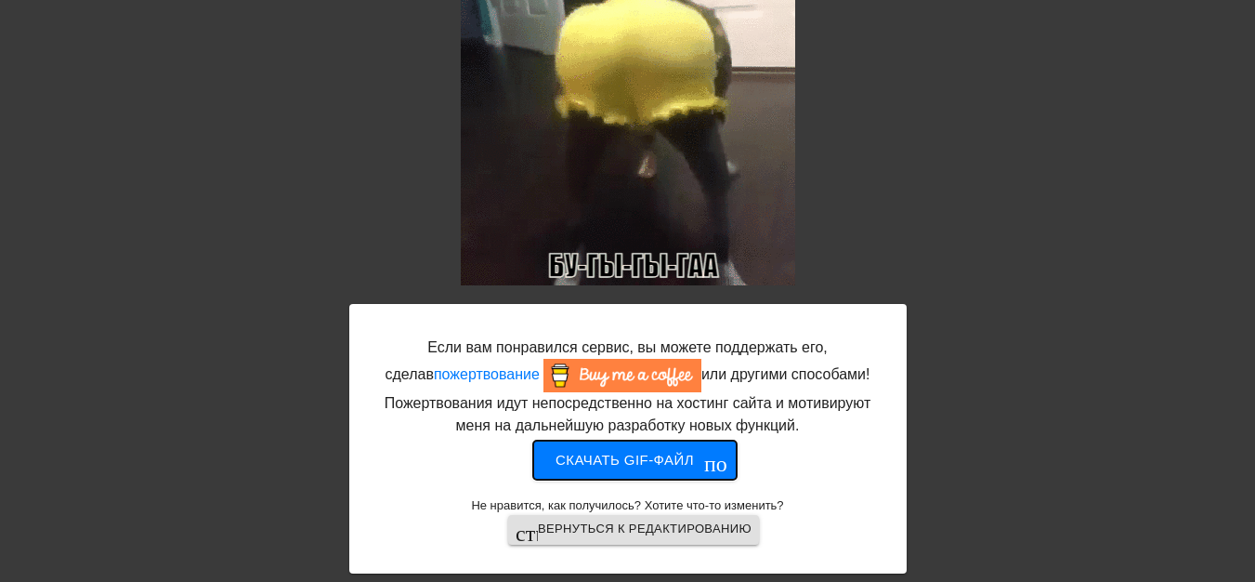
click at [665, 455] on font "Скачать gif-файл" at bounding box center [625, 459] width 138 height 16
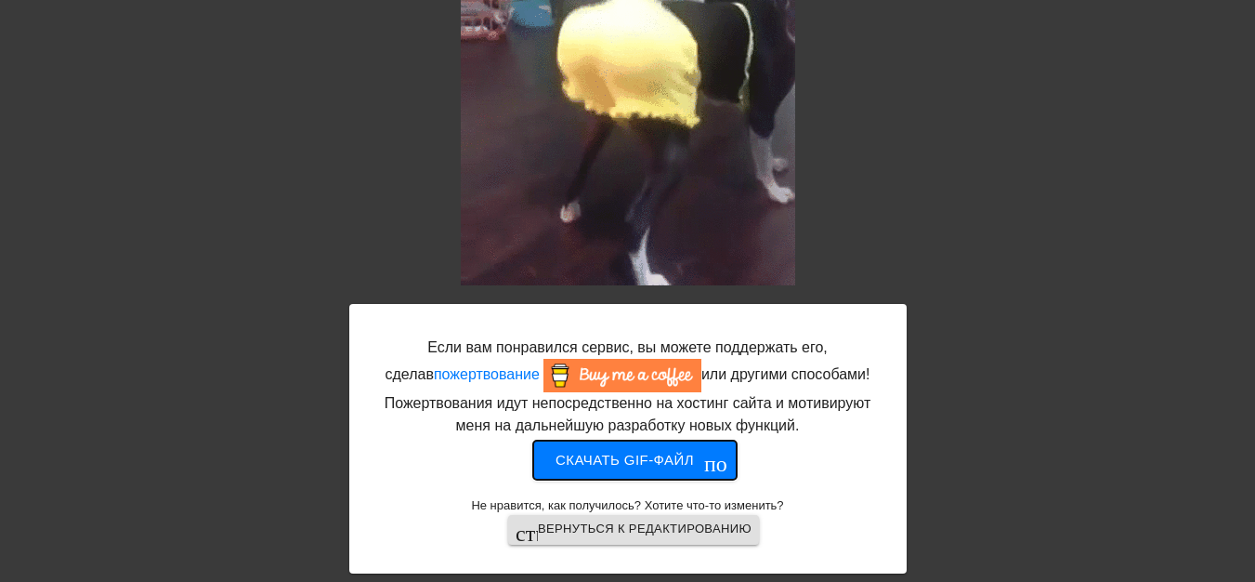
click at [633, 467] on font "Скачать gif-файл" at bounding box center [625, 460] width 138 height 24
